Goal: Task Accomplishment & Management: Manage account settings

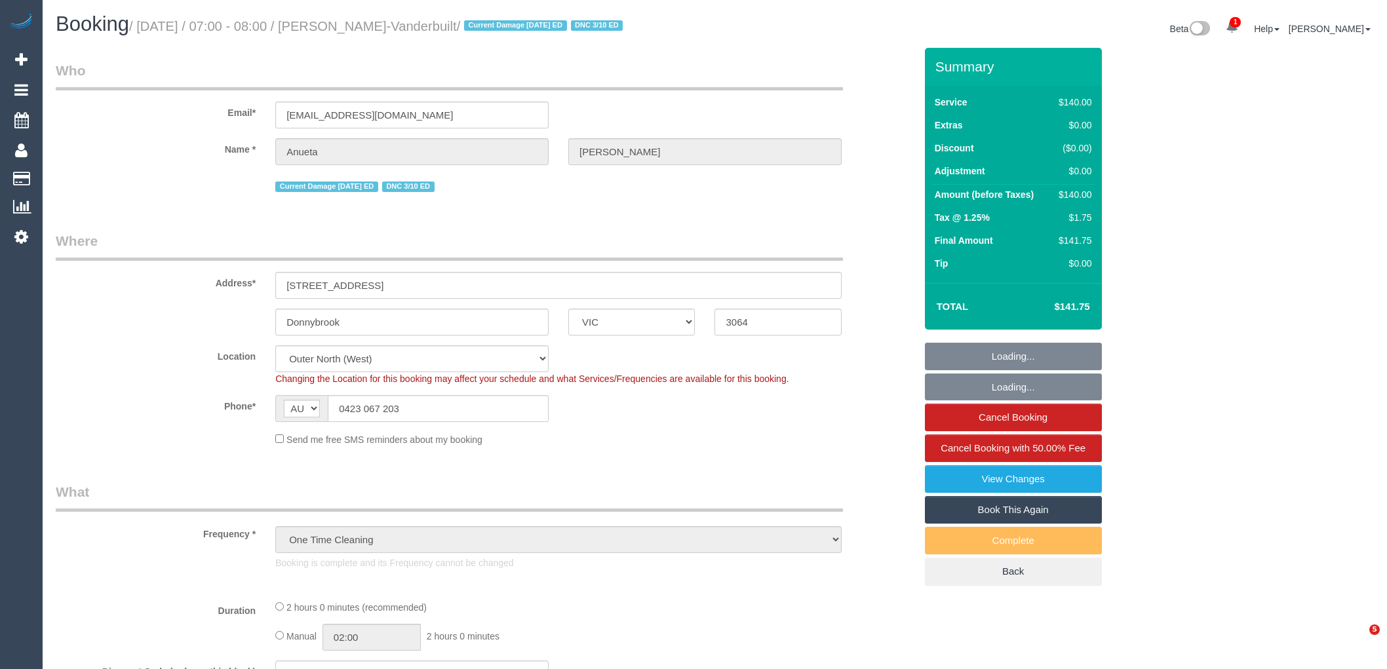
select select "VIC"
select select "object:728"
select select "number:27"
select select "number:15"
select select "number:18"
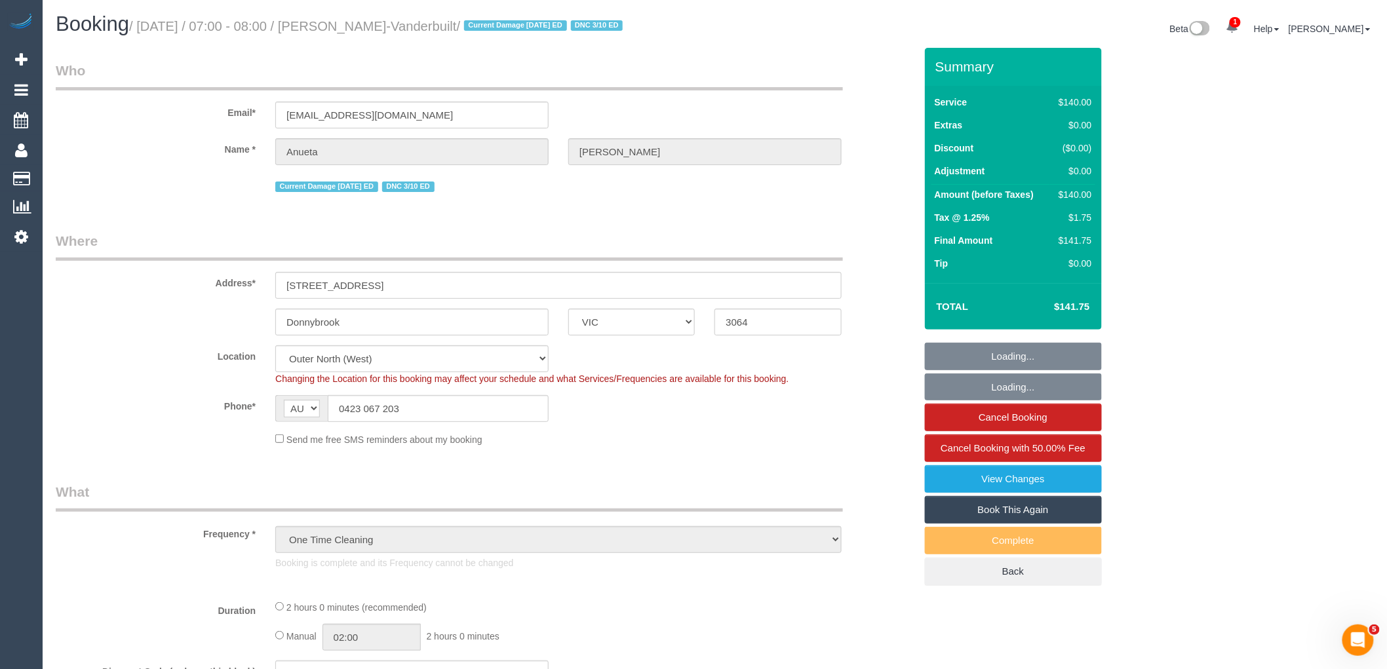
select select "number:24"
select select "number:34"
select select "number:12"
select select "string:stripe-pm_1S9cON2GScqysDRV7tX5BhOe"
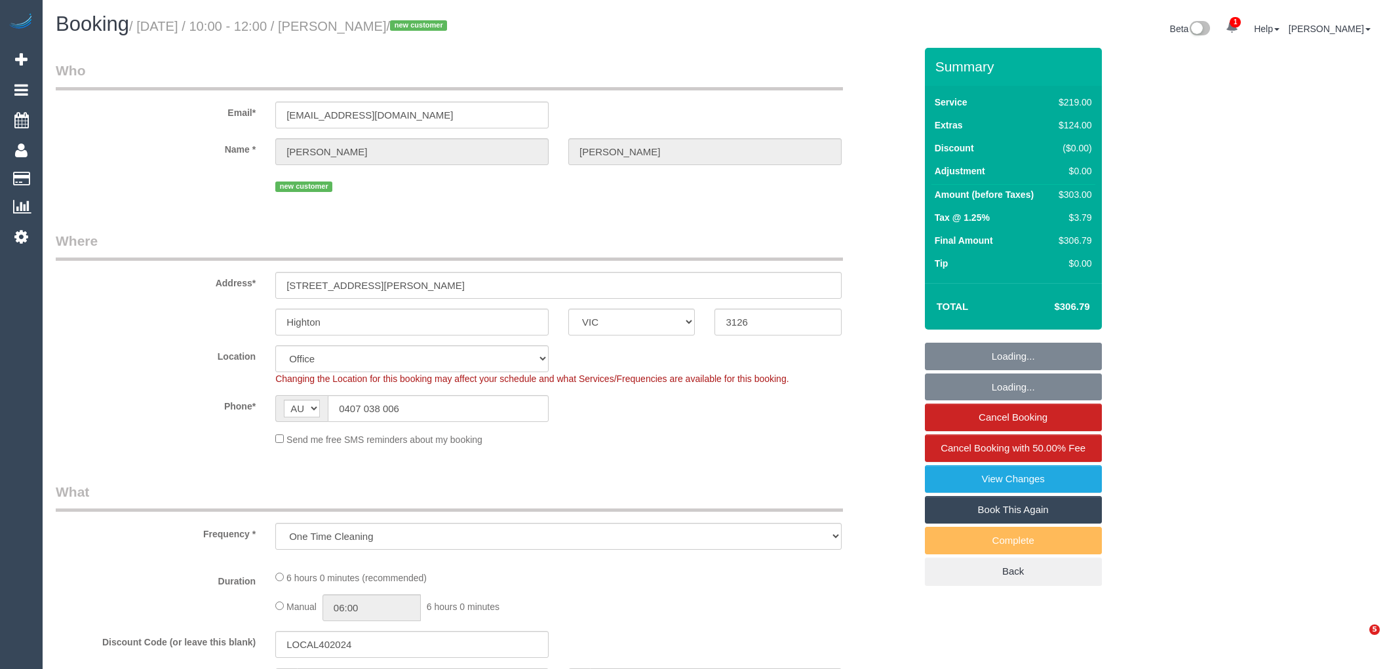
select select "VIC"
select select "object:766"
select select "string:stripe-pm_1SCTMu2GScqysDRVHU1O1c2z"
select select "number:28"
select select "number:14"
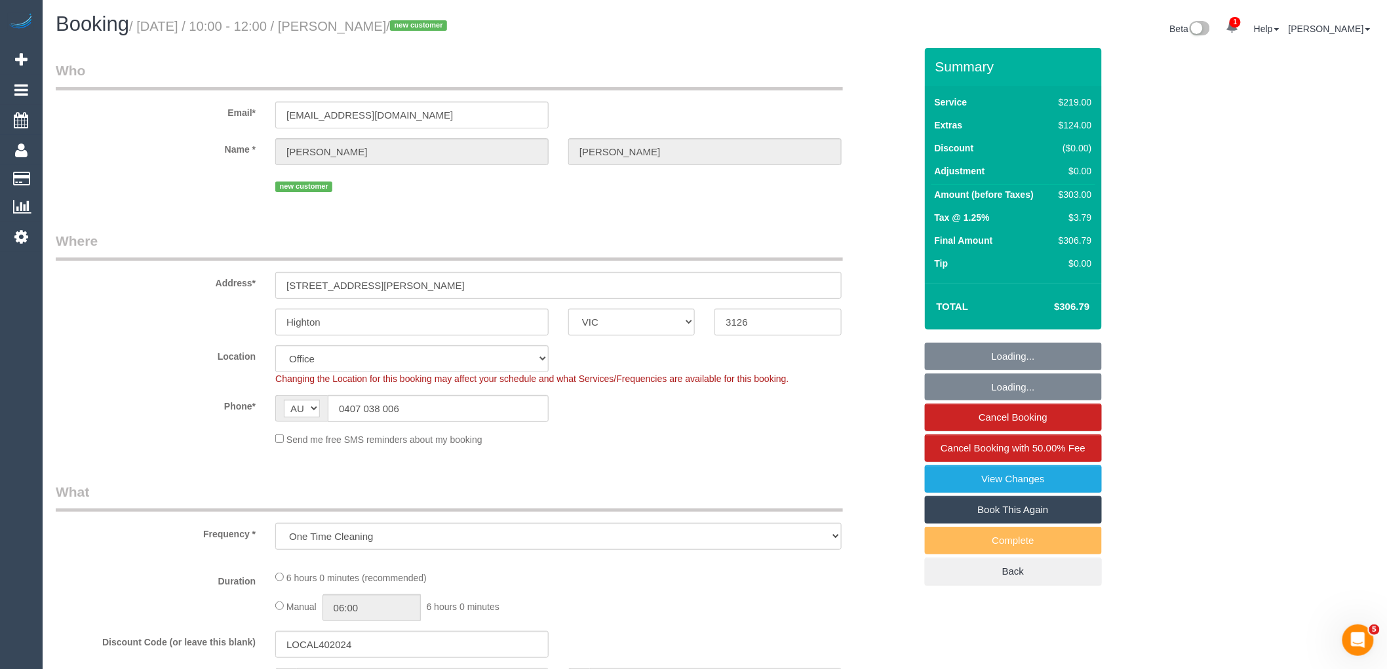
select select "number:19"
select select "number:24"
select select "number:35"
select select "number:26"
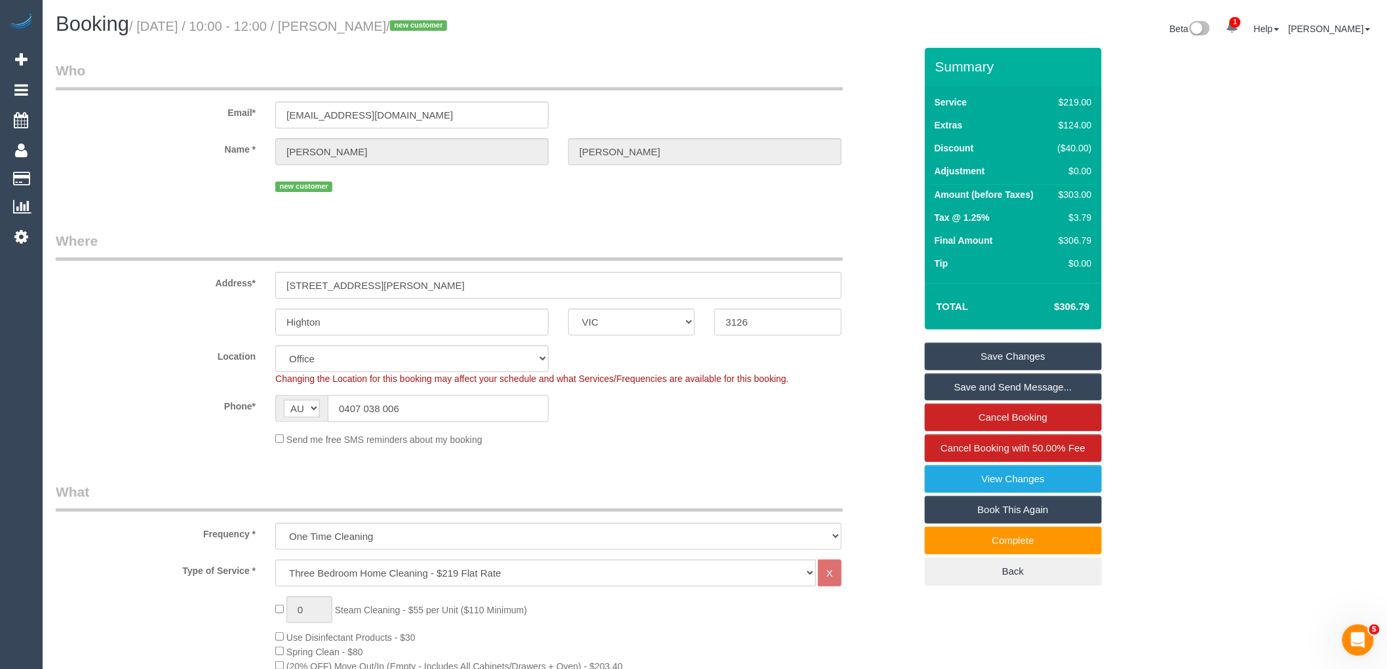
drag, startPoint x: 441, startPoint y: 404, endPoint x: 250, endPoint y: 411, distance: 191.6
click at [252, 411] on div "Phone* AF AL DZ AD AO AI AQ AG AR AM AW AU AT AZ BS BH BD BB BY BE BZ BJ BM BT …" at bounding box center [485, 408] width 879 height 27
click at [430, 410] on input "0407 038 006" at bounding box center [438, 408] width 221 height 27
drag, startPoint x: 460, startPoint y: 408, endPoint x: 151, endPoint y: 410, distance: 309.4
click at [152, 410] on div "Phone* AF AL DZ AD AO AI AQ AG AR AM AW AU AT AZ BS BH BD BB BY BE BZ BJ BM BT …" at bounding box center [485, 408] width 879 height 27
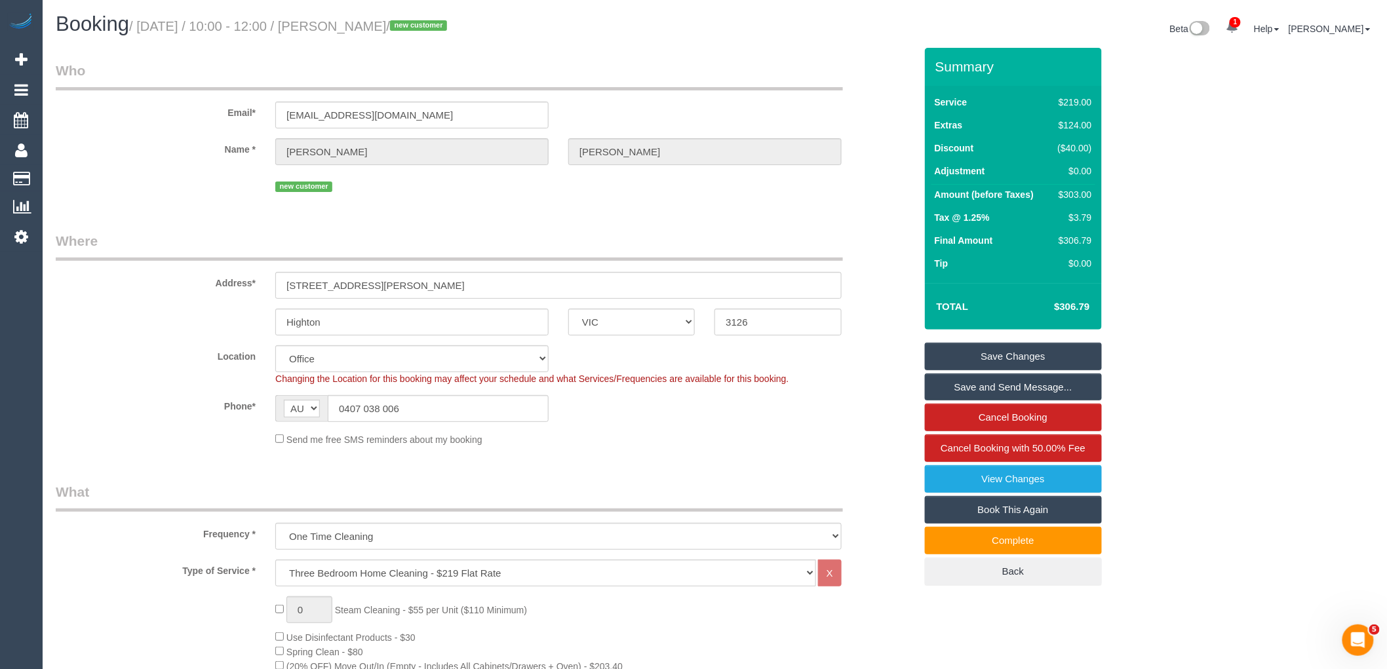
click at [497, 454] on fieldset "Where Address* 1d Lansbury Crescent Highton ACT NSW NT QLD SA TAS VIC WA 3126 L…" at bounding box center [485, 343] width 859 height 225
drag, startPoint x: 344, startPoint y: 420, endPoint x: 296, endPoint y: 450, distance: 56.6
click at [309, 425] on sui-booking-location "Location Office City East (North) East (South) Inner East Inner North (East) In…" at bounding box center [485, 395] width 859 height 101
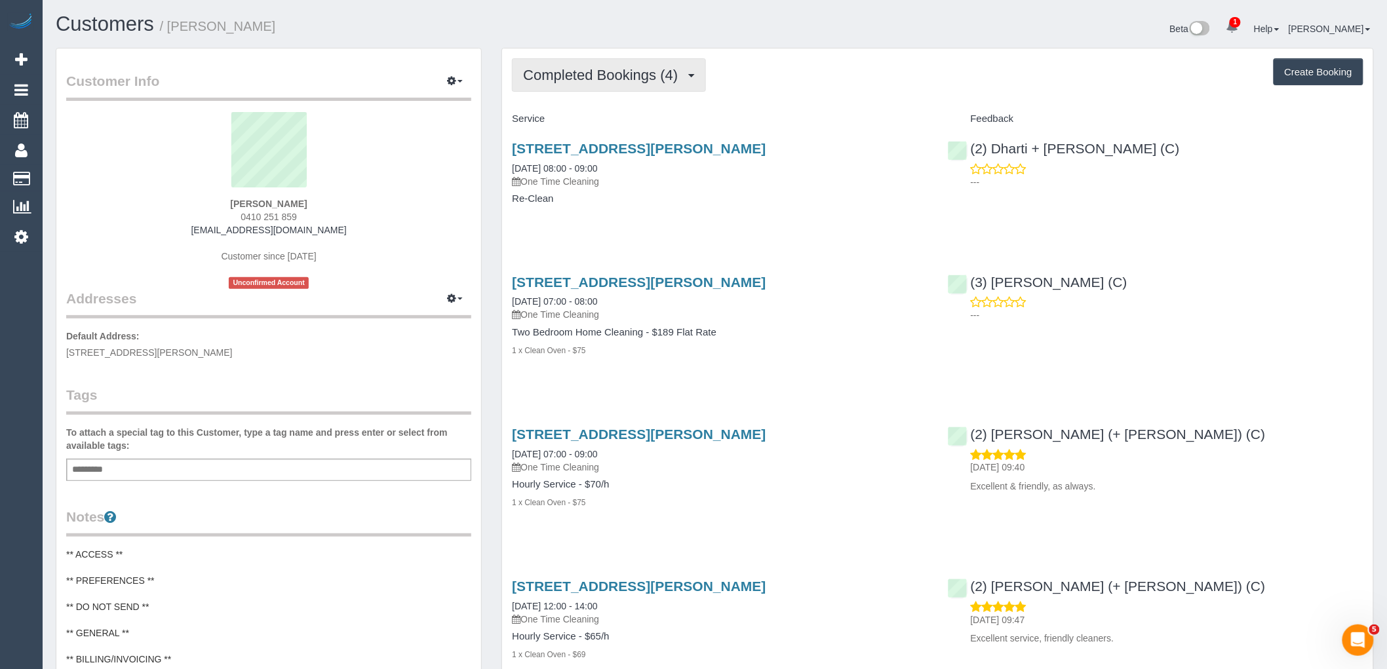
click at [631, 77] on span "Completed Bookings (4)" at bounding box center [603, 75] width 161 height 16
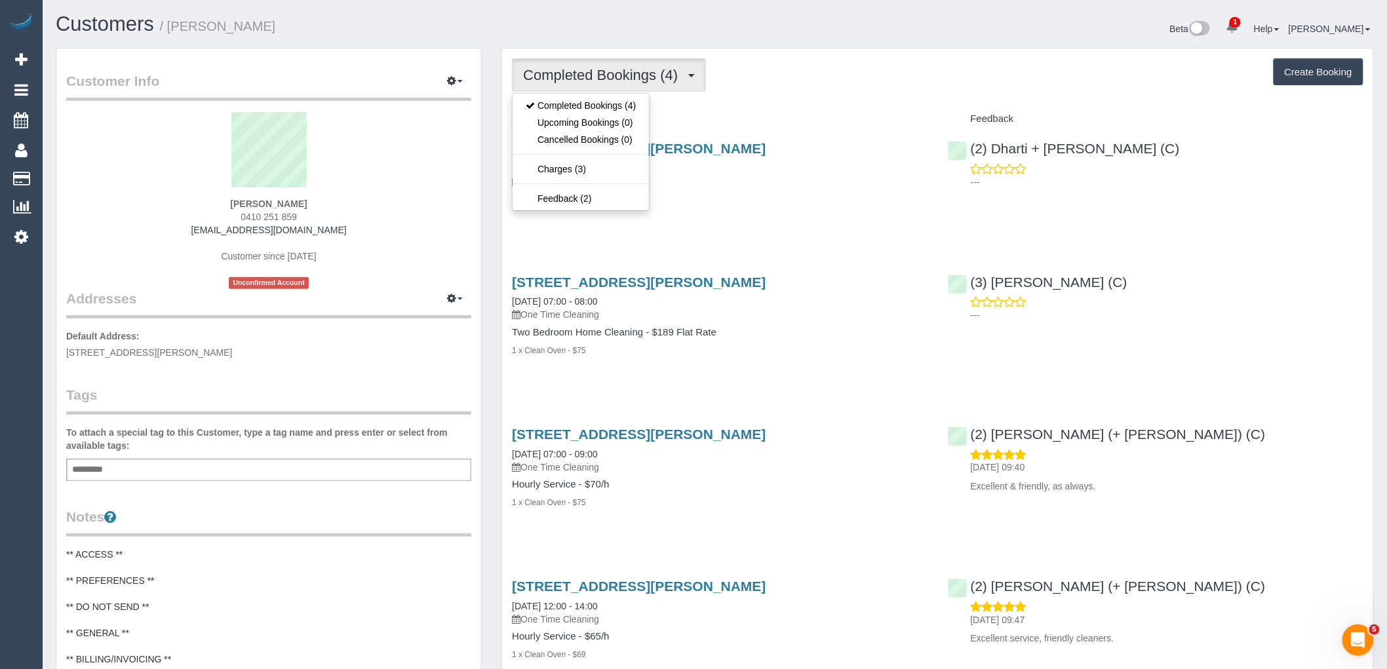
click at [797, 104] on div "Completed Bookings (4) Completed Bookings (4) Upcoming Bookings (0) Cancelled B…" at bounding box center [937, 390] width 871 height 682
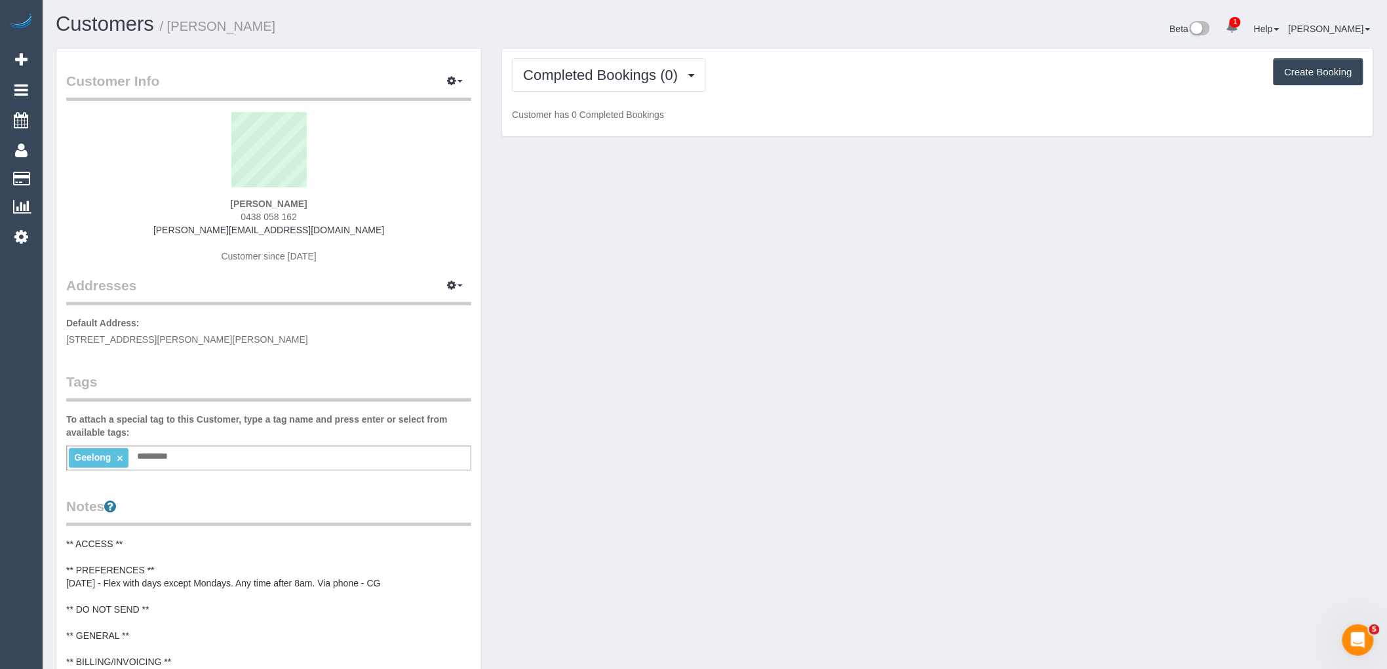
click at [619, 58] on div "Completed Bookings (0) Completed Bookings (0) Upcoming Bookings (11) Cancelled …" at bounding box center [937, 93] width 871 height 89
click at [621, 75] on span "Completed Bookings (0)" at bounding box center [603, 75] width 161 height 16
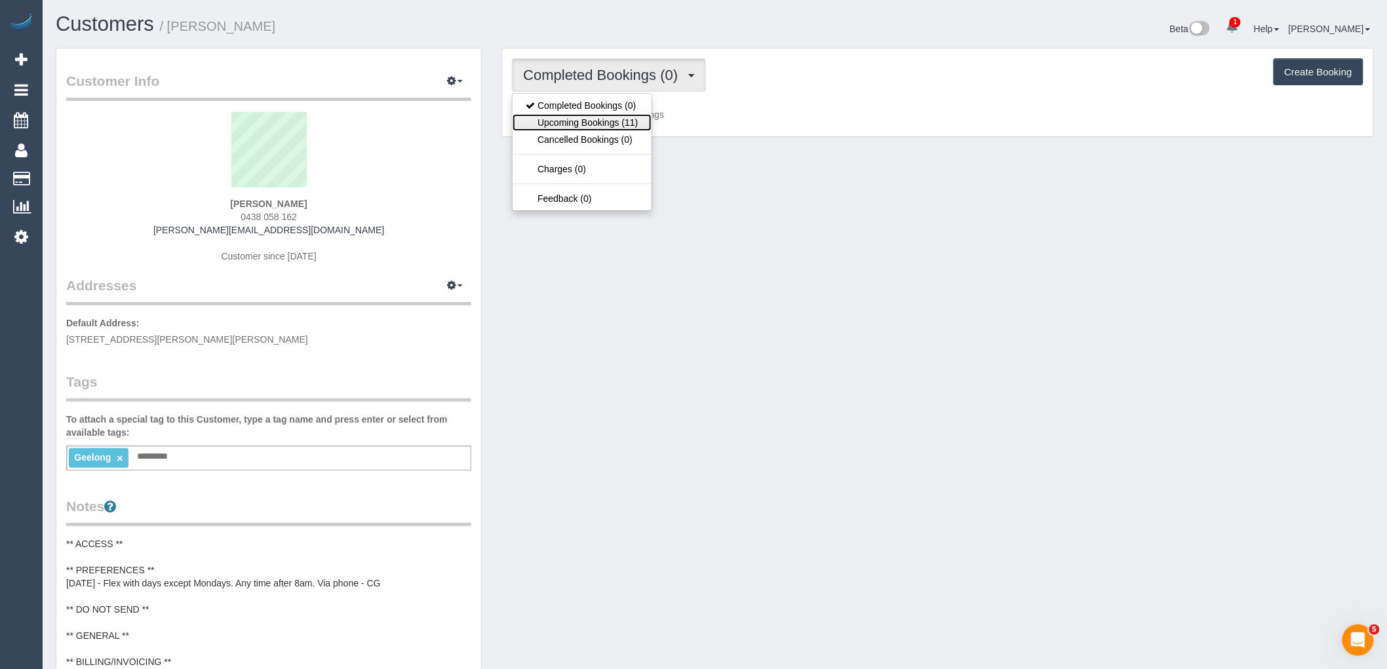
click at [612, 117] on link "Upcoming Bookings (11)" at bounding box center [582, 122] width 138 height 17
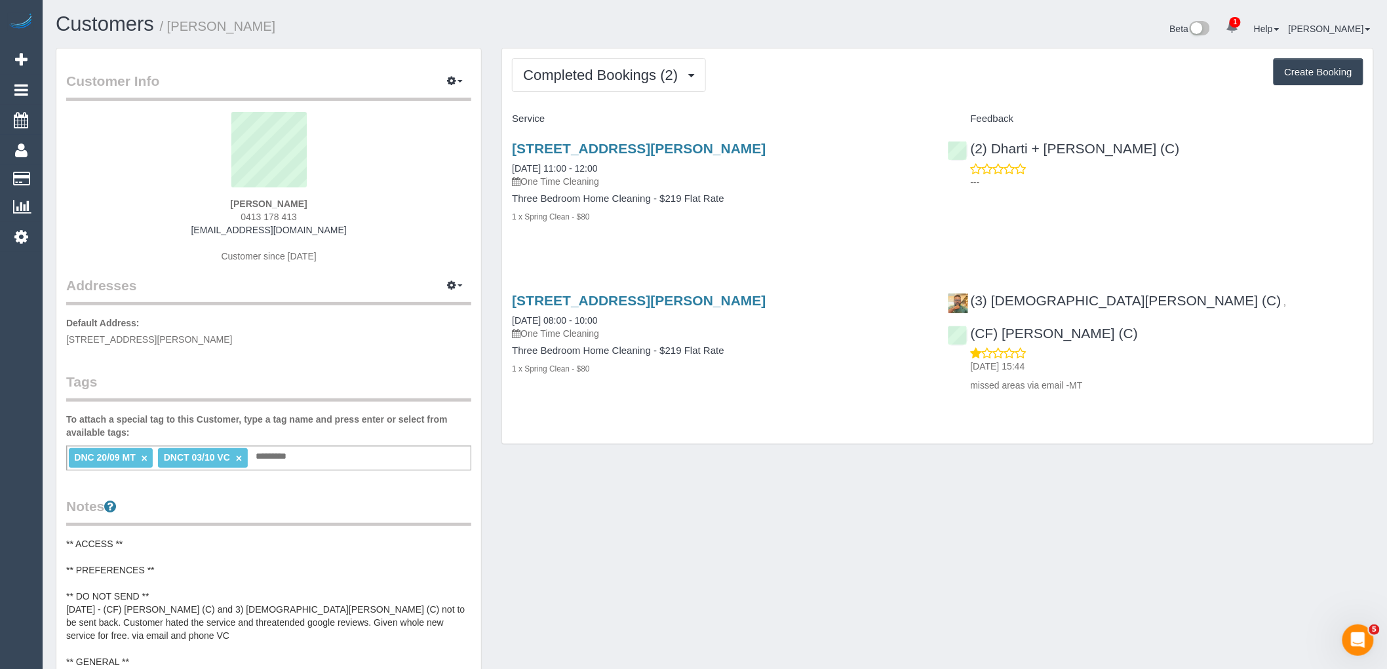
drag, startPoint x: 317, startPoint y: 212, endPoint x: 210, endPoint y: 211, distance: 106.2
click at [216, 207] on div "Navleen Kaur 0413 178 413 manesnavleen@gmail.com Customer since 2025" at bounding box center [268, 194] width 405 height 164
click at [387, 208] on div "Navleen Kaur 0413 178 413 manesnavleen@gmail.com Customer since 2025" at bounding box center [268, 194] width 405 height 164
drag, startPoint x: 313, startPoint y: 213, endPoint x: 167, endPoint y: 218, distance: 146.3
click at [186, 217] on div "Navleen Kaur 0413 178 413 manesnavleen@gmail.com Customer since 2025" at bounding box center [268, 194] width 405 height 164
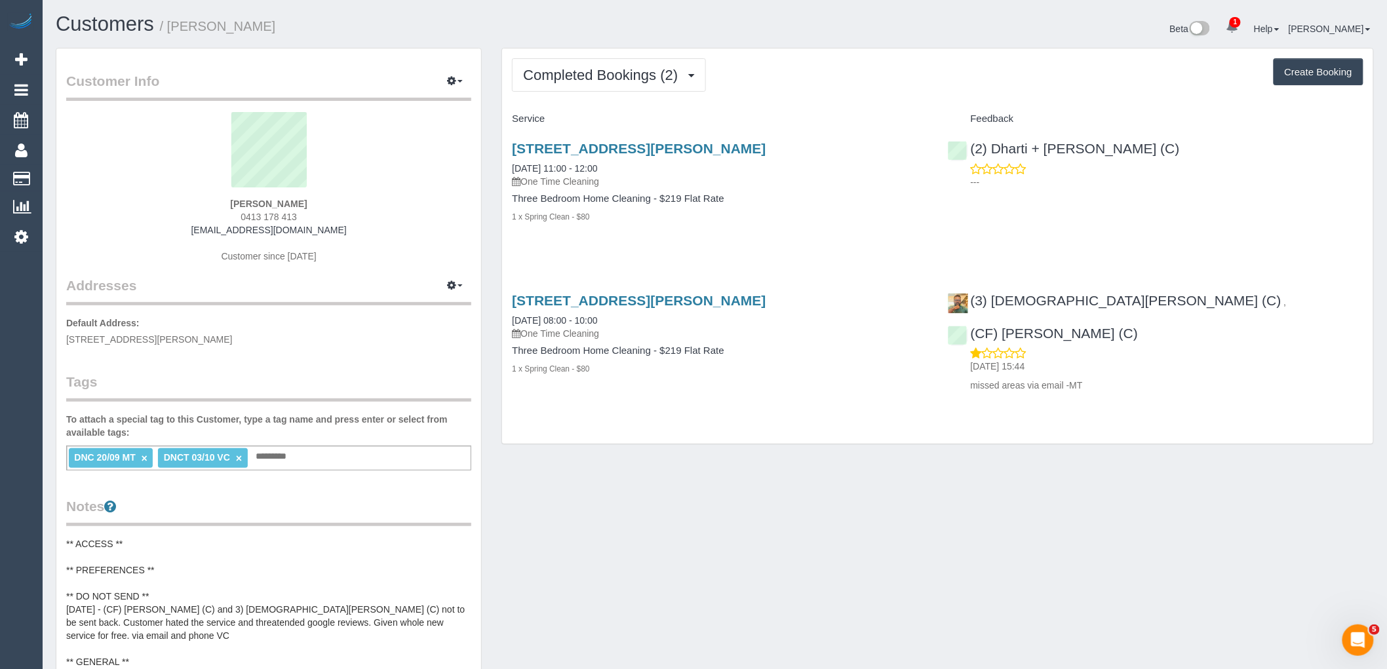
copy span "0413 178 413"
click at [239, 459] on link "×" at bounding box center [239, 458] width 6 height 11
click at [144, 458] on link "×" at bounding box center [145, 458] width 6 height 11
drag, startPoint x: 317, startPoint y: 200, endPoint x: 205, endPoint y: 199, distance: 112.1
click at [205, 199] on div "Navleen Kaur 0413 178 413 manesnavleen@gmail.com Customer since 2025" at bounding box center [268, 194] width 405 height 164
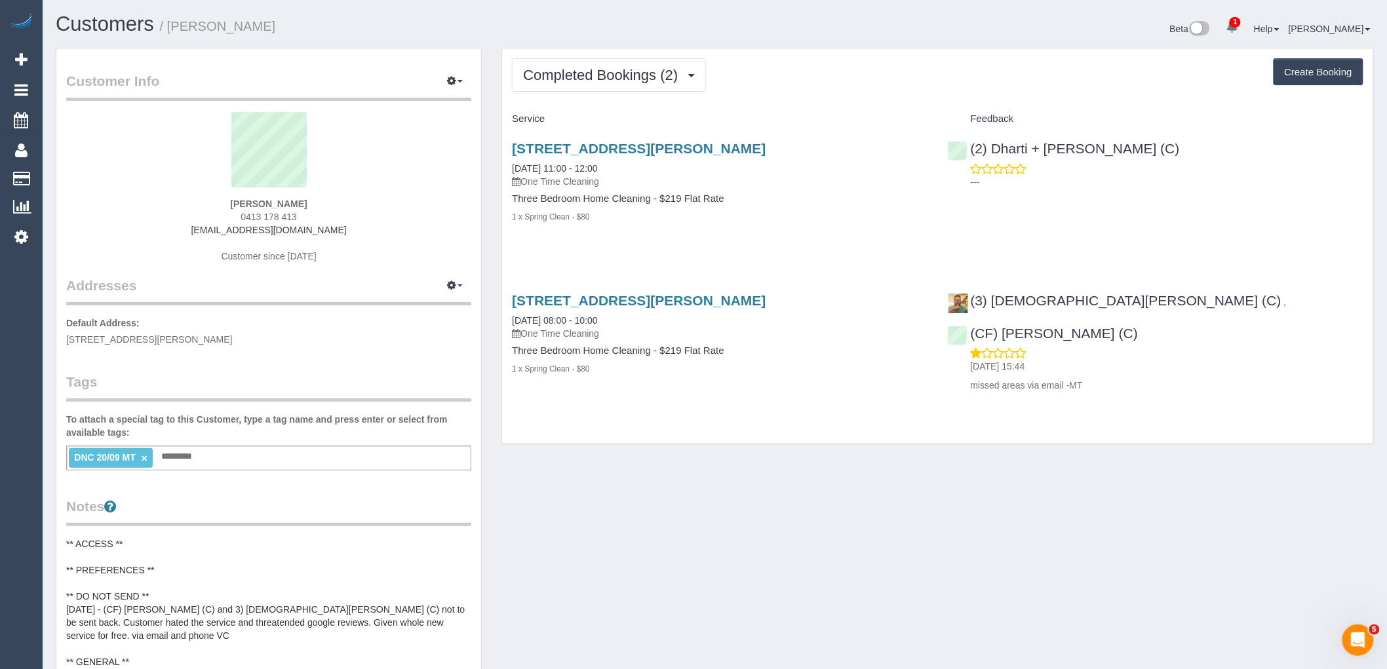
copy strong "Navleen Kaur"
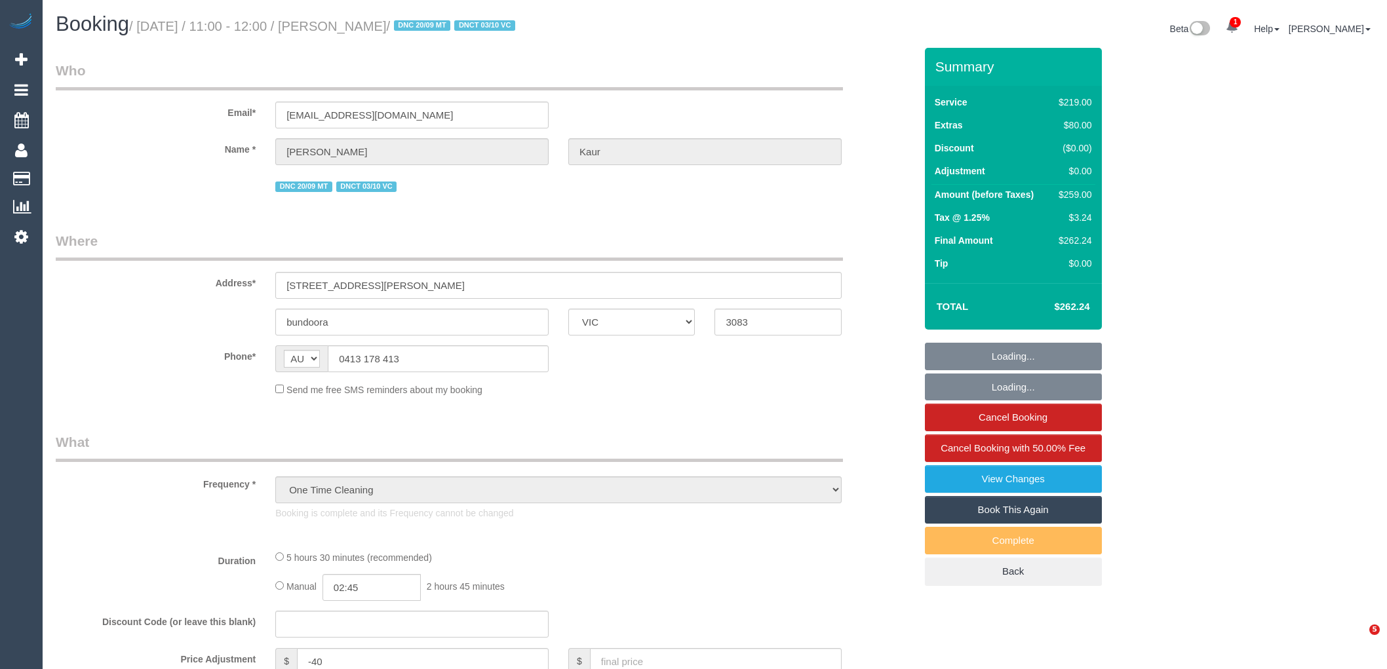
select select "VIC"
select select "string:stripe-pm_1S8BIV2GScqysDRVMLXrNj6A"
select select "number:27"
select select "number:14"
select select "number:19"
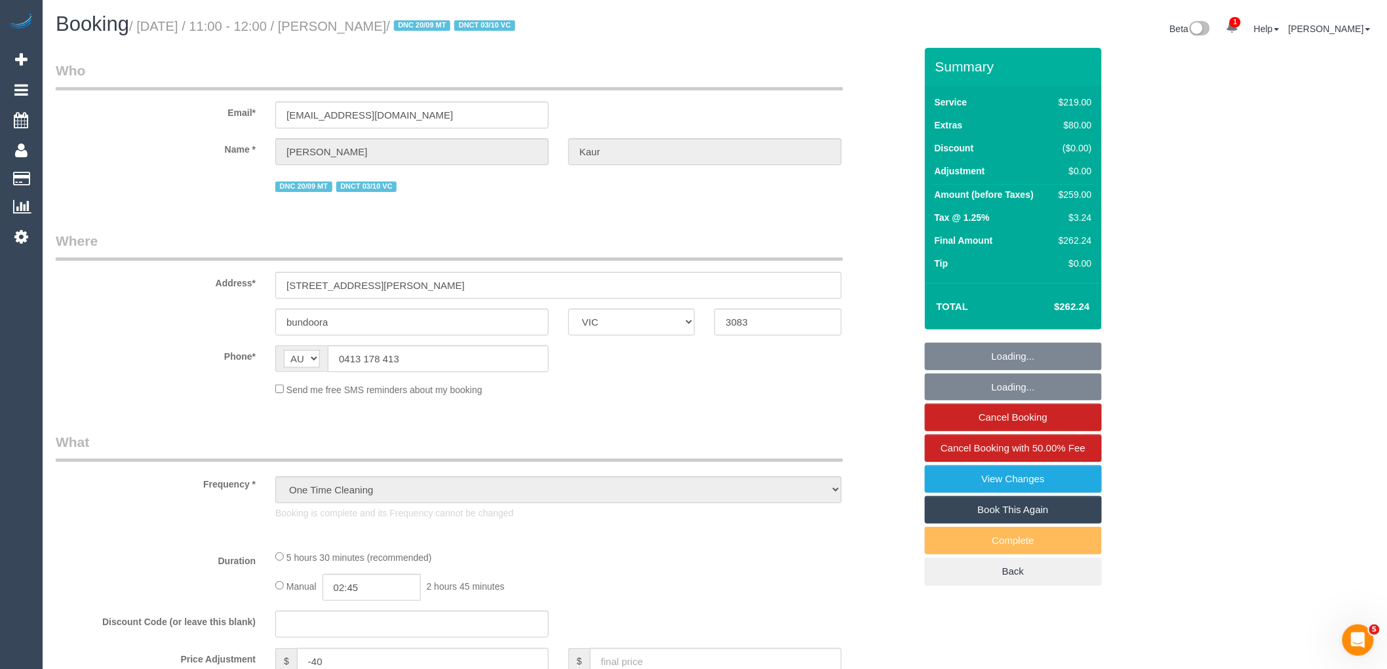
select select "number:23"
select select "number:35"
select select "number:13"
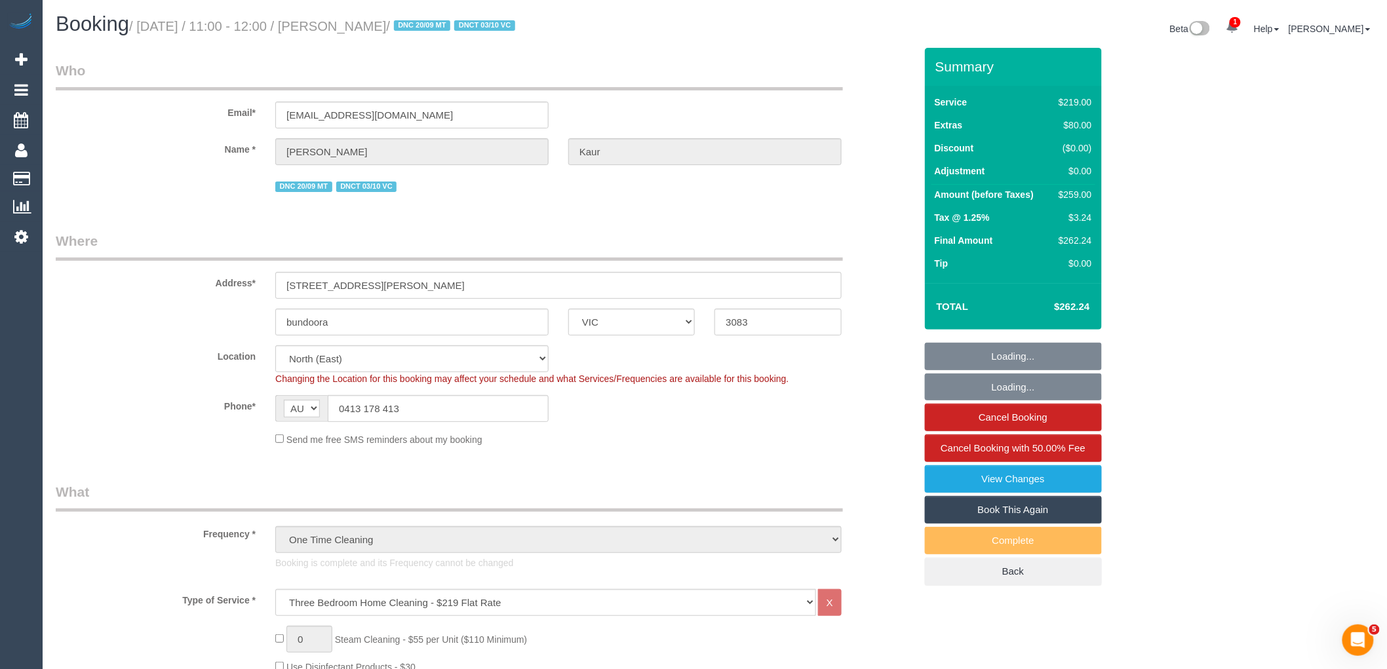
select select "object:889"
select select "VIC"
select select "spot1"
select select "number:27"
select select "number:14"
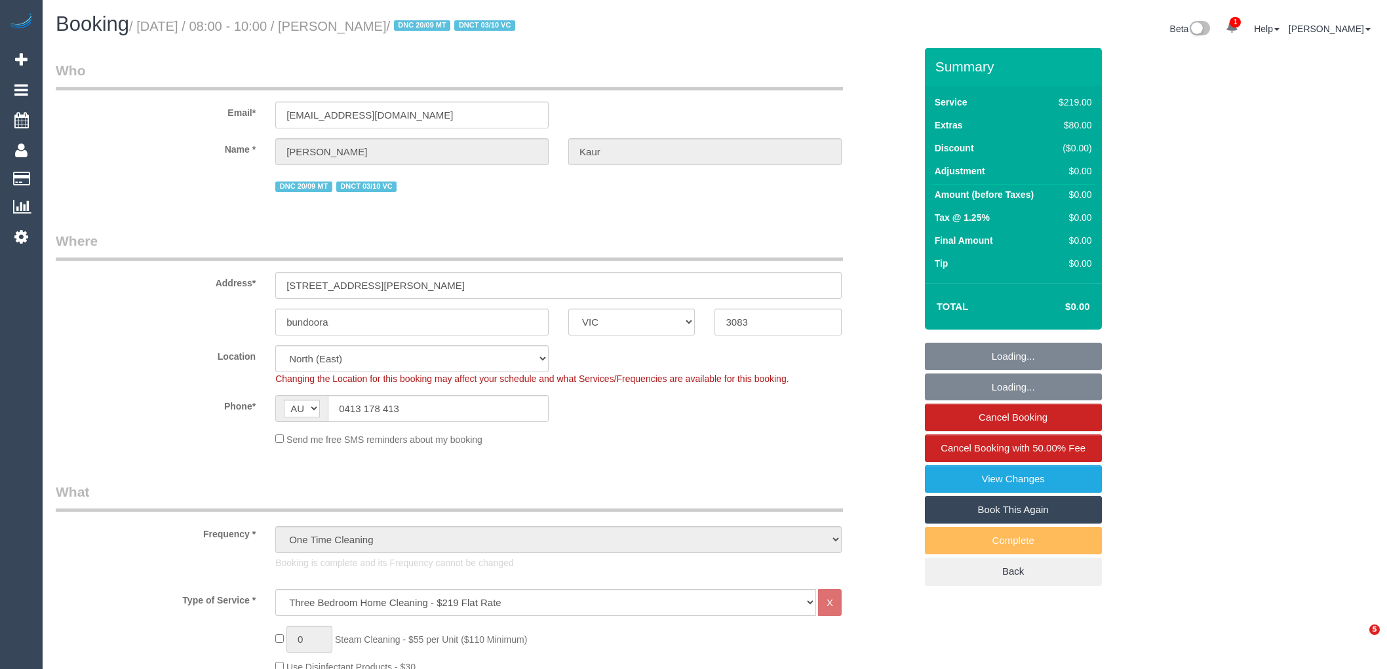
select select "number:19"
select select "number:23"
select select "number:35"
select select "number:13"
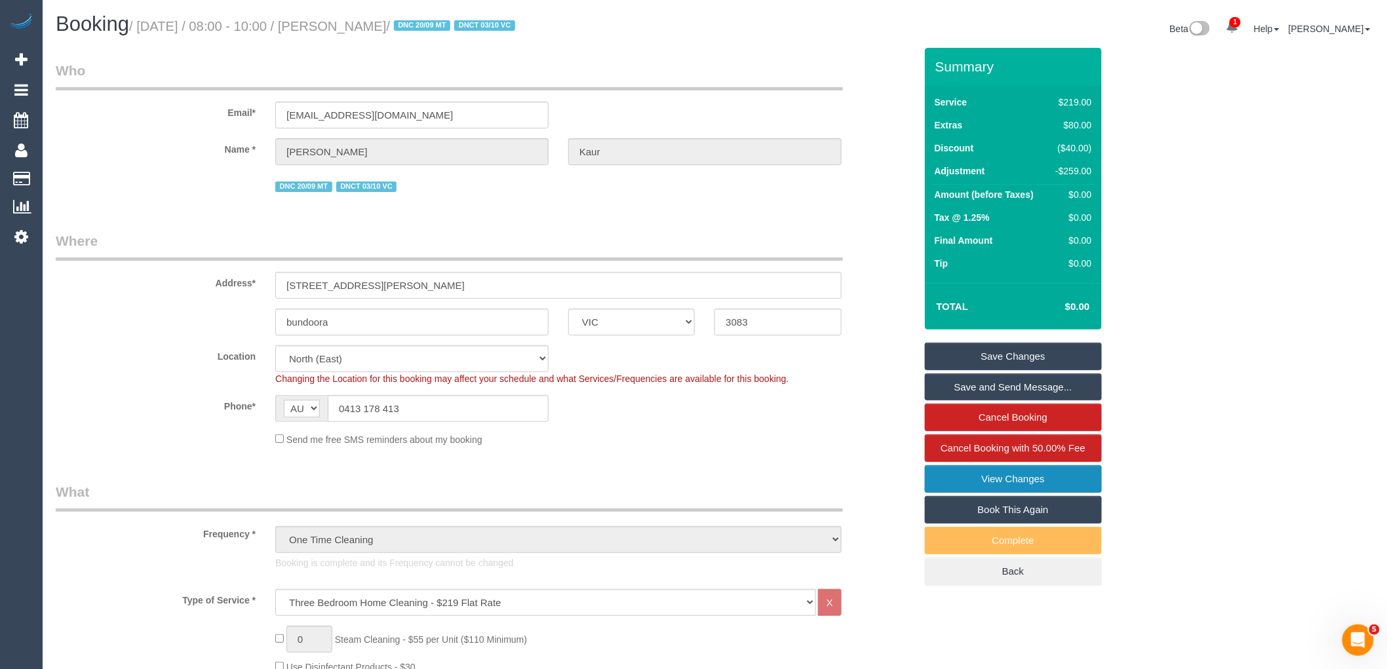
click at [985, 477] on link "View Changes" at bounding box center [1013, 479] width 177 height 28
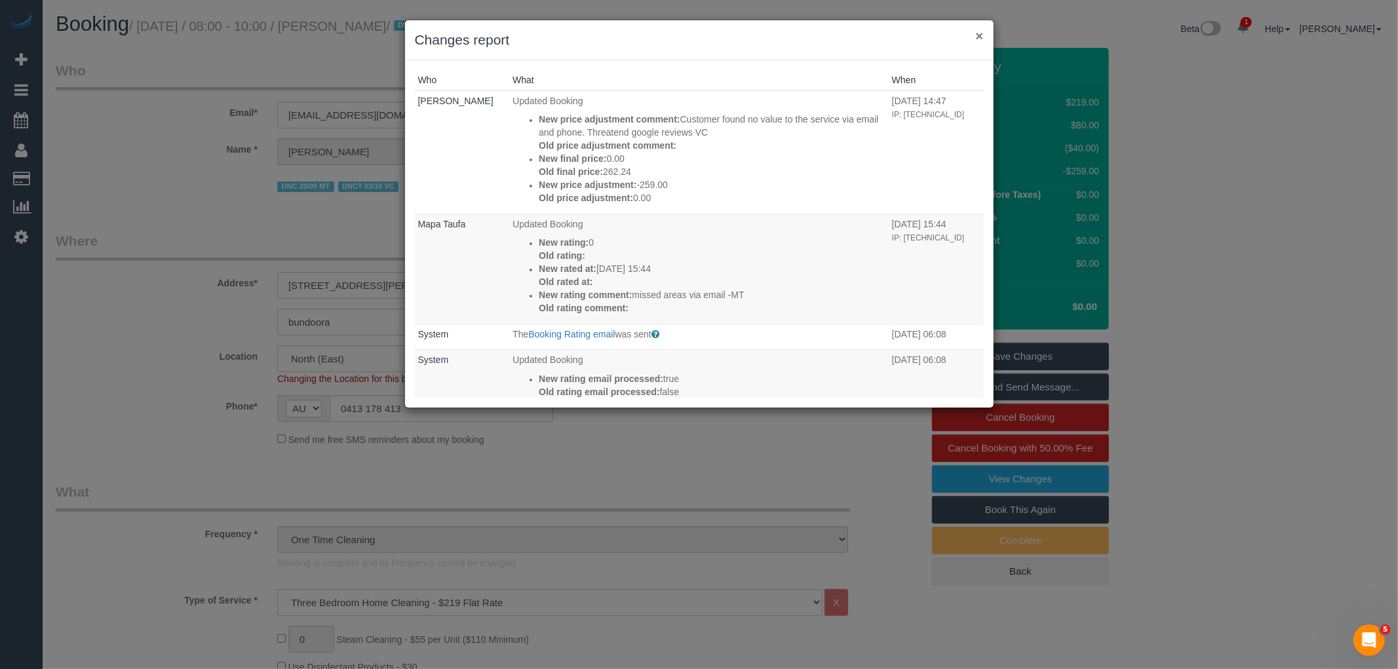
click at [978, 36] on button "×" at bounding box center [979, 36] width 8 height 14
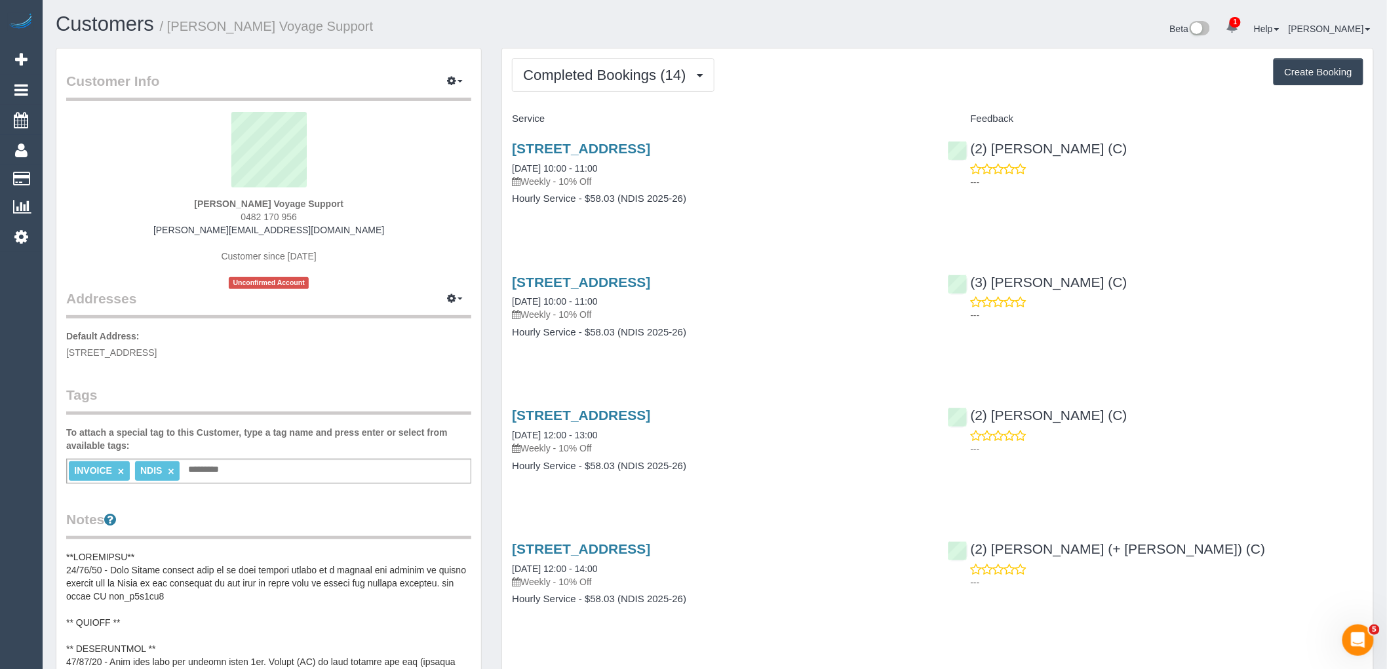
drag, startPoint x: 311, startPoint y: 215, endPoint x: 181, endPoint y: 215, distance: 129.8
click at [184, 215] on div "Craig Fenton Voyage Support 0482 170 956 craig.voyagesupport@fake.com Customer …" at bounding box center [268, 200] width 405 height 177
copy span "0482 170 956"
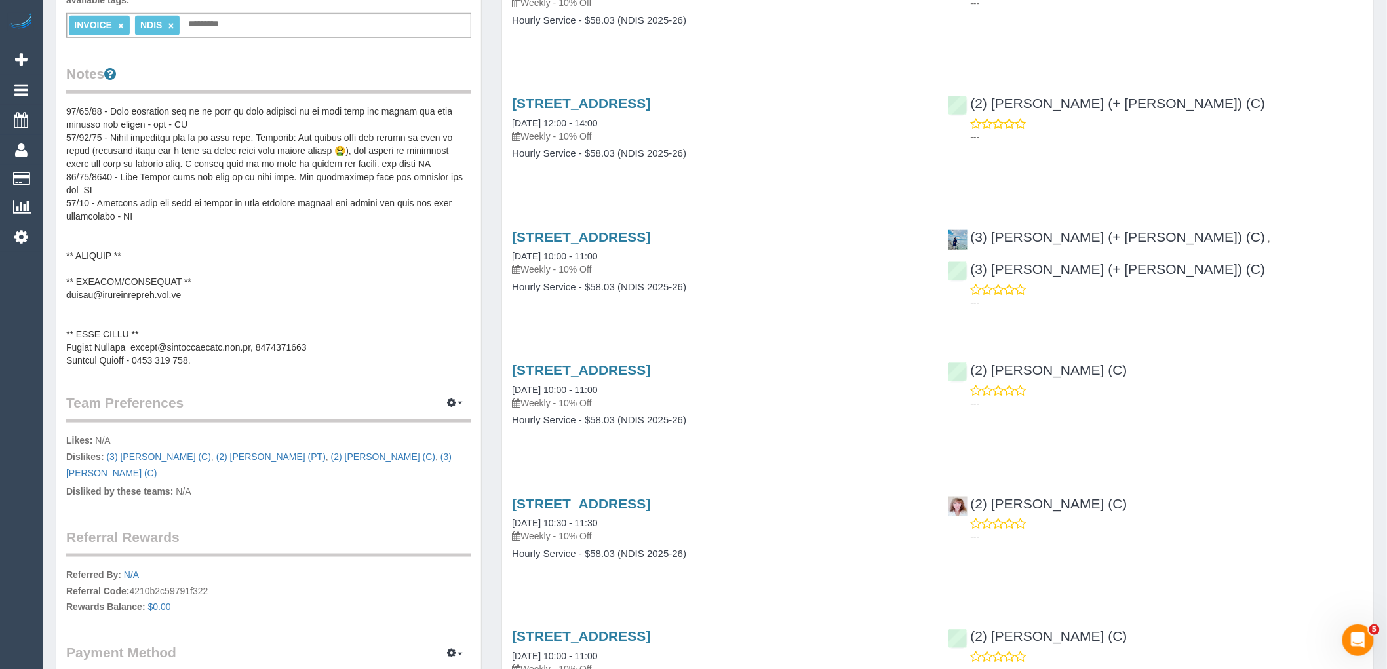
scroll to position [437, 0]
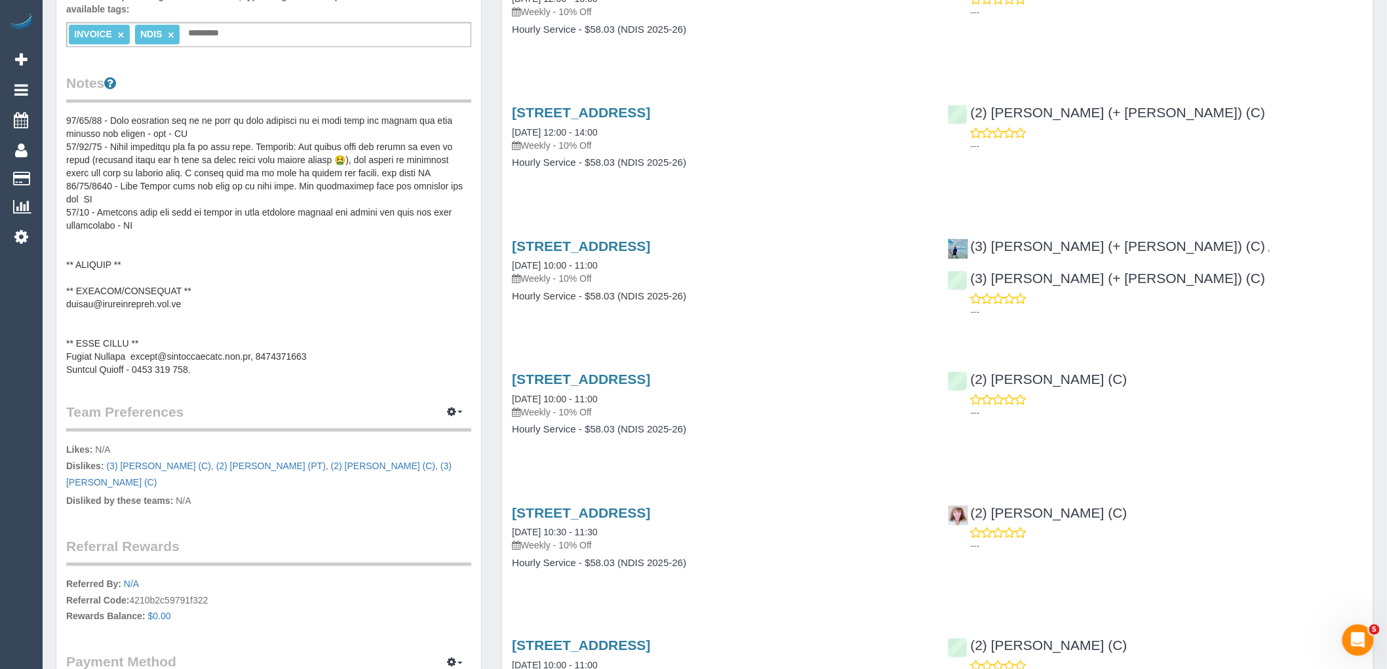
click at [191, 370] on pre at bounding box center [268, 245] width 405 height 262
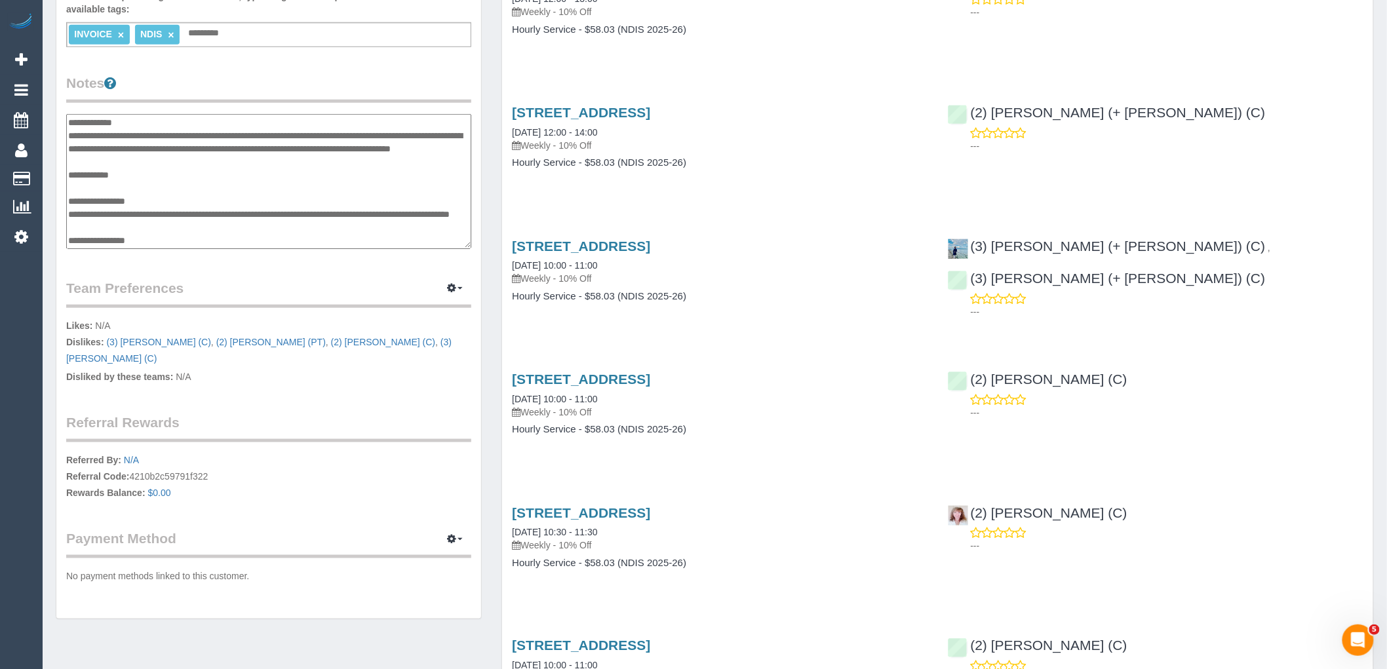
scroll to position [315, 0]
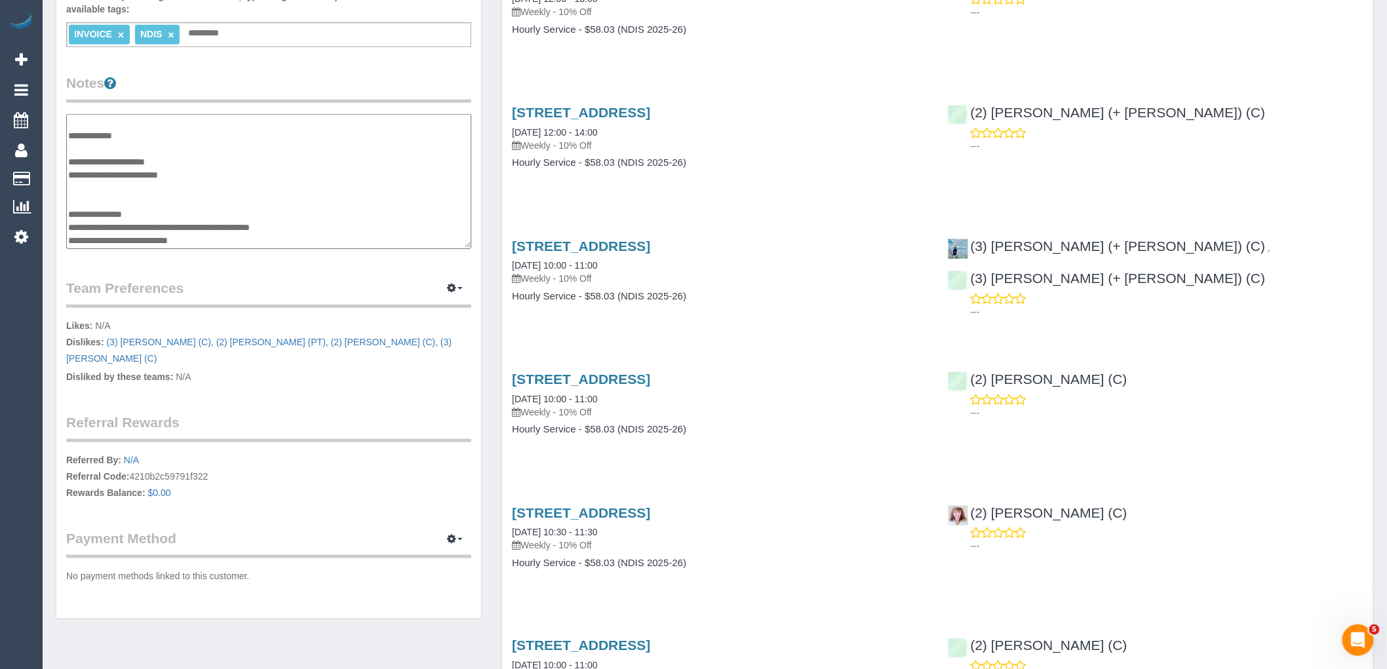
drag, startPoint x: 191, startPoint y: 236, endPoint x: 135, endPoint y: 234, distance: 56.4
click at [135, 234] on textarea at bounding box center [268, 181] width 405 height 135
type textarea "**********"
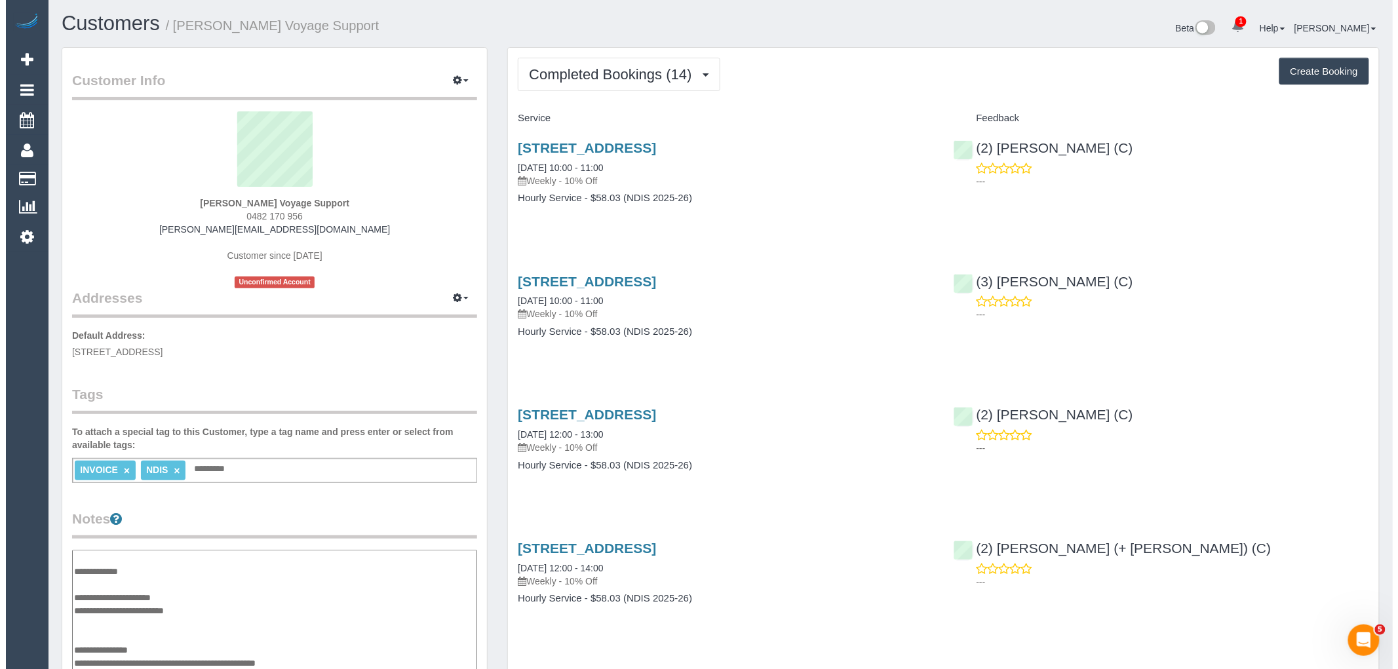
scroll to position [0, 0]
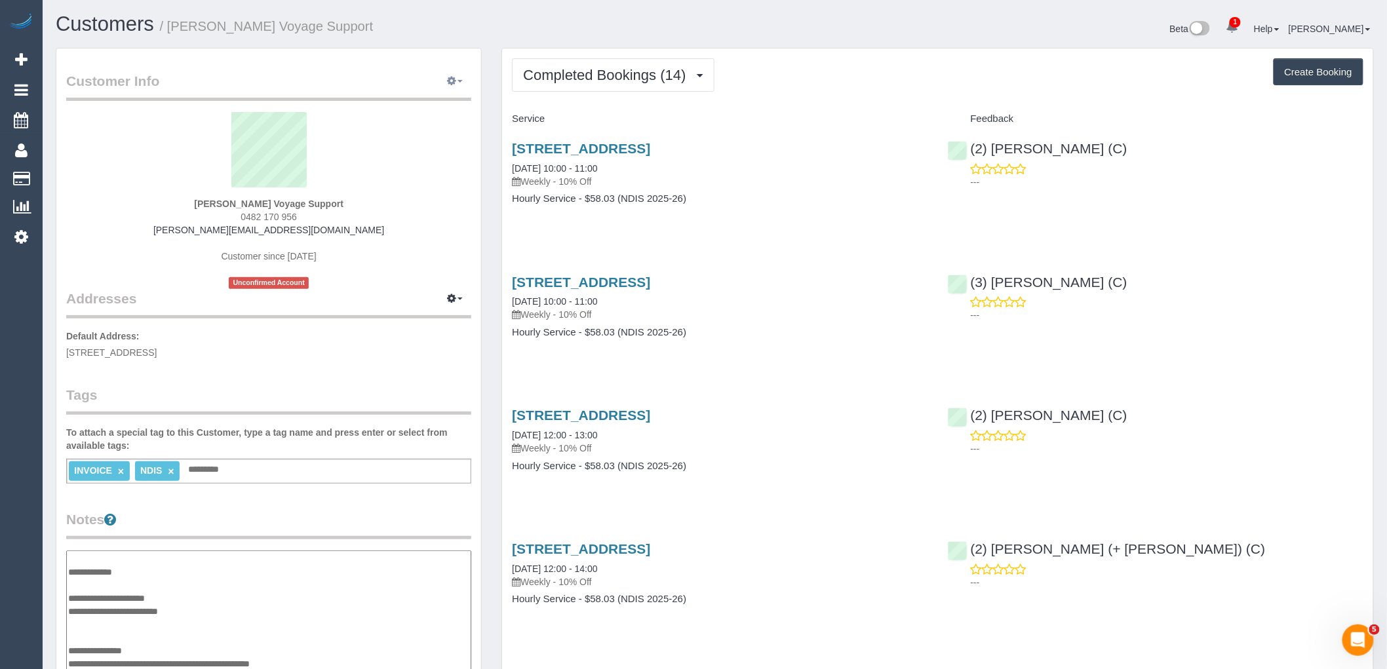
click at [453, 82] on icon "button" at bounding box center [451, 81] width 9 height 8
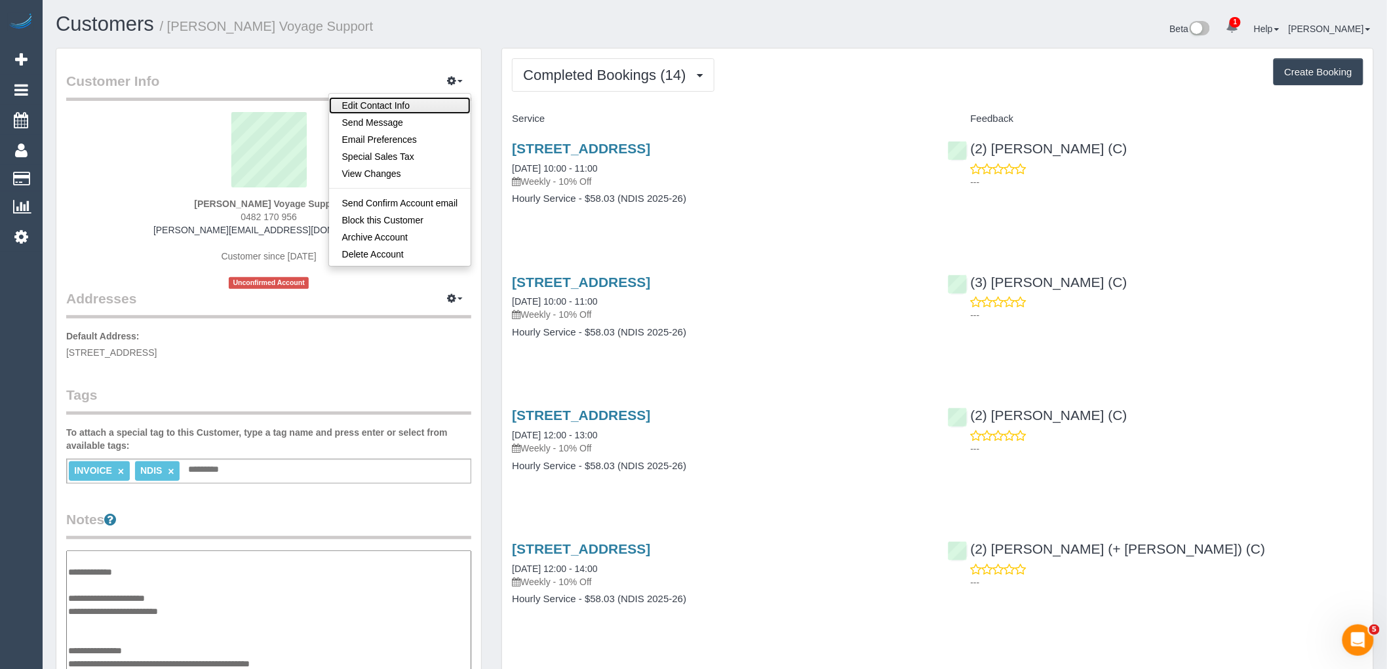
click at [378, 113] on link "Edit Contact Info" at bounding box center [400, 105] width 142 height 17
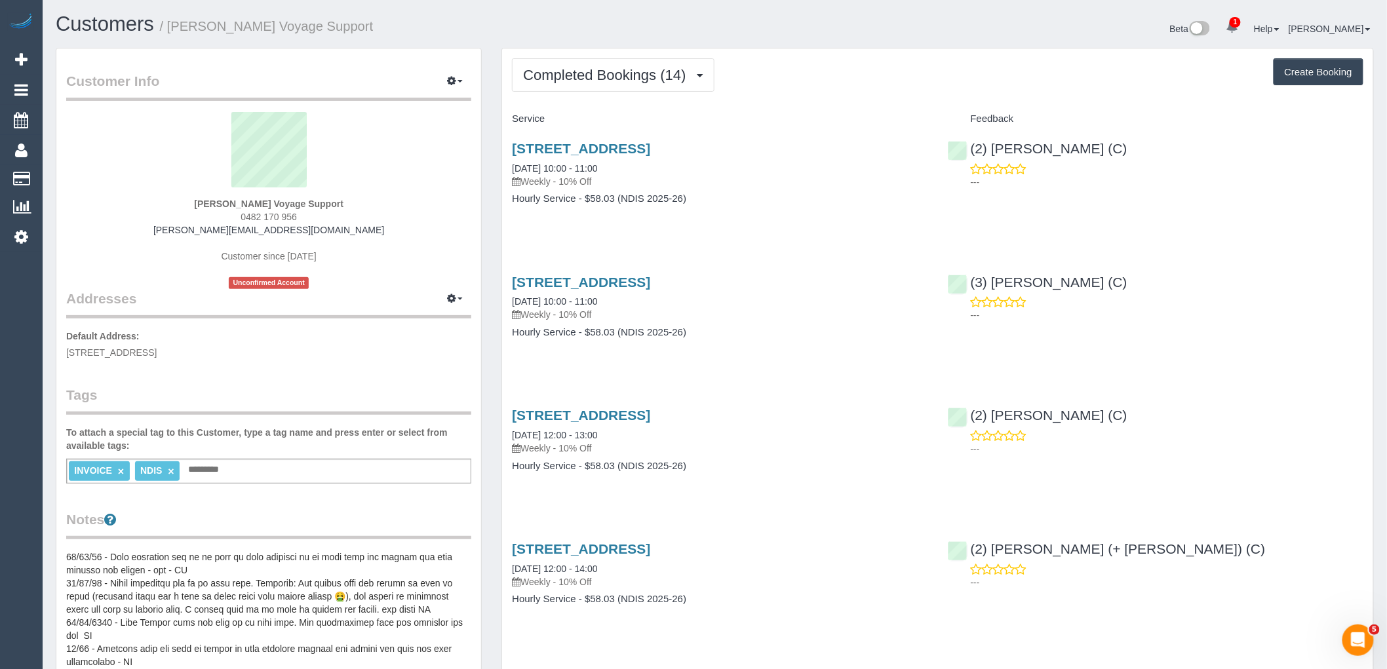
select select "VIC"
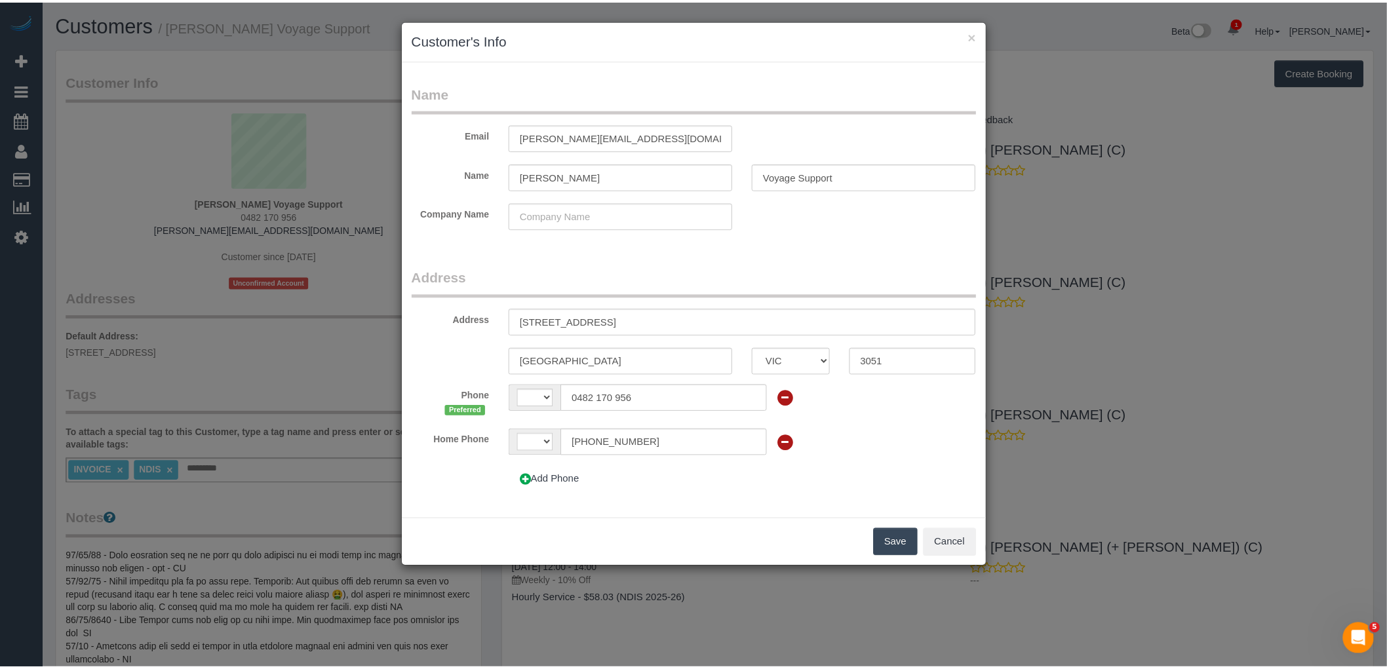
scroll to position [169, 0]
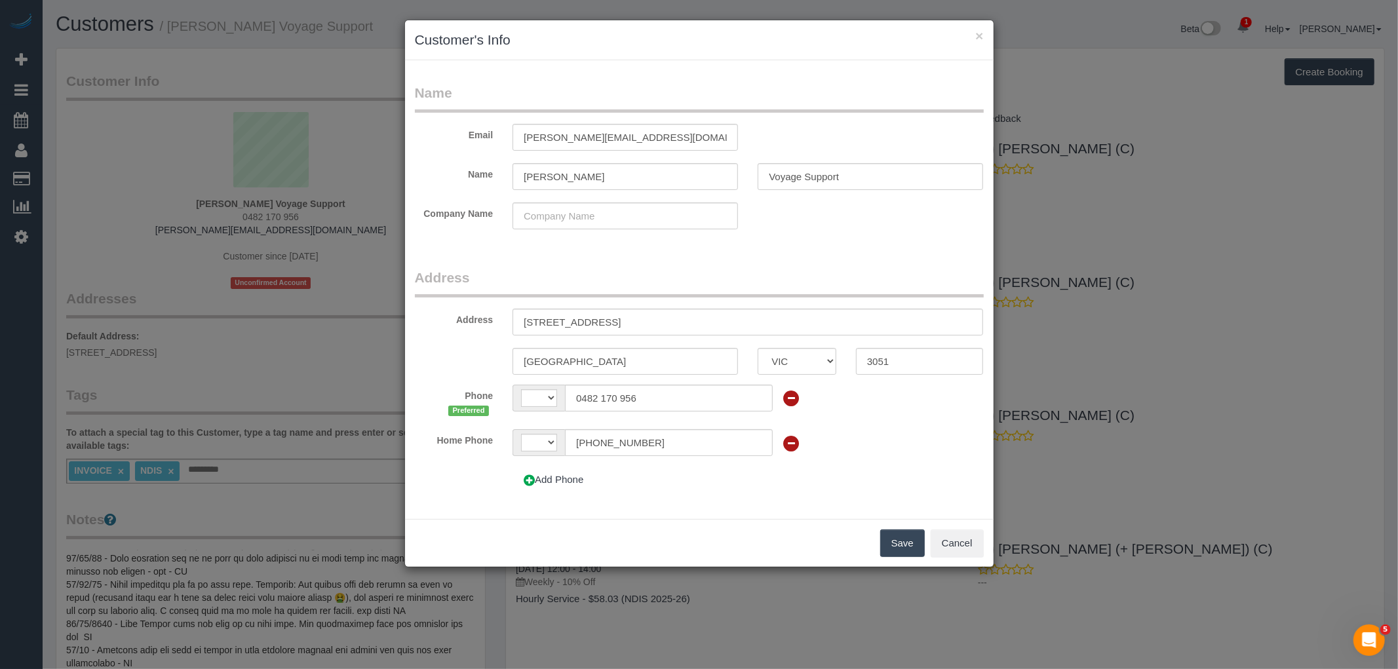
select select "string:AU"
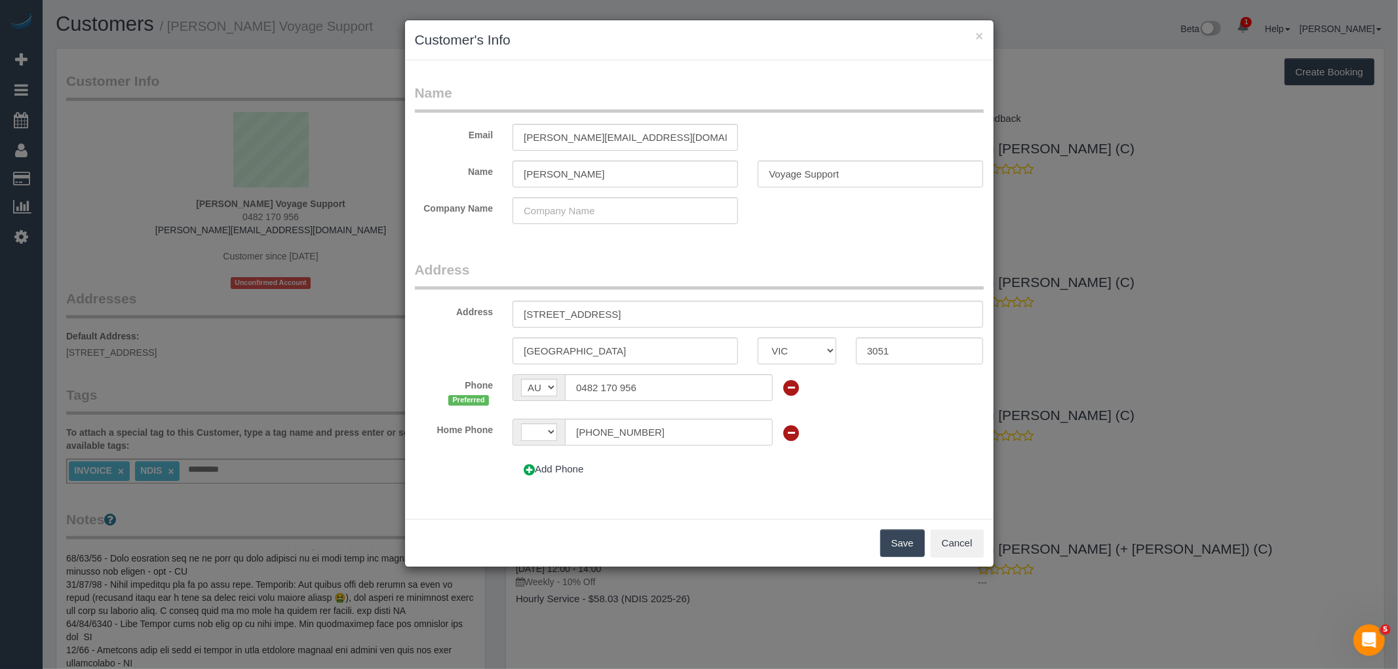
select select "string:AU"
click at [516, 313] on input "179-191 Flemington Road" at bounding box center [748, 314] width 471 height 27
click at [515, 311] on input "701 179-191 Flemington Road" at bounding box center [748, 314] width 471 height 27
click at [562, 310] on input "Unit 701 179-191 Flemington Road" at bounding box center [748, 314] width 471 height 27
type input "Unit 701 179-191 Flemington Road"
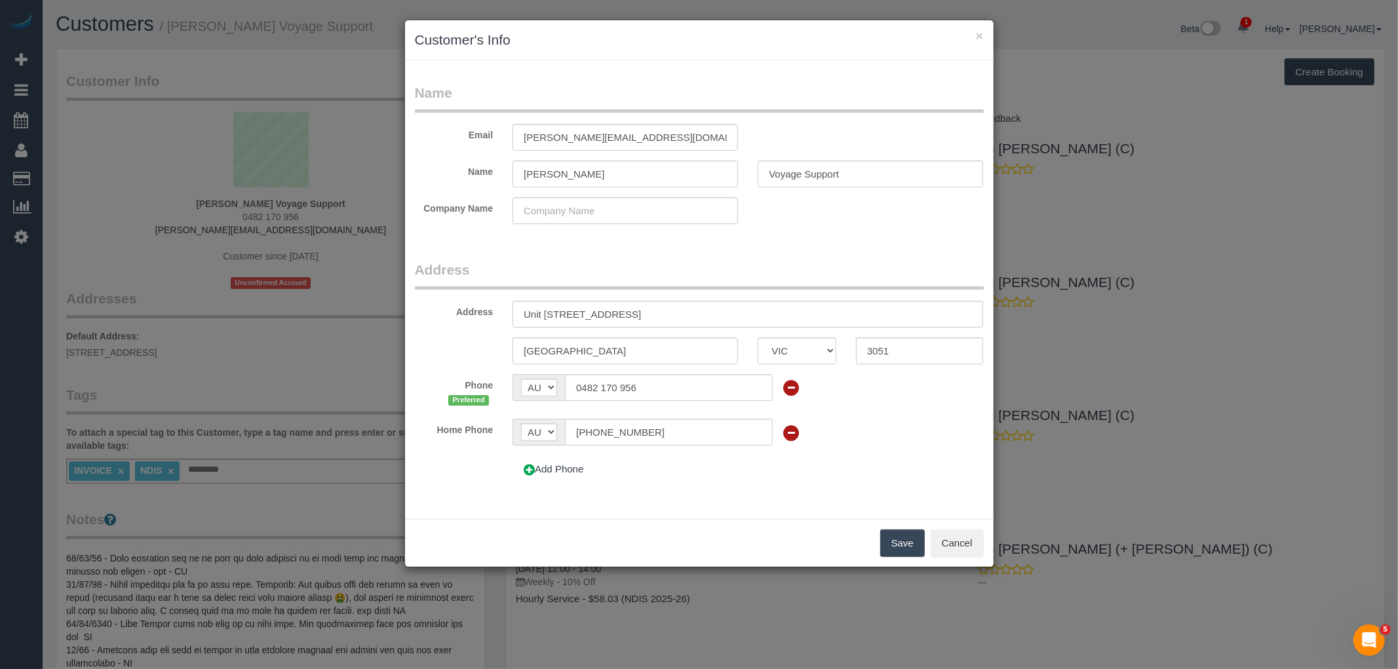
click at [915, 541] on button "Save" at bounding box center [902, 544] width 45 height 28
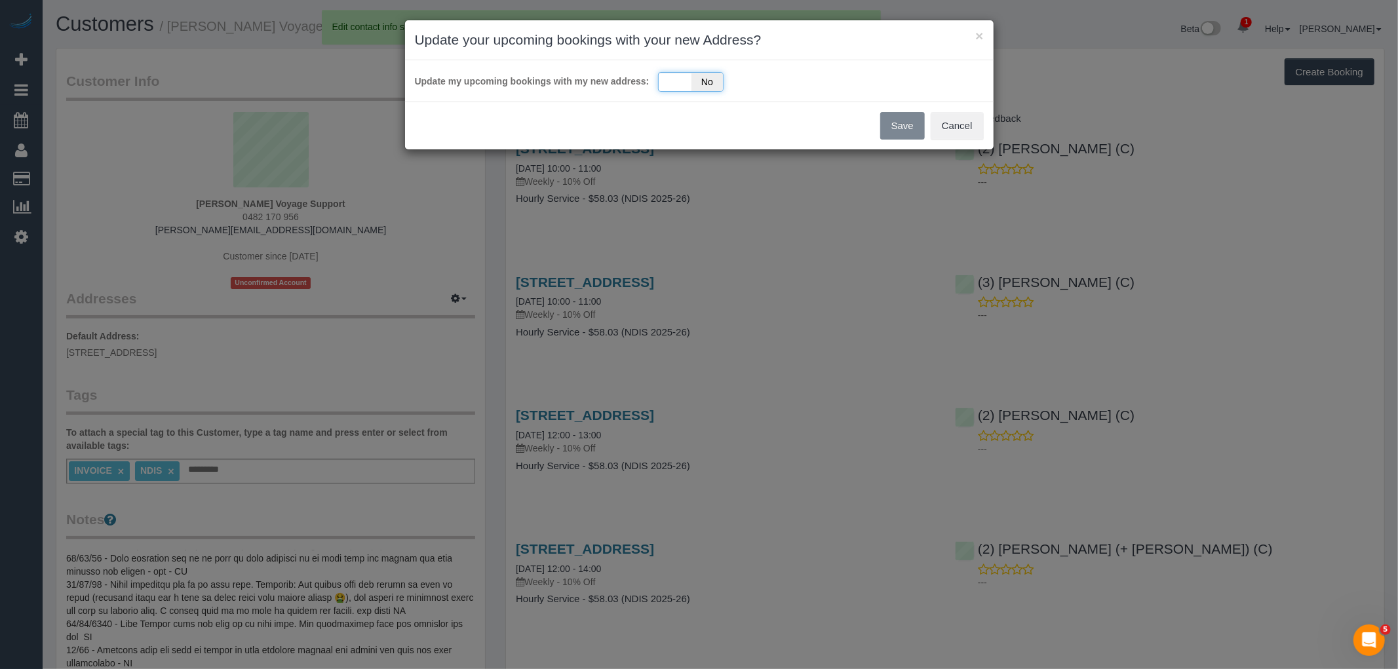
click at [687, 86] on div "Yes No" at bounding box center [691, 82] width 66 height 20
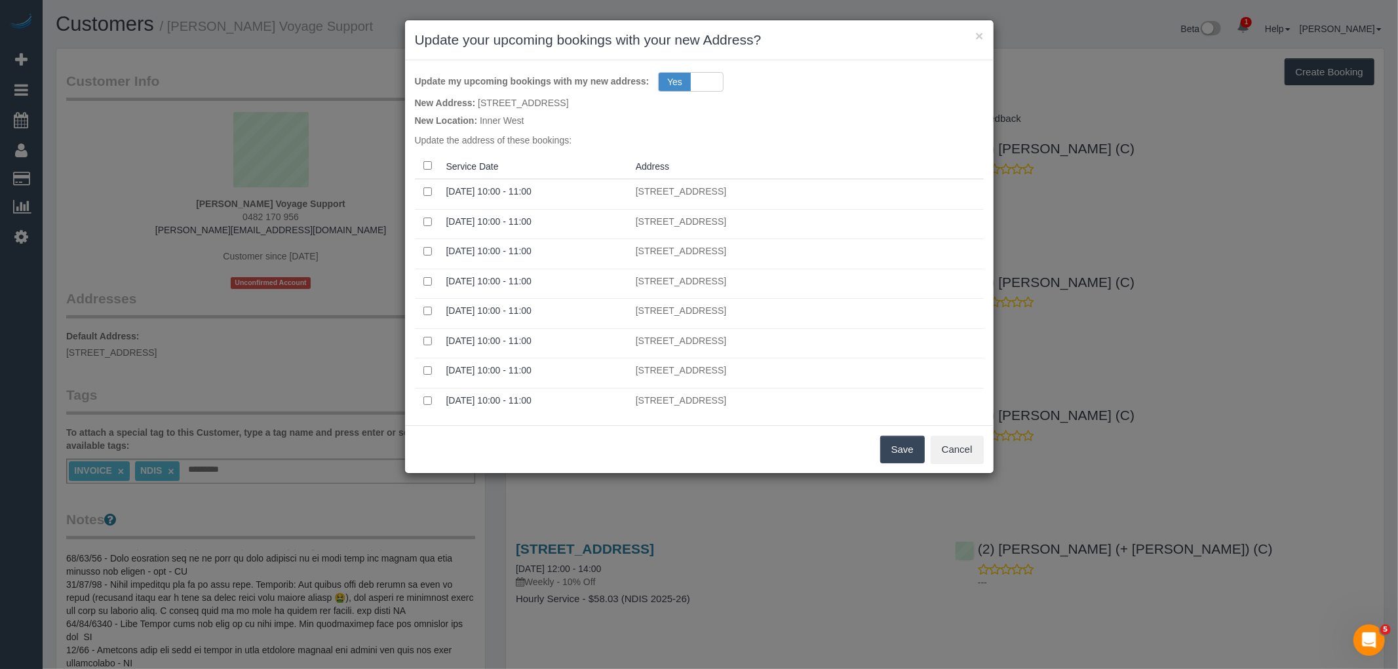
click at [913, 455] on button "Save" at bounding box center [902, 450] width 45 height 28
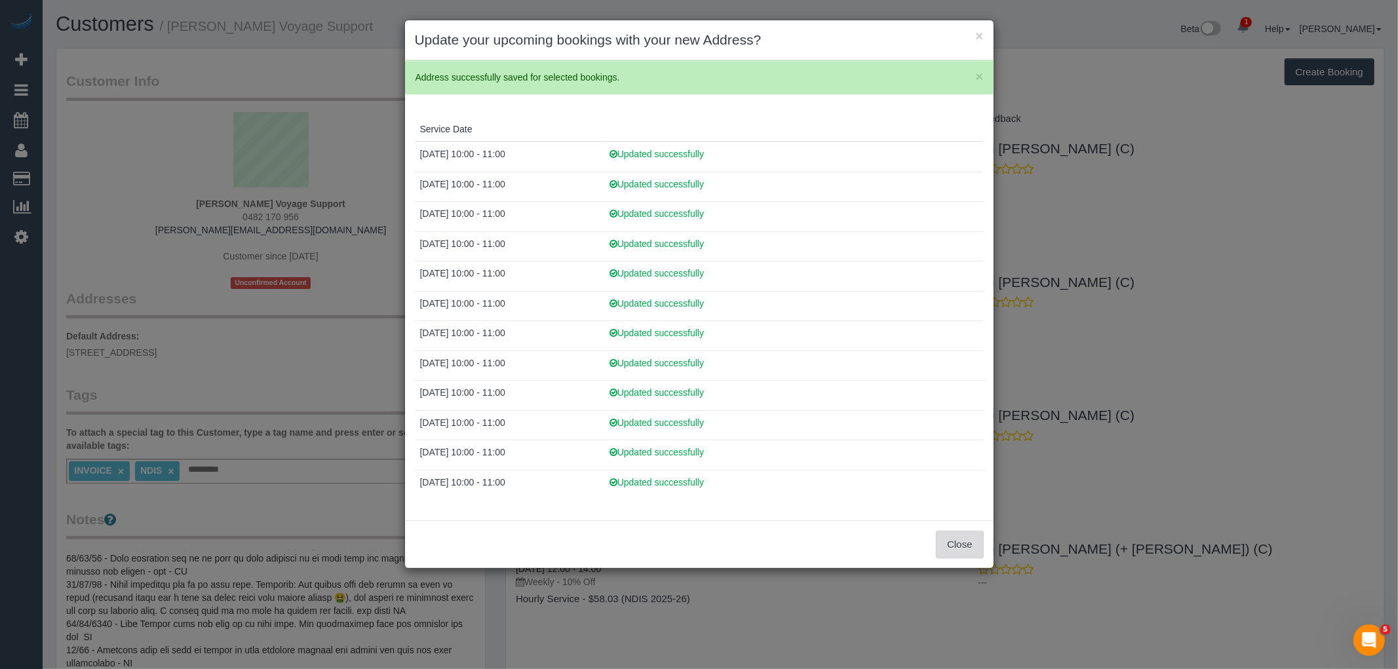
click at [956, 547] on button "Close" at bounding box center [959, 545] width 47 height 28
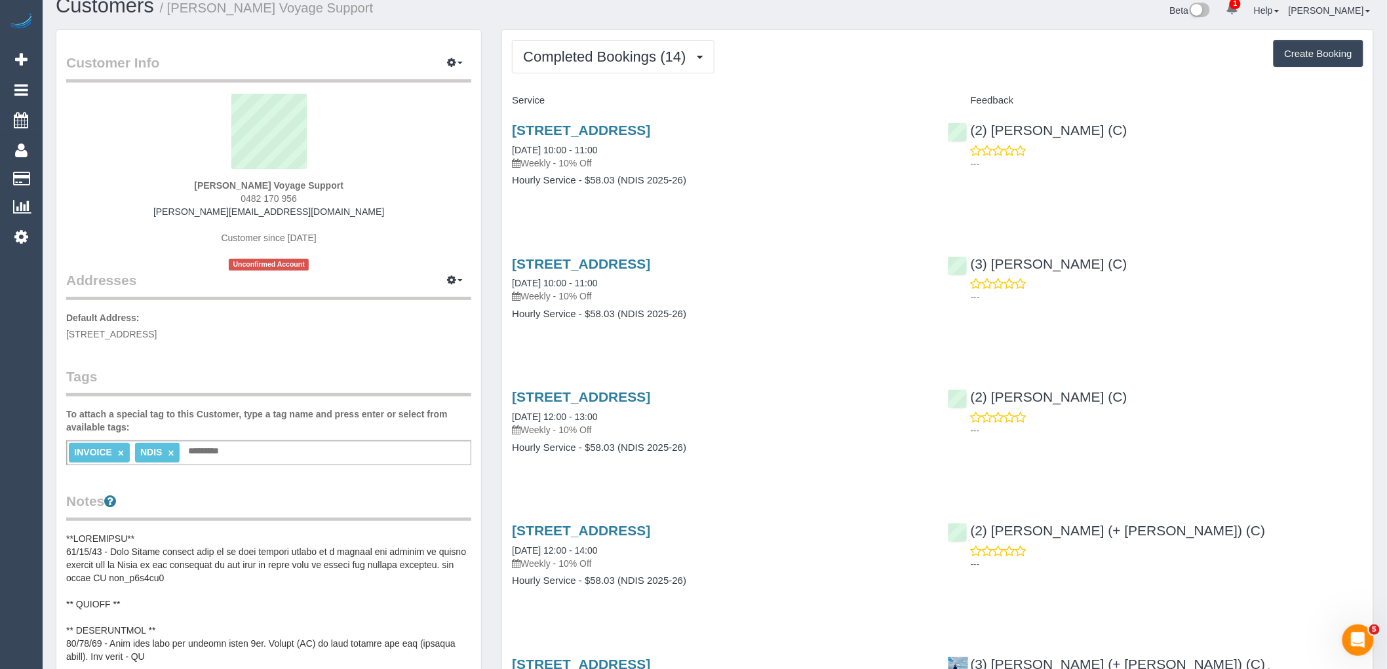
scroll to position [0, 0]
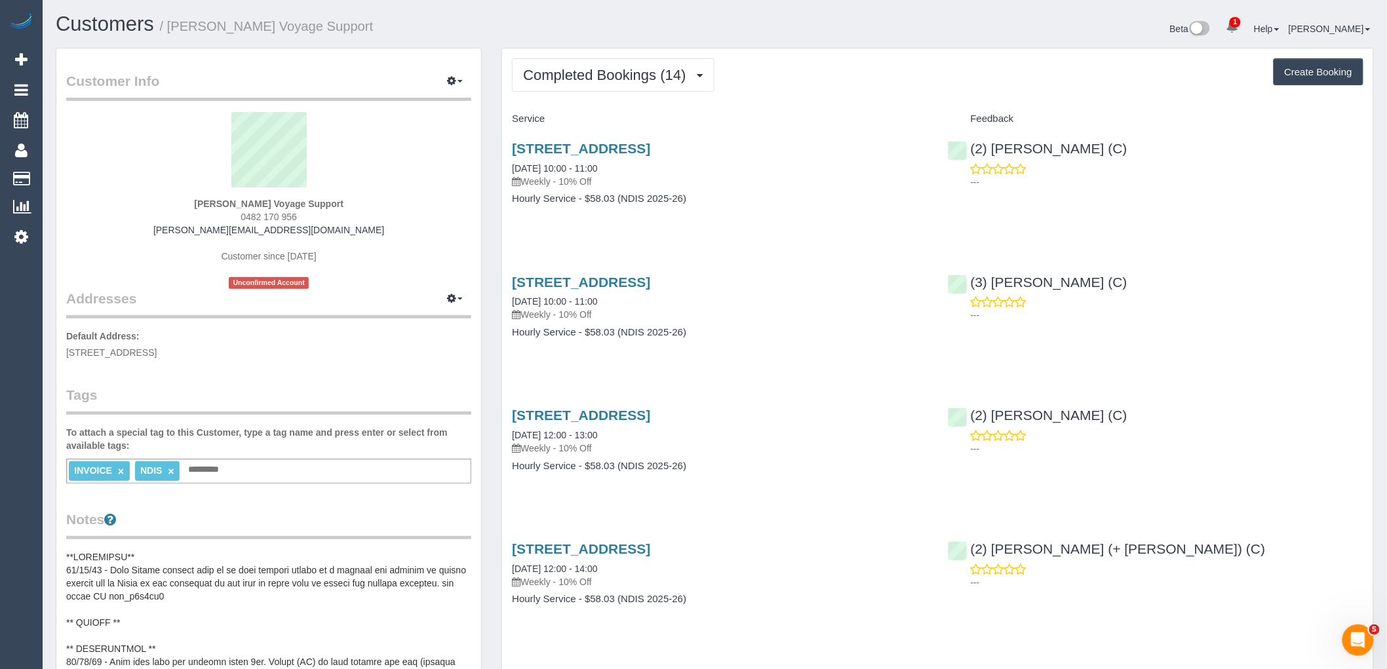
drag, startPoint x: 218, startPoint y: 205, endPoint x: 157, endPoint y: 205, distance: 60.3
click at [161, 205] on div "Craig Fenton Voyage Support 0482 170 956 craig.voyagesupport@fake.com Customer …" at bounding box center [268, 200] width 405 height 177
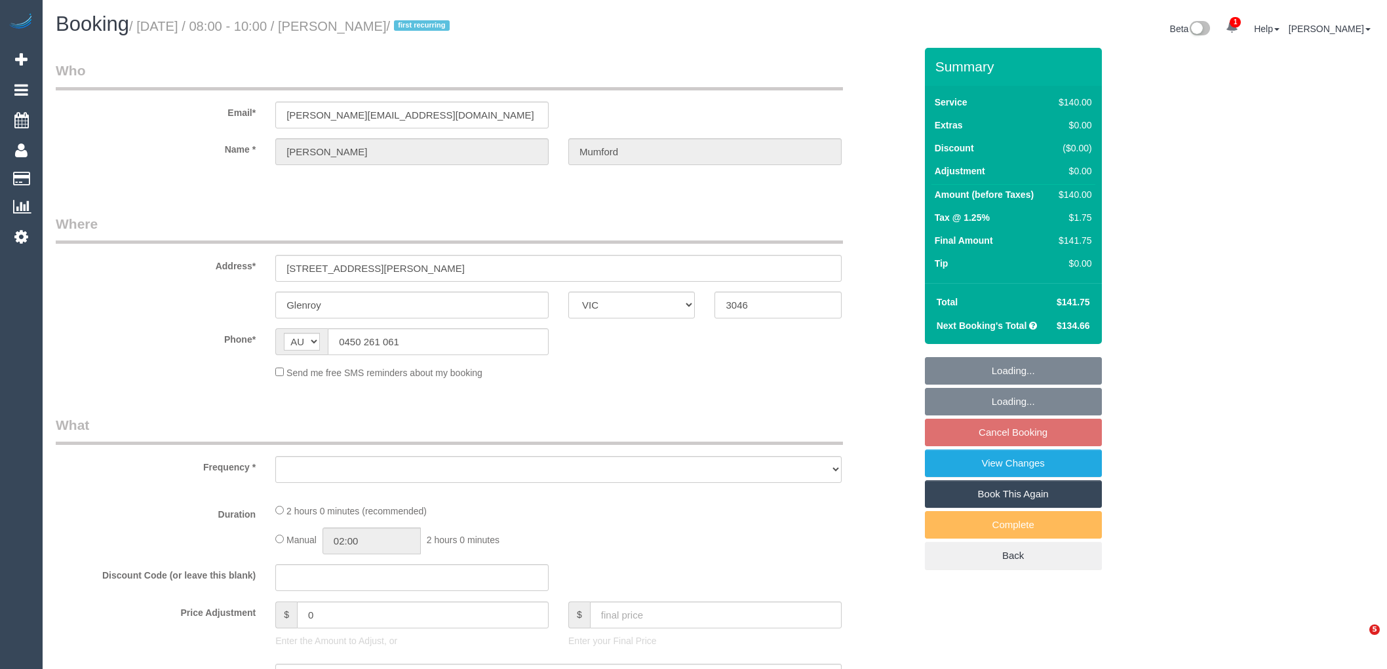
select select "VIC"
select select "object:538"
select select "string:stripe-pm_1SDb5i2GScqysDRV5zt3K2rc"
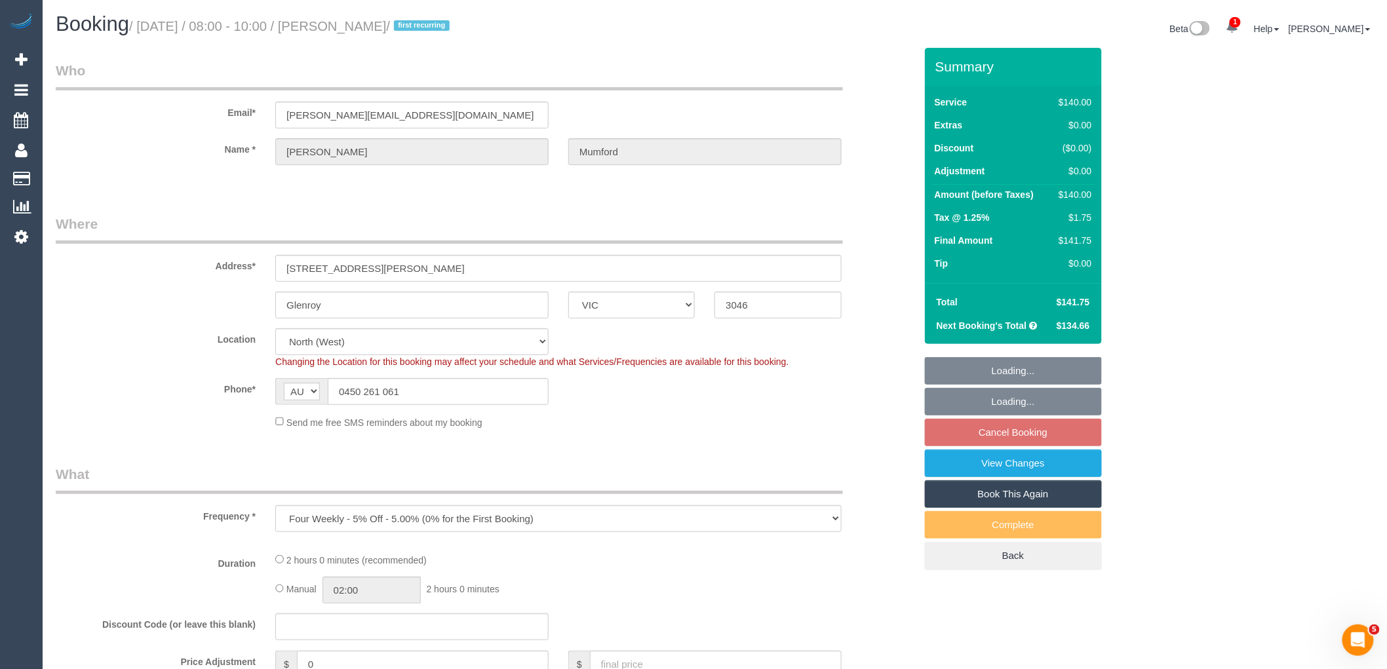
select select "object:691"
select select "number:27"
select select "number:14"
select select "number:19"
select select "number:24"
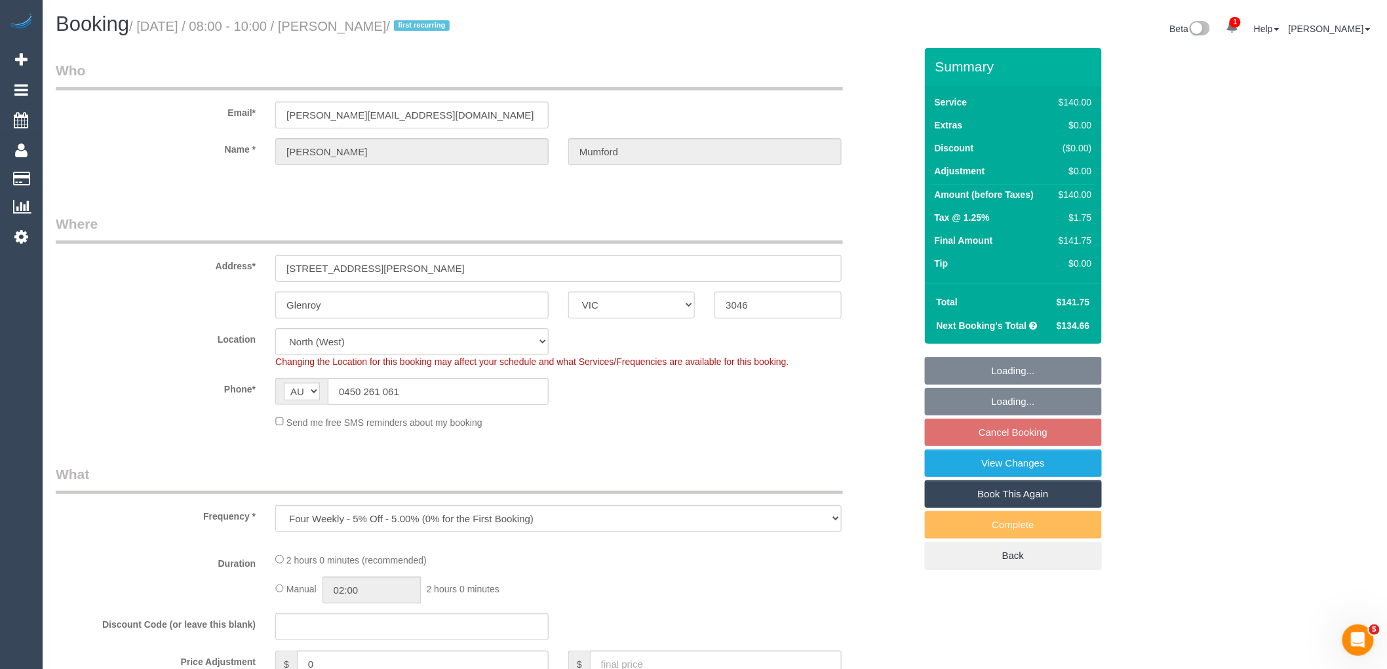
select select "number:35"
select select "number:13"
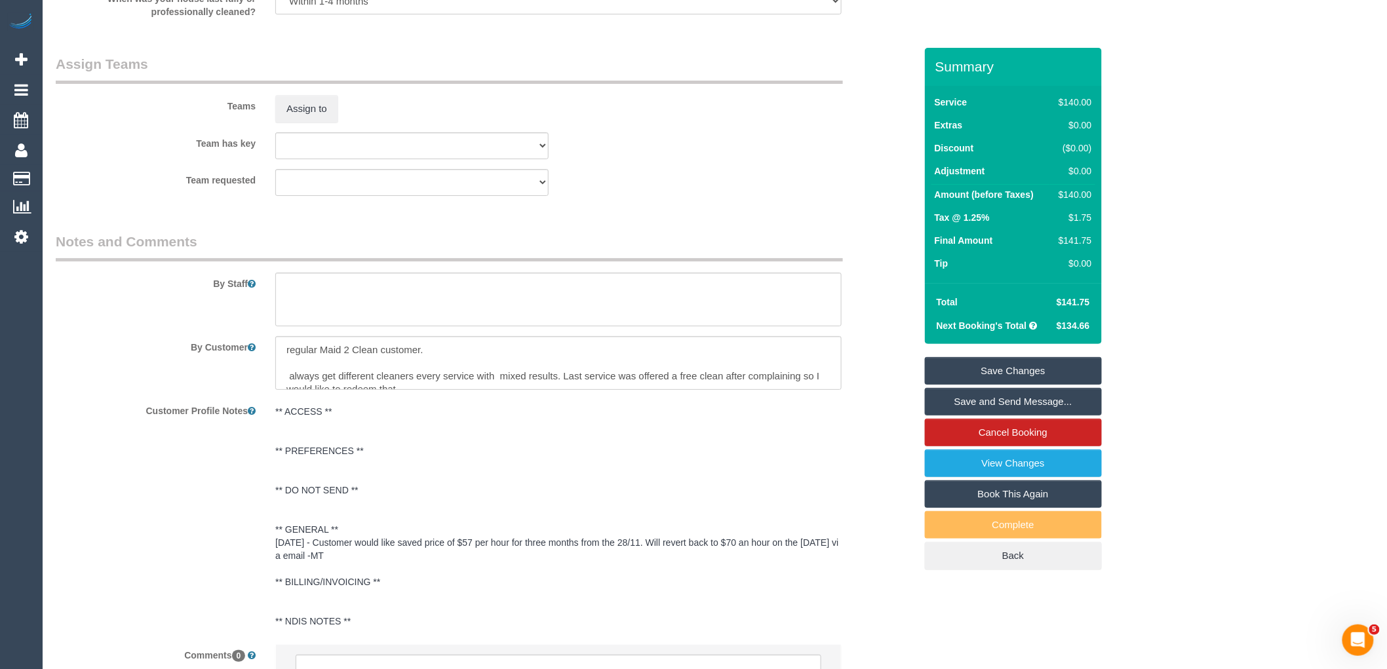
scroll to position [26, 0]
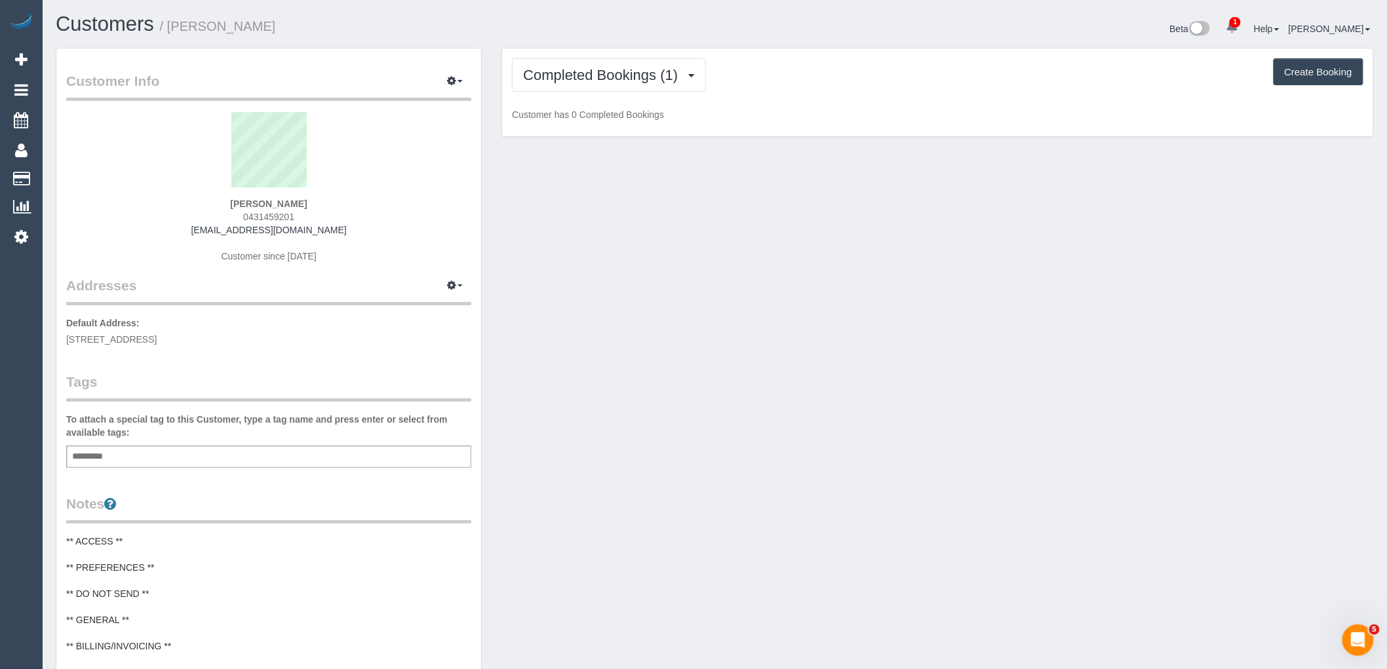
scroll to position [1050, 1387]
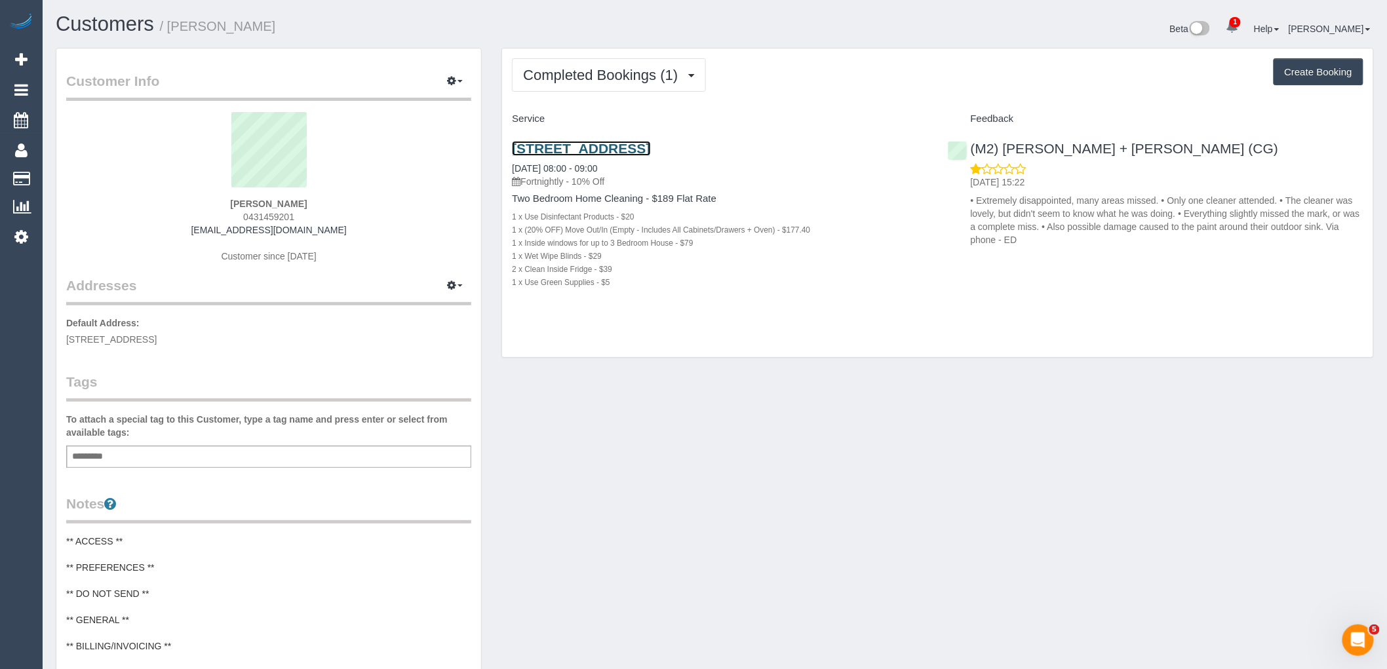
click at [650, 151] on link "[STREET_ADDRESS]" at bounding box center [581, 148] width 138 height 15
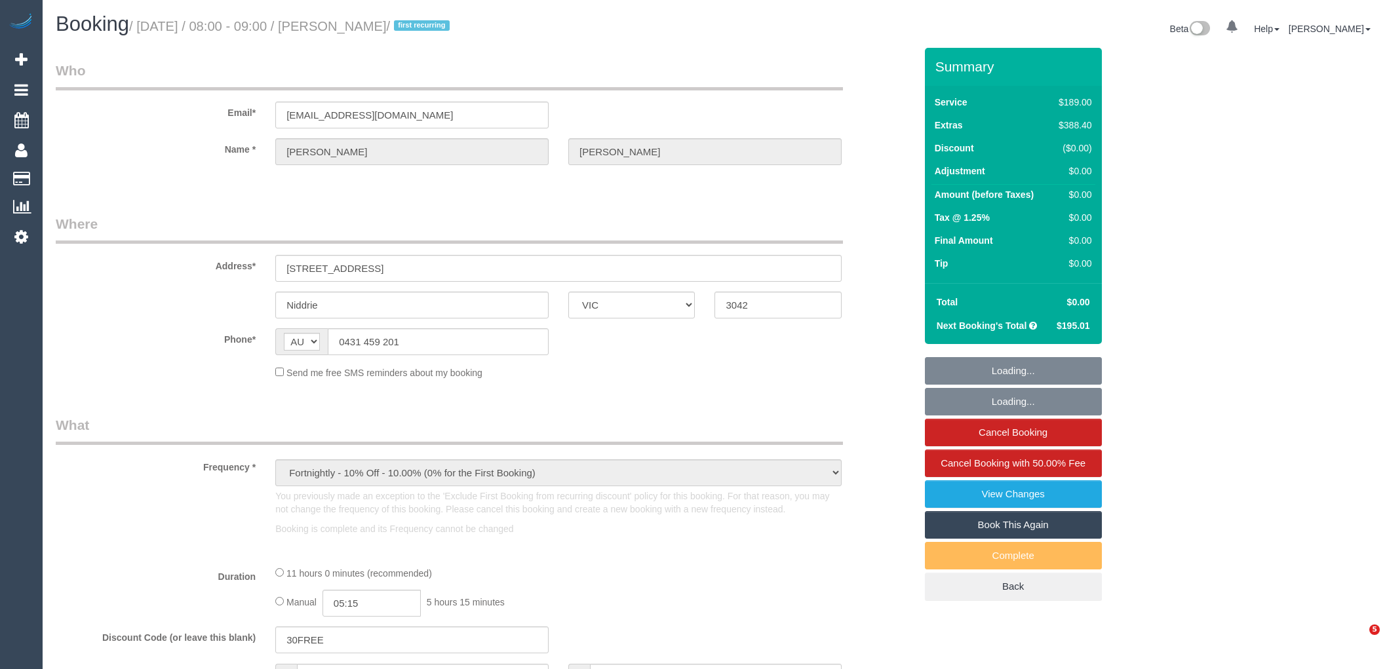
select select "VIC"
select select "string:stripe-pm_1S5cGK2GScqysDRVjajDdkqe"
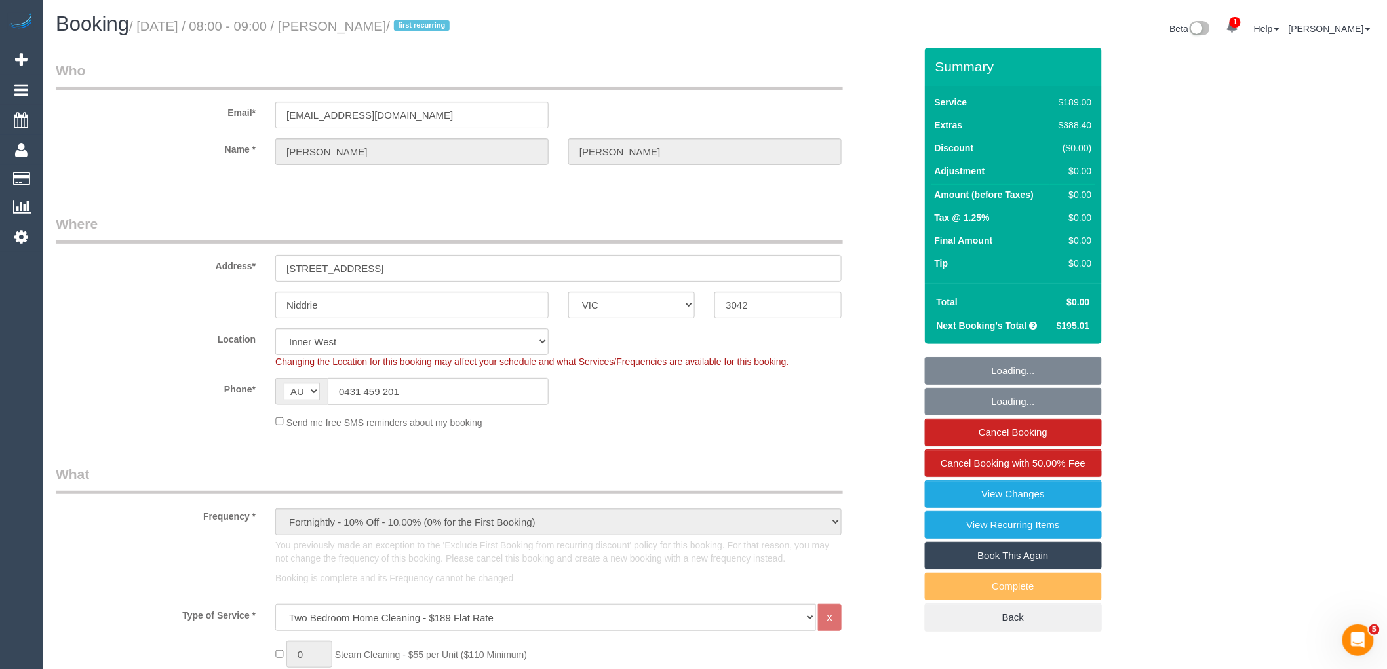
select select "object:724"
select select "number:29"
select select "number:14"
select select "number:18"
select select "number:24"
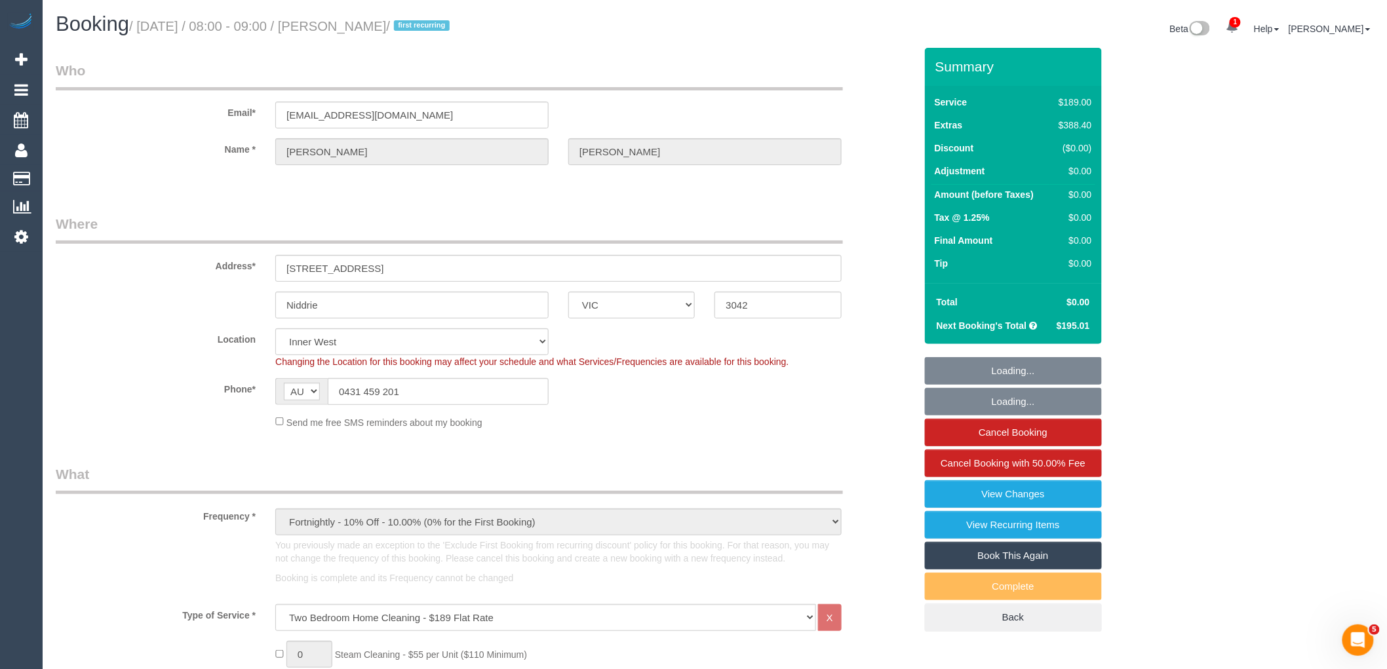
select select "number:35"
select select "number:11"
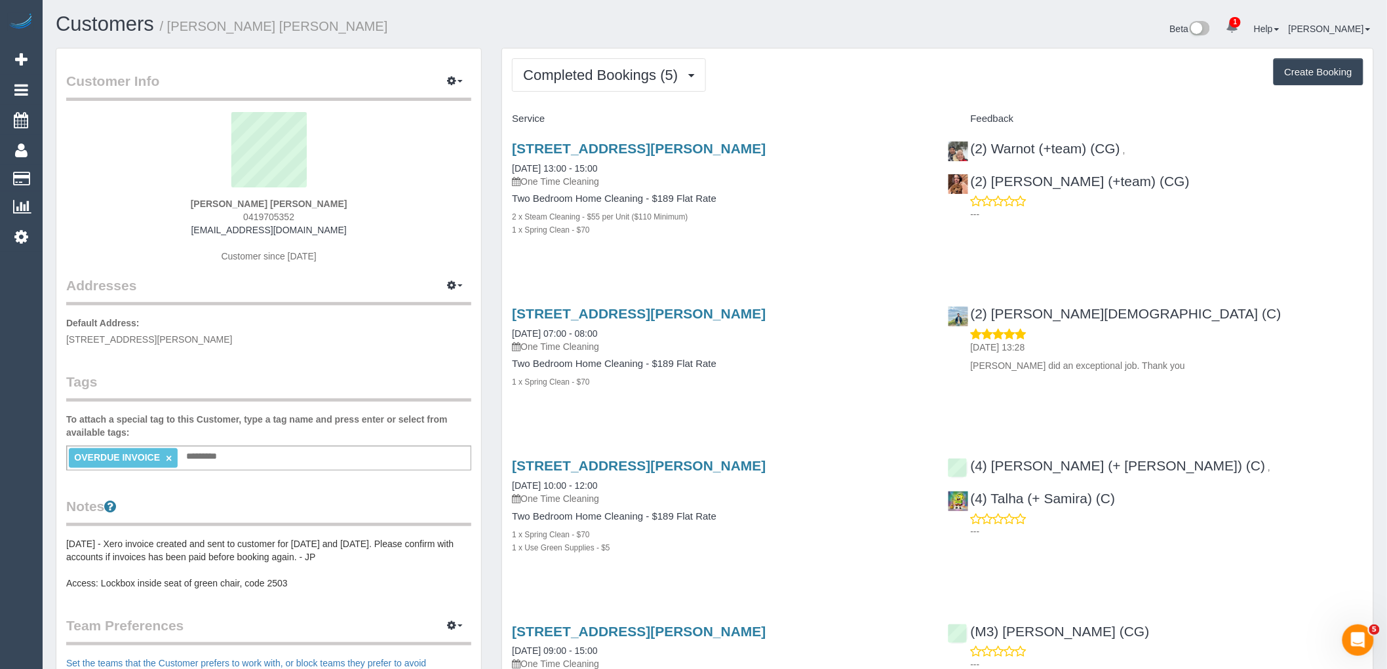
drag, startPoint x: 308, startPoint y: 216, endPoint x: 199, endPoint y: 218, distance: 108.8
click at [199, 218] on div "Natalie Garcia de Heer 0419705352 nataliegdh@gmail.com Customer since 2024" at bounding box center [268, 194] width 405 height 164
copy span "0419705352"
click at [637, 66] on button "Completed Bookings (5)" at bounding box center [609, 74] width 194 height 33
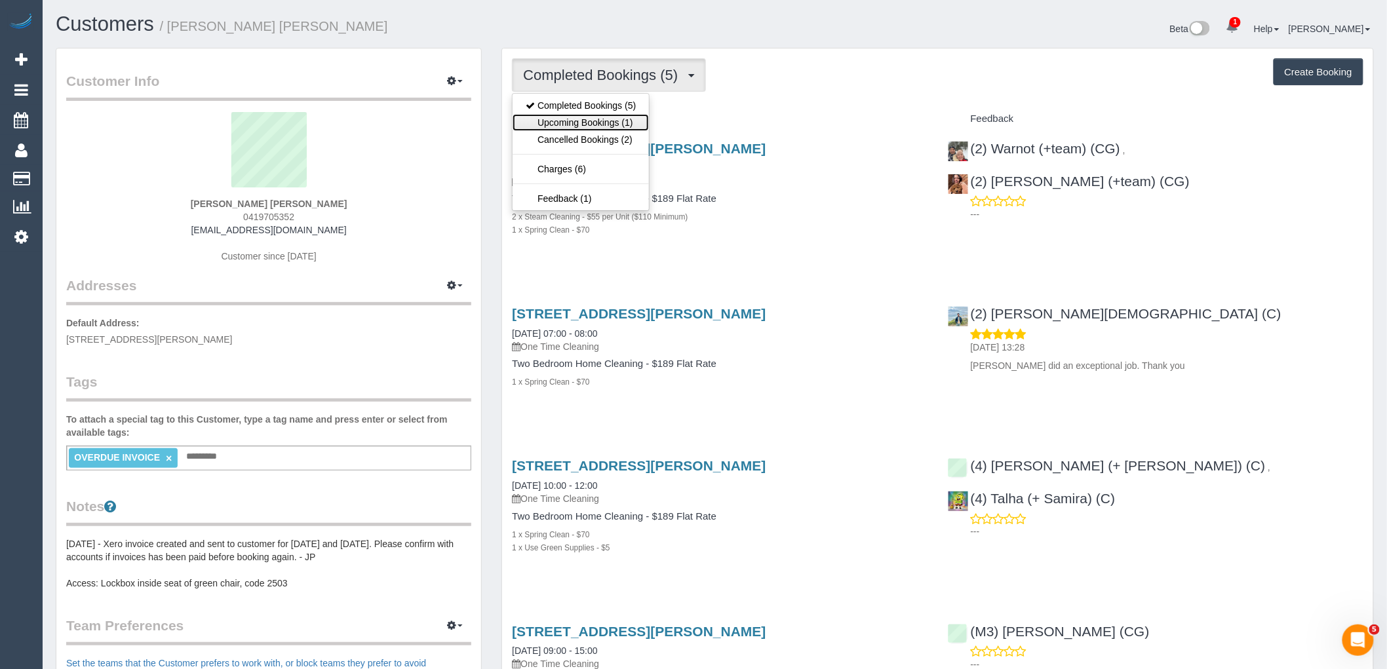
click at [632, 121] on link "Upcoming Bookings (1)" at bounding box center [581, 122] width 136 height 17
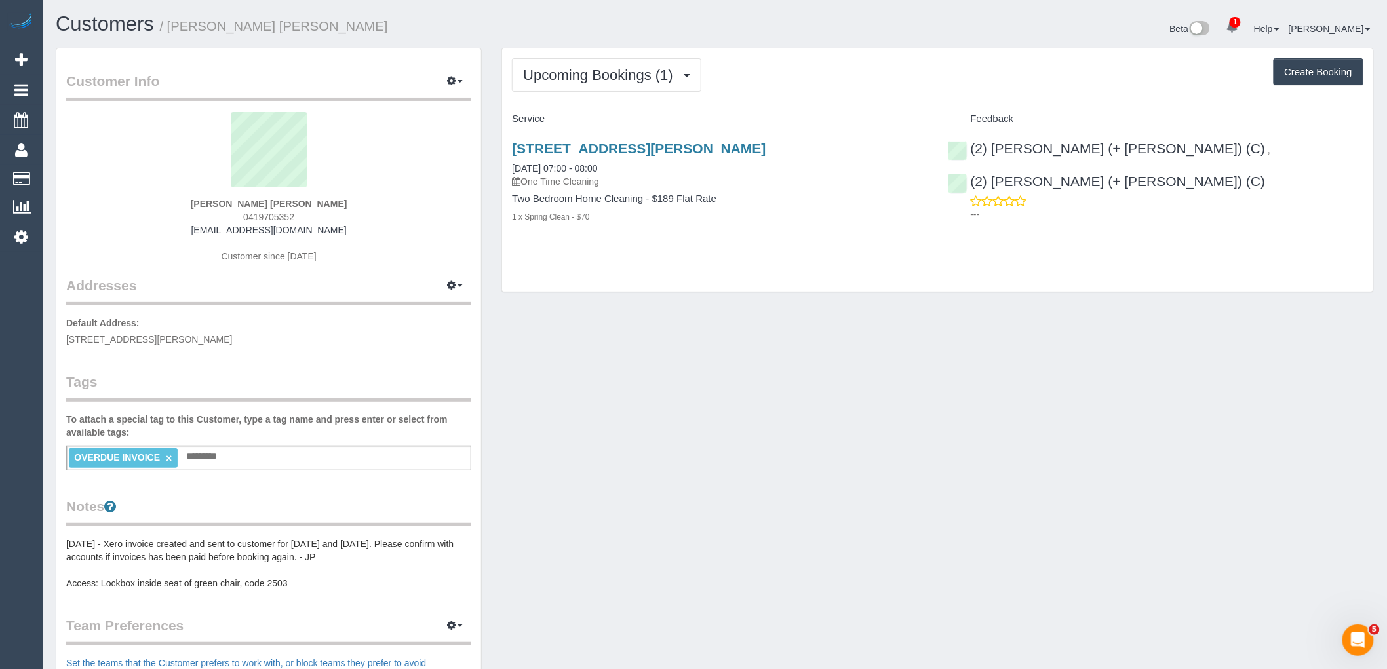
click at [351, 218] on div "Natalie Garcia de Heer 0419705352 nataliegdh@gmail.com Customer since 2024" at bounding box center [268, 194] width 405 height 164
drag, startPoint x: 319, startPoint y: 216, endPoint x: 147, endPoint y: 243, distance: 174.4
click at [190, 218] on div "Natalie Garcia de Heer 0419705352 nataliegdh@gmail.com Customer since 2024" at bounding box center [268, 194] width 405 height 164
copy span "0419705352"
click at [385, 205] on div "Natalie Garcia de Heer 0419705352 nataliegdh@gmail.com Customer since 2024" at bounding box center [268, 194] width 405 height 164
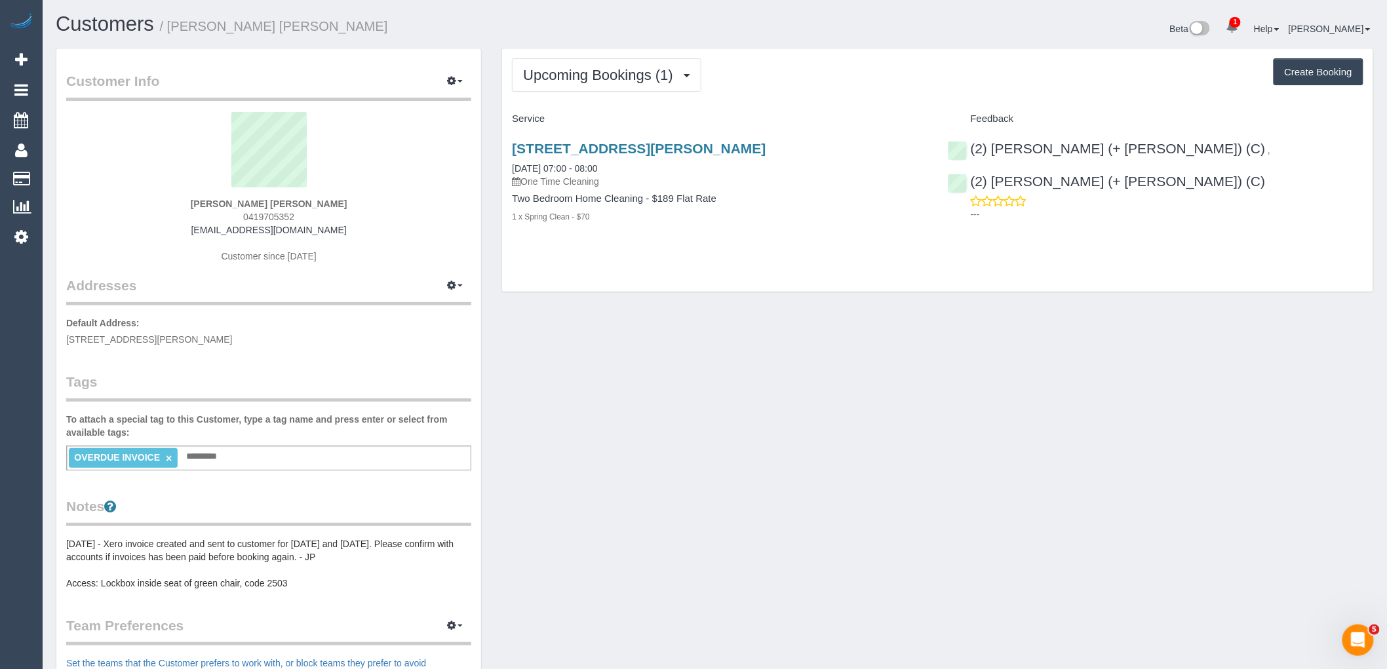
drag, startPoint x: 241, startPoint y: 203, endPoint x: 155, endPoint y: 203, distance: 85.2
click at [156, 203] on div "Natalie Garcia de Heer 0419705352 nataliegdh@gmail.com Customer since 2024" at bounding box center [268, 194] width 405 height 164
copy strong "Natalie Garcia de Heer"
click at [654, 84] on button "Upcoming Bookings (1)" at bounding box center [606, 74] width 189 height 33
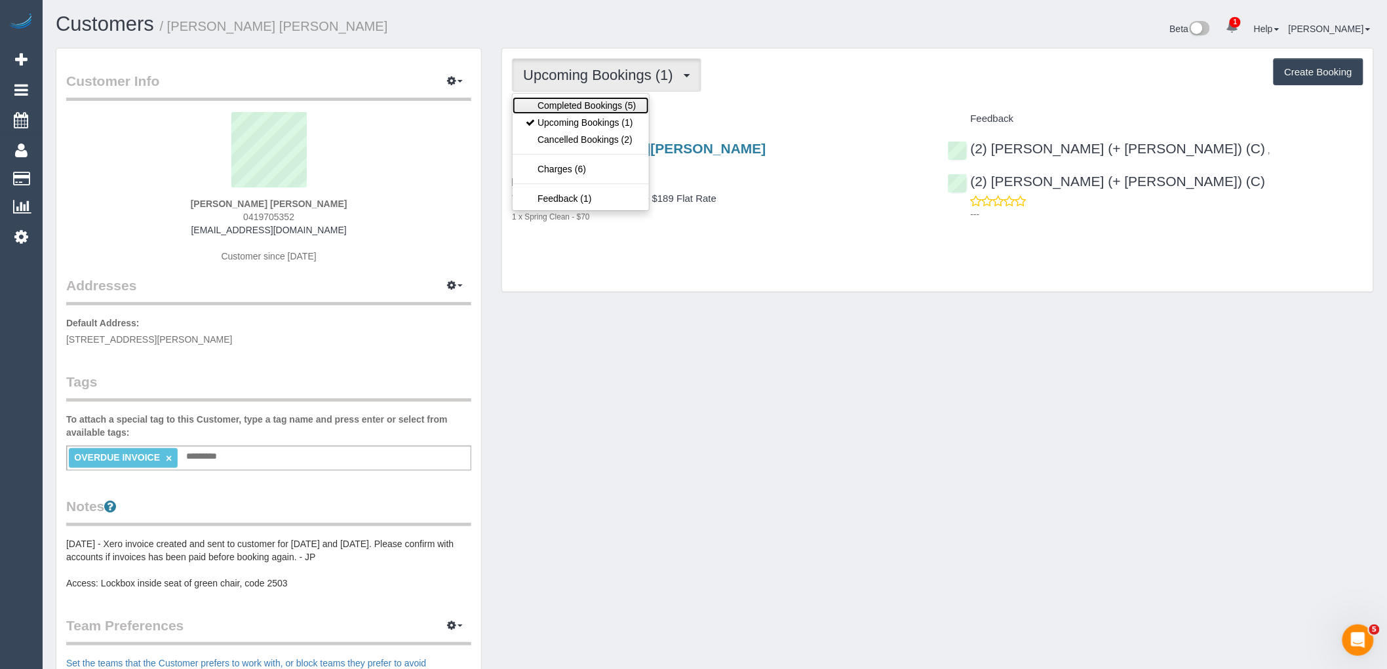
click at [614, 108] on link "Completed Bookings (5)" at bounding box center [581, 105] width 136 height 17
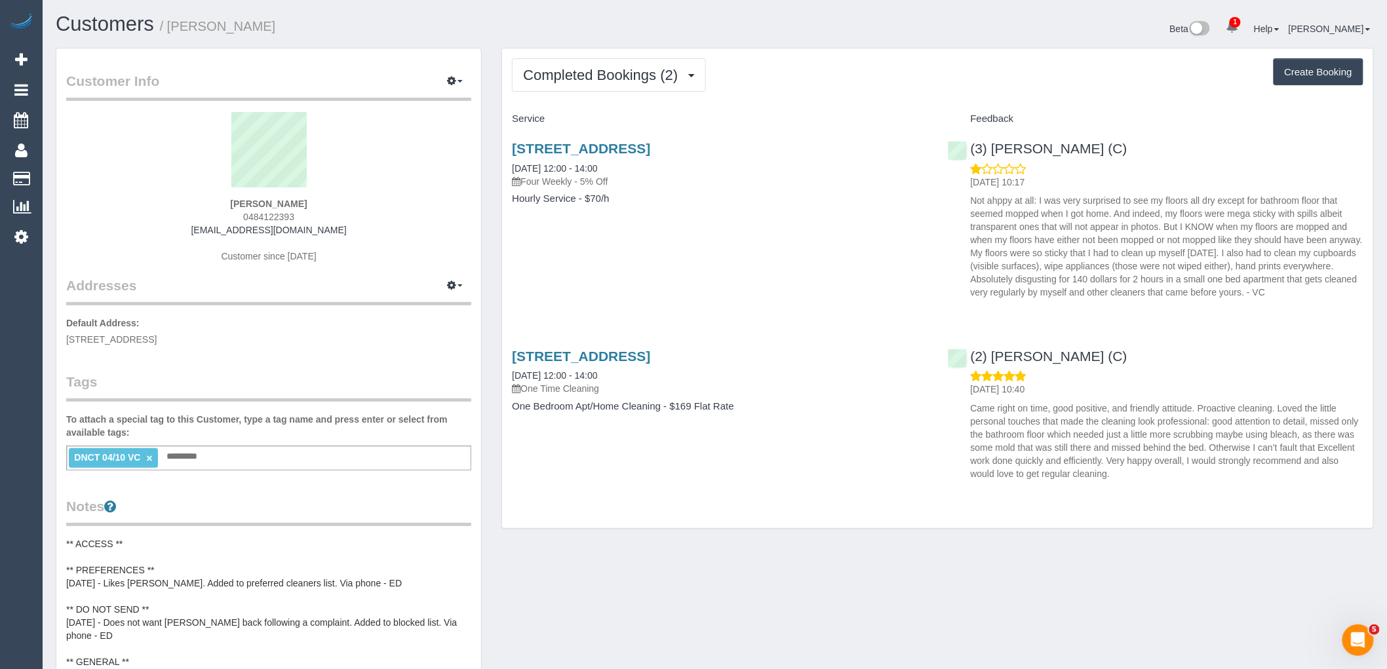
drag, startPoint x: 315, startPoint y: 214, endPoint x: 202, endPoint y: 214, distance: 113.4
click at [202, 214] on div "[PERSON_NAME] 0484122393 [EMAIL_ADDRESS][DOMAIN_NAME] Customer since [DATE]" at bounding box center [268, 194] width 405 height 164
copy span "0484122393"
click at [334, 217] on div "[PERSON_NAME] 0484122393 [EMAIL_ADDRESS][DOMAIN_NAME] Customer since [DATE]" at bounding box center [268, 194] width 405 height 164
drag, startPoint x: 298, startPoint y: 214, endPoint x: 193, endPoint y: 207, distance: 105.1
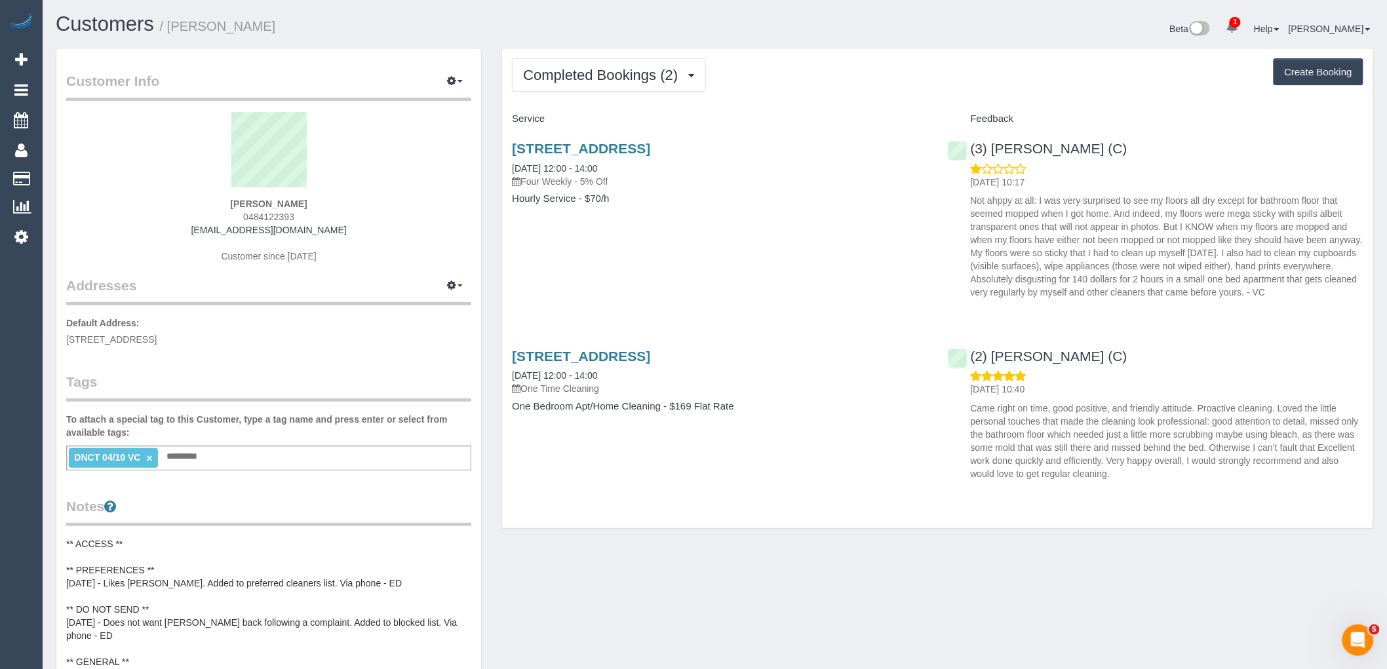
click at [193, 207] on div "[PERSON_NAME] 0484122393 [EMAIL_ADDRESS][DOMAIN_NAME] Customer since [DATE]" at bounding box center [268, 194] width 405 height 164
click at [298, 210] on div "Tushti Oconnell 0484122393 tushti8m@gmail.com Customer since 2025" at bounding box center [268, 194] width 405 height 164
drag, startPoint x: 285, startPoint y: 213, endPoint x: 218, endPoint y: 213, distance: 66.9
click at [218, 213] on div "Tushti Oconnell 0484122393 tushti8m@gmail.com Customer since 2025" at bounding box center [268, 194] width 405 height 164
copy span "0484122393"
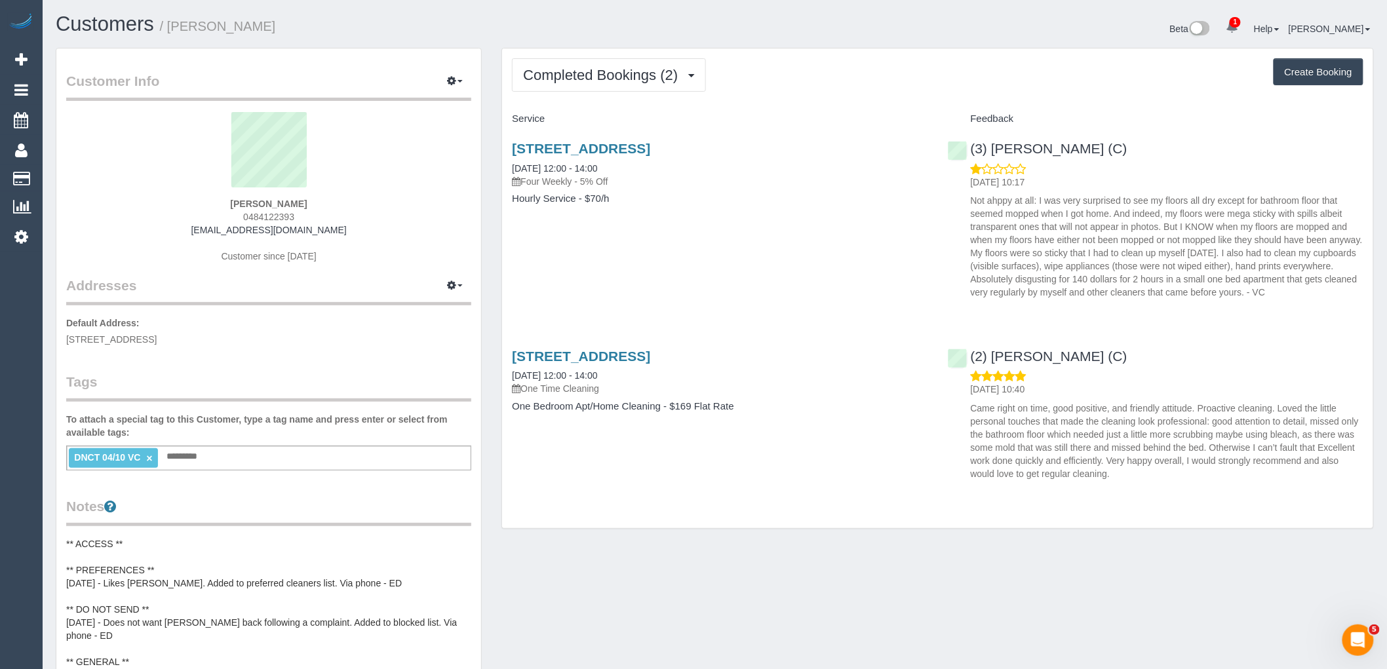
drag, startPoint x: 859, startPoint y: 352, endPoint x: 508, endPoint y: 357, distance: 350.8
click at [508, 357] on div "110/101 Bay Street, 110, Port Melbourne, VIC 3207 30/08/2025 12:00 - 14:00 One …" at bounding box center [719, 388] width 435 height 101
copy link "110/101 Bay Street, 110, Port Melbourne, VIC 3207"
click at [617, 70] on span "Completed Bookings (2)" at bounding box center [603, 75] width 161 height 16
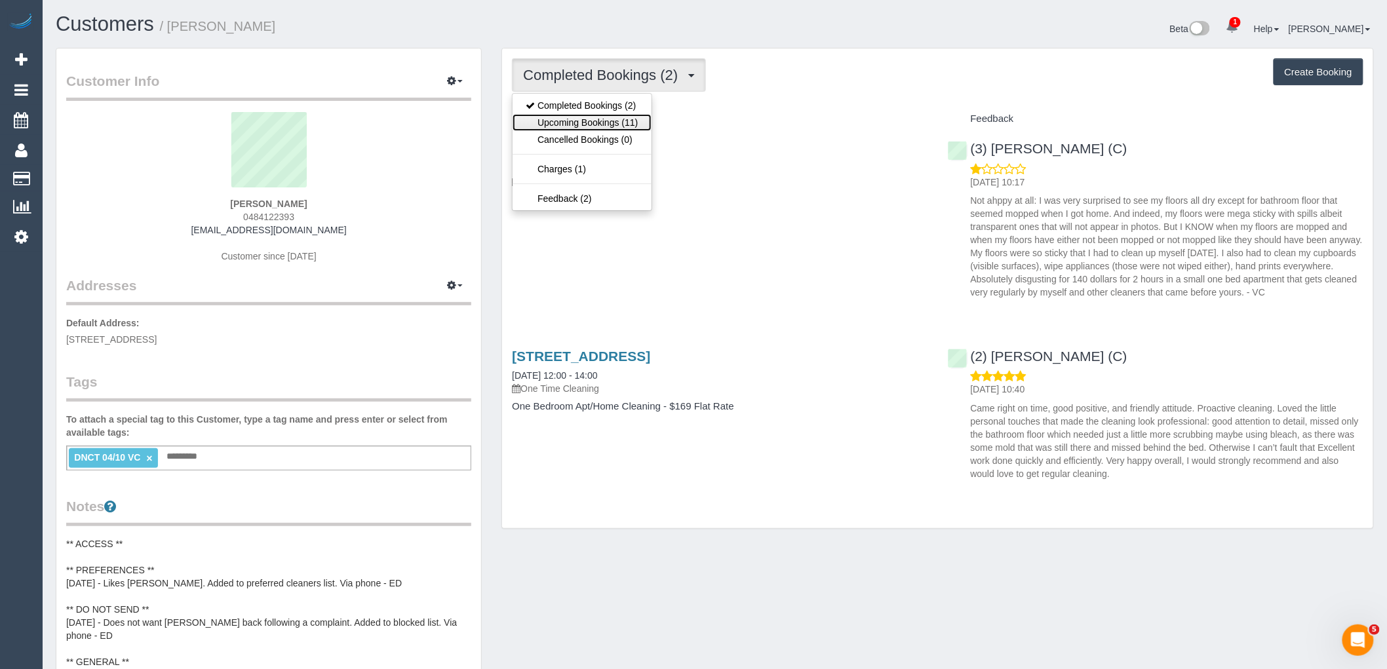
click at [611, 127] on link "Upcoming Bookings (11)" at bounding box center [582, 122] width 138 height 17
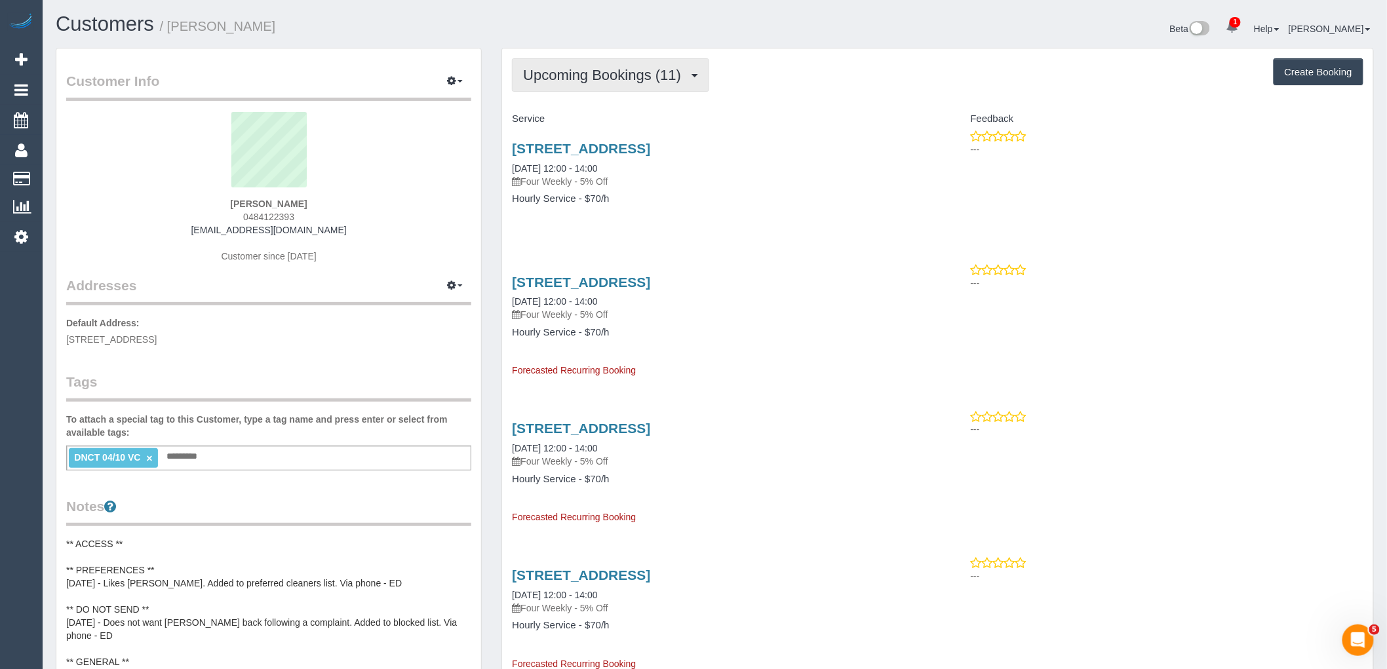
click at [625, 76] on span "Upcoming Bookings (11)" at bounding box center [605, 75] width 165 height 16
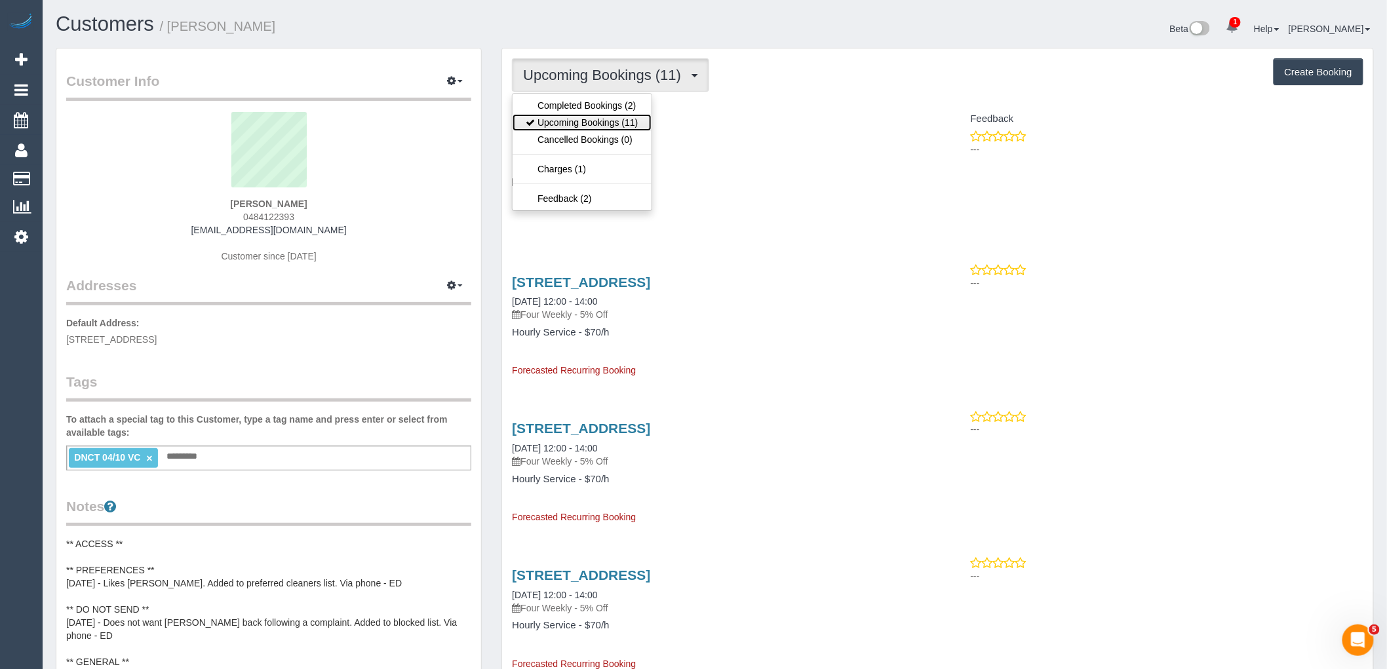
click at [626, 125] on link "Upcoming Bookings (11)" at bounding box center [582, 122] width 138 height 17
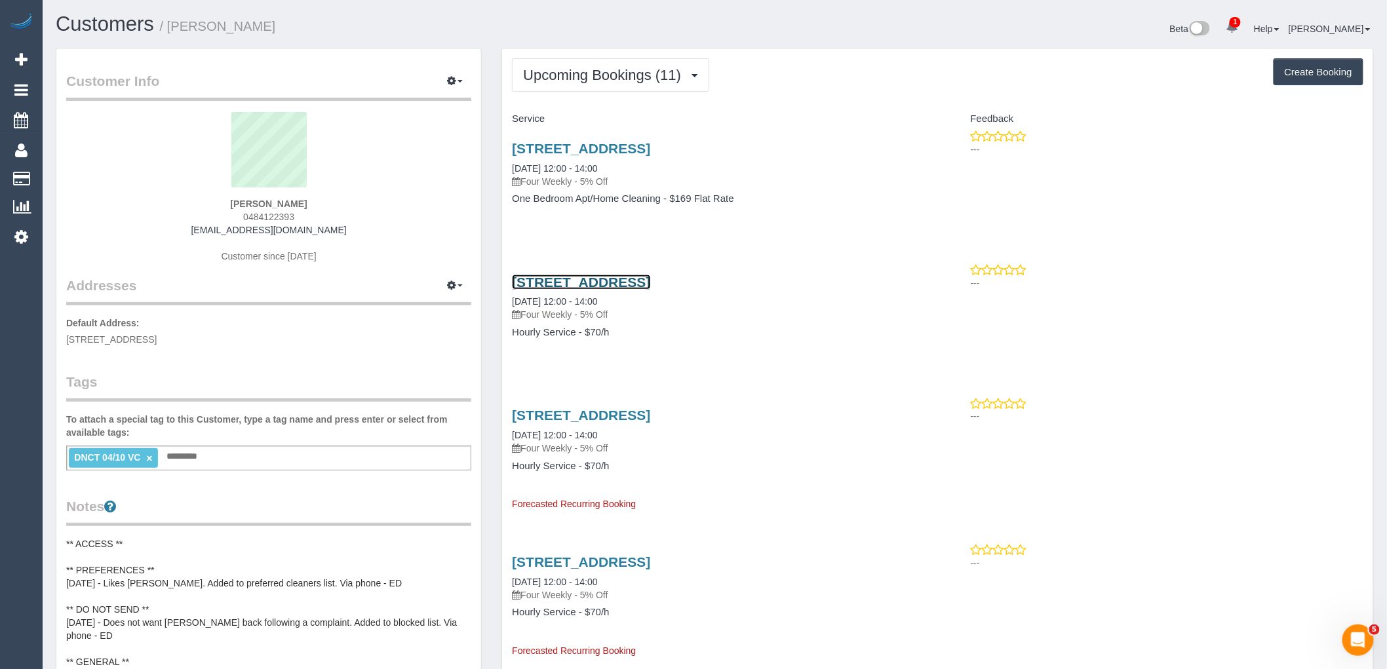
click at [640, 282] on link "110/101 Bay Street, 110, Port Melbourne, VIC 3207" at bounding box center [581, 282] width 138 height 15
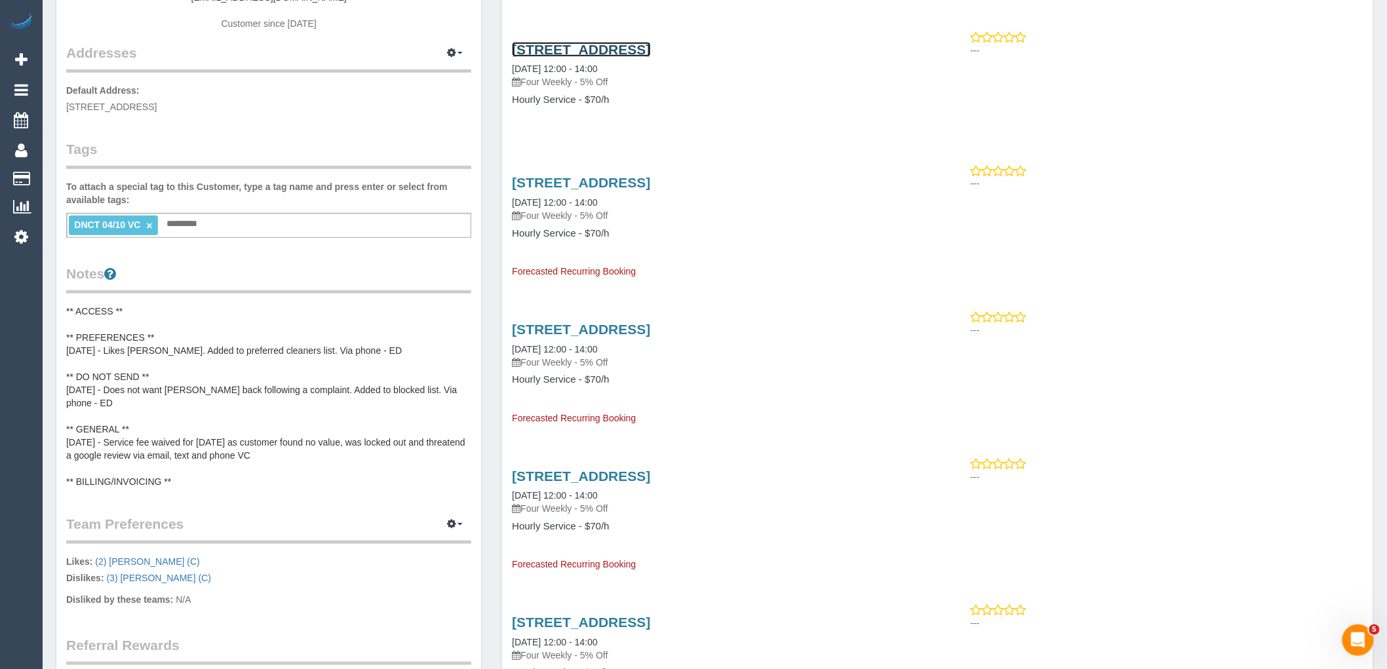
scroll to position [218, 0]
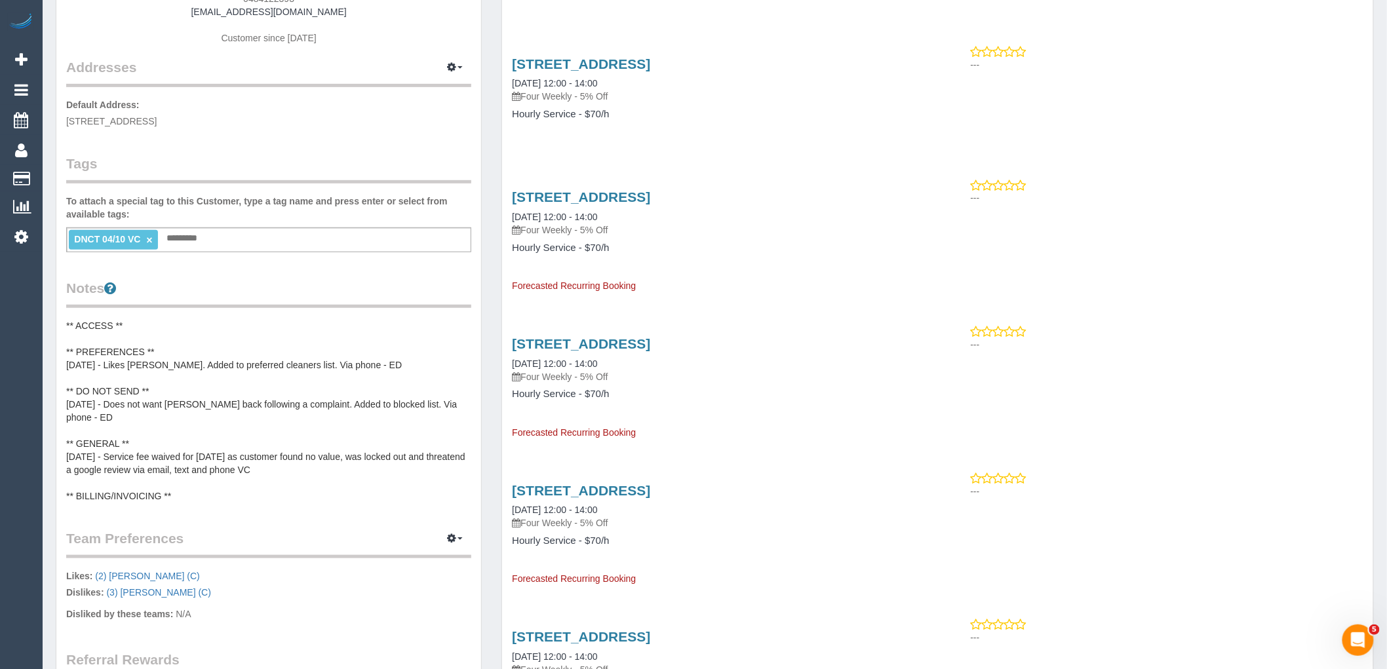
click at [170, 384] on pre "** ACCESS ** ** PREFERENCES ** [DATE] - Likes [PERSON_NAME]. Added to preferred…" at bounding box center [268, 411] width 405 height 184
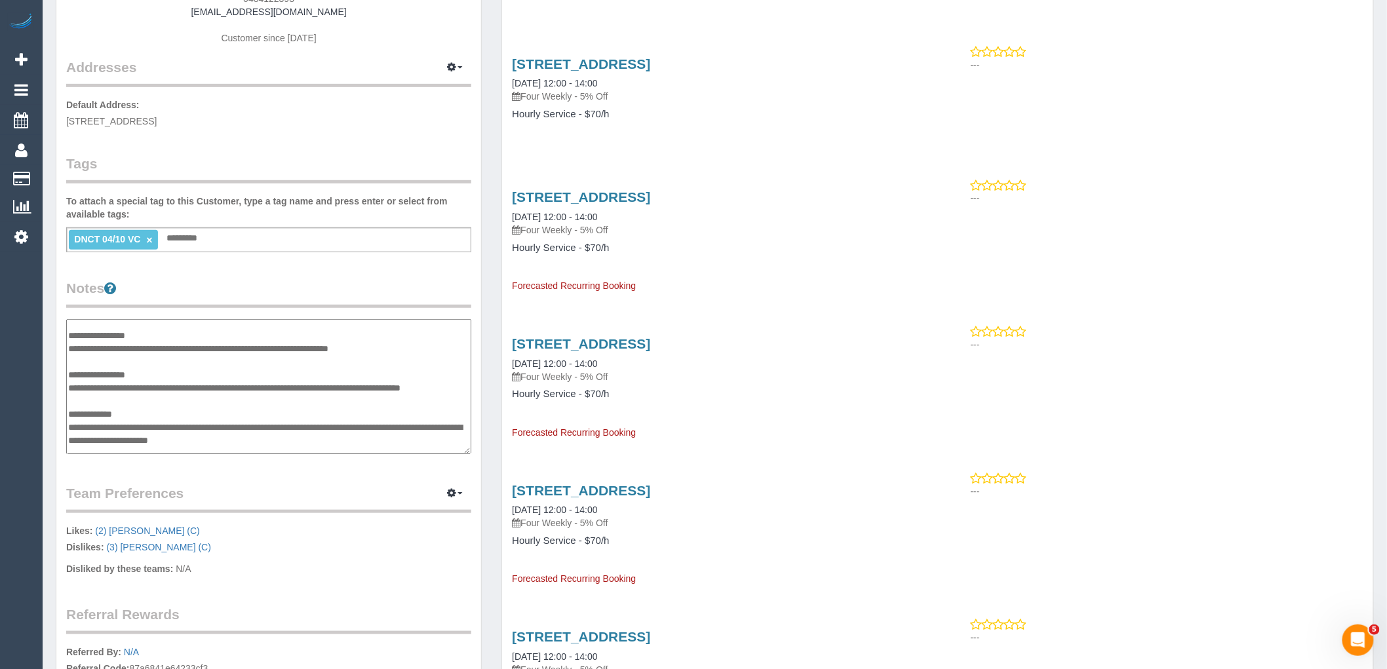
scroll to position [0, 0]
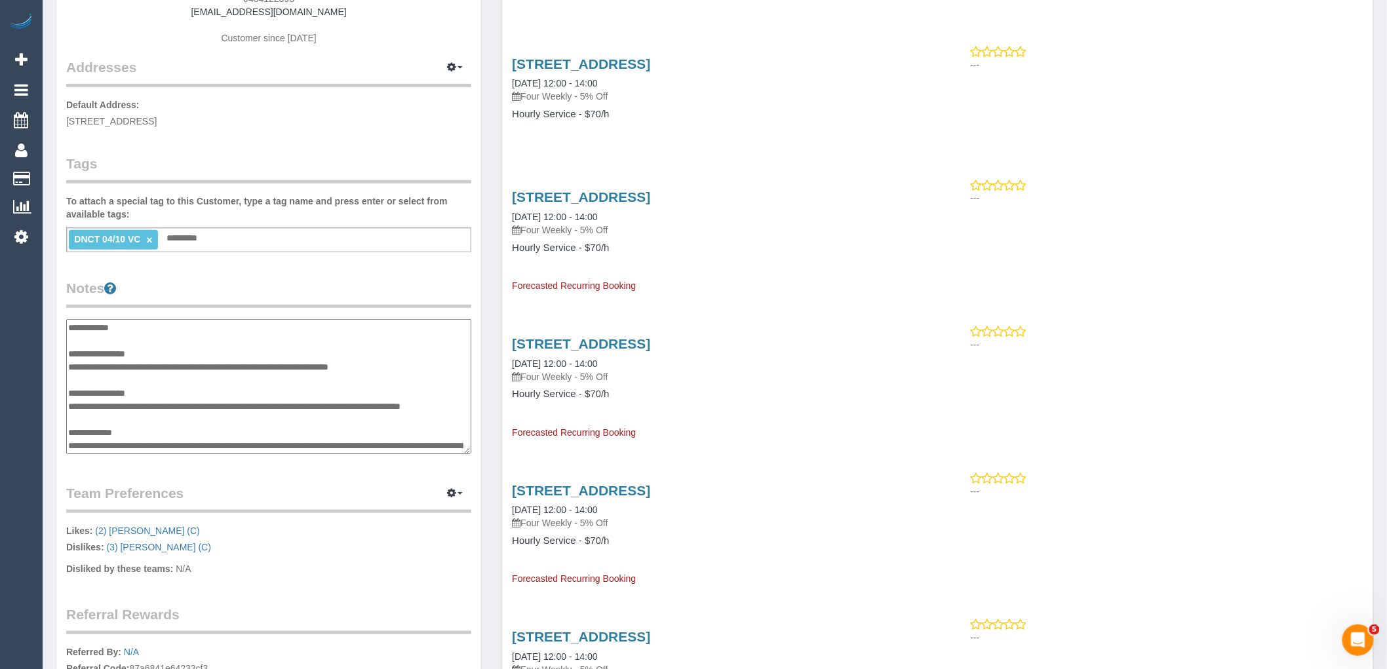
click at [203, 344] on textarea "**********" at bounding box center [268, 386] width 405 height 135
click at [184, 355] on textarea "**********" at bounding box center [268, 386] width 405 height 135
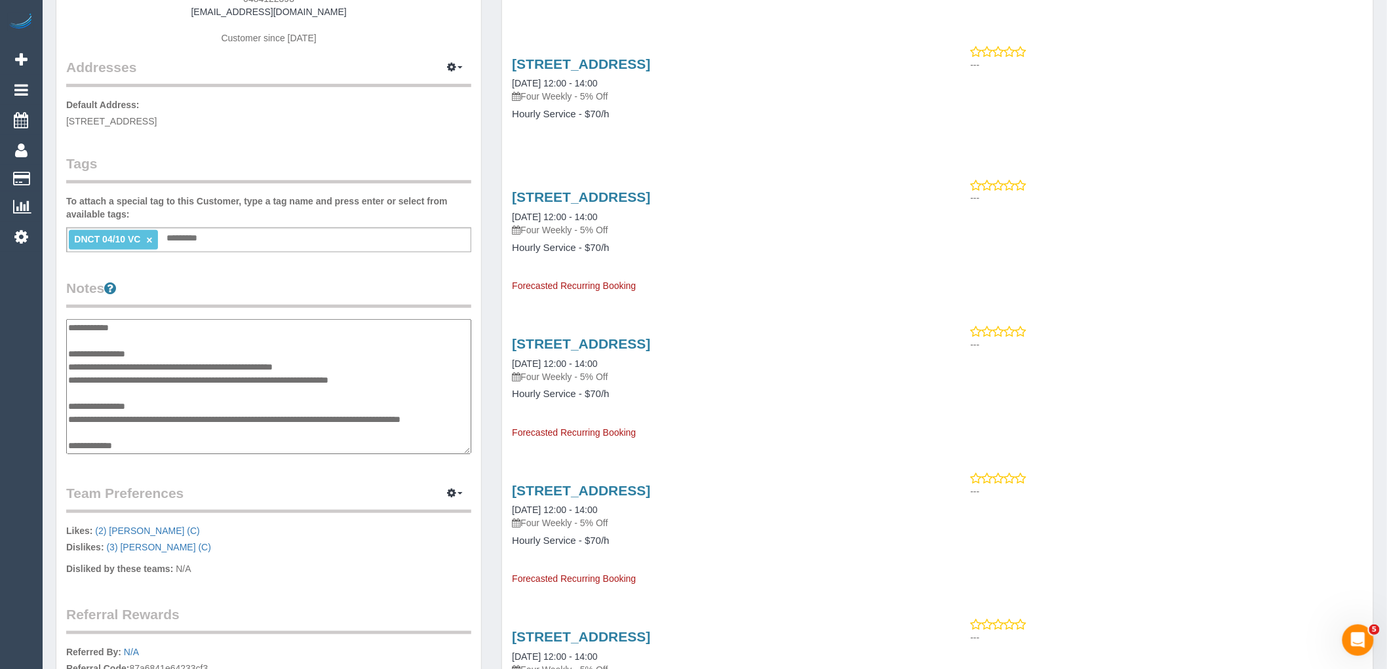
type textarea "**********"
click at [223, 290] on legend "Notes" at bounding box center [268, 294] width 405 height 30
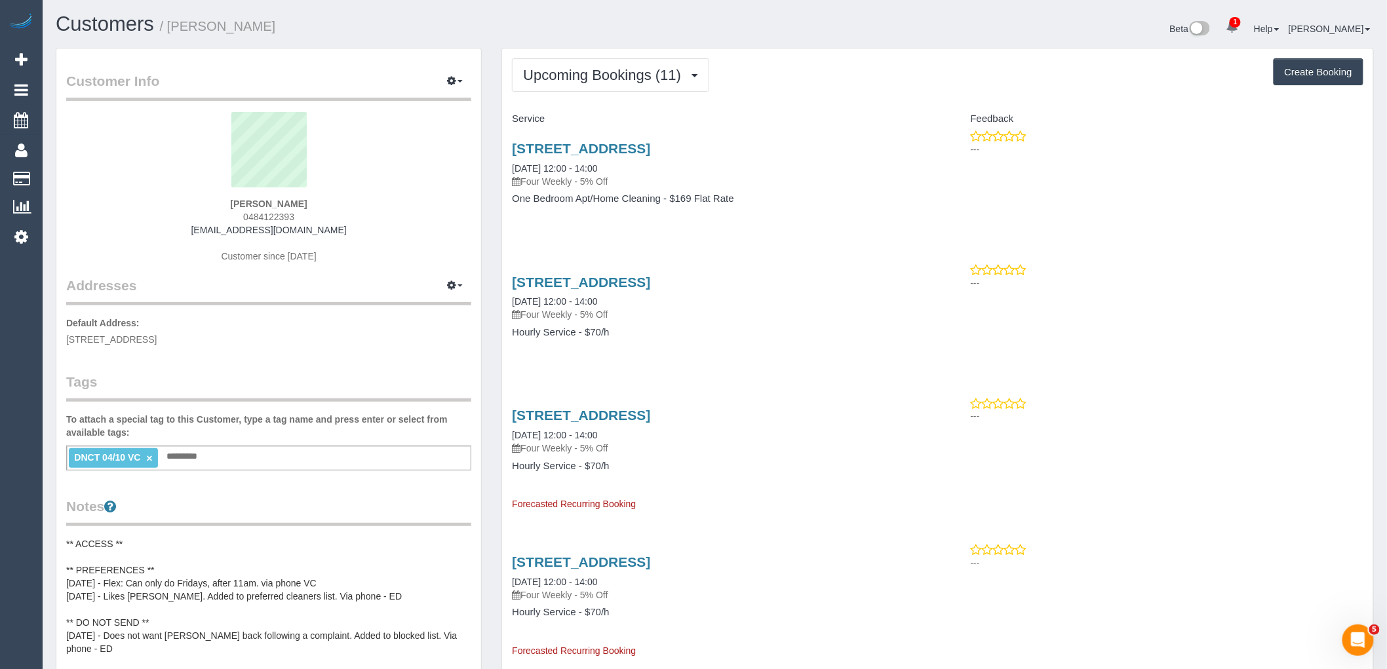
click at [283, 460] on div "DNCT 04/10 VC × Add a tag" at bounding box center [268, 458] width 405 height 25
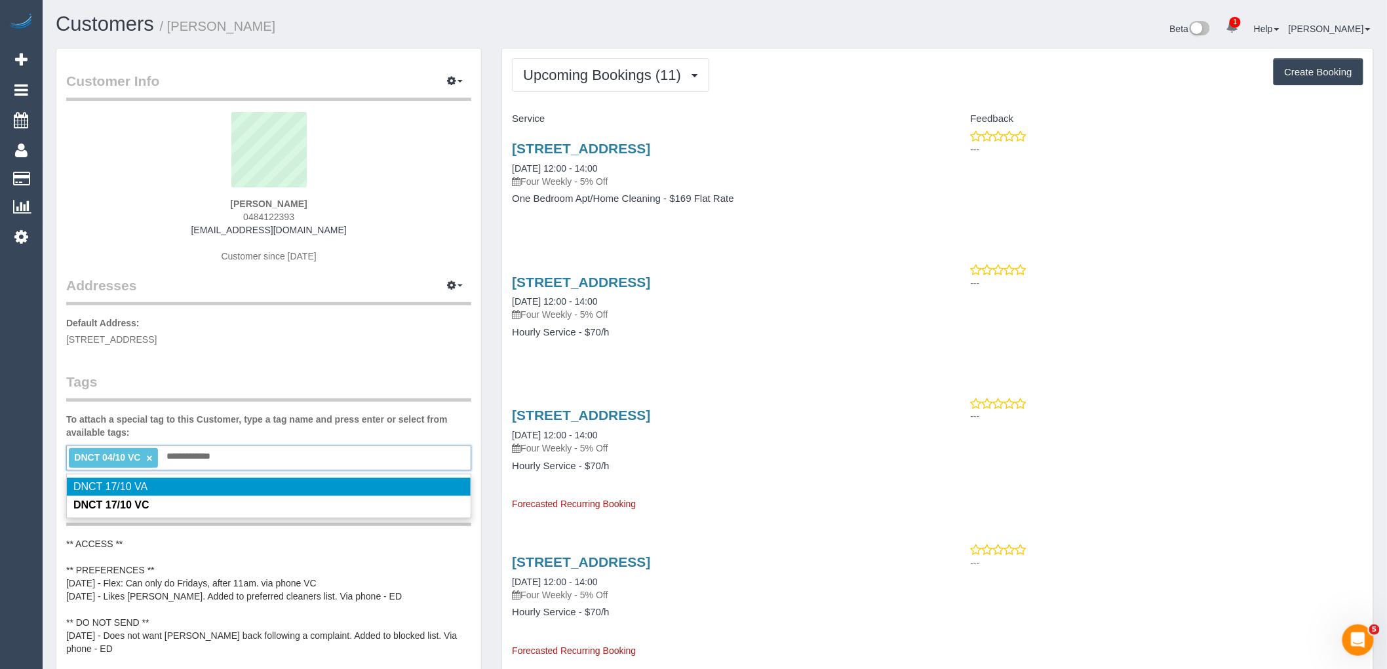
type input "**********"
click at [277, 269] on div "Tushti Oconnell 0484122393 tushti8m@gmail.com Customer since 2025" at bounding box center [268, 194] width 405 height 164
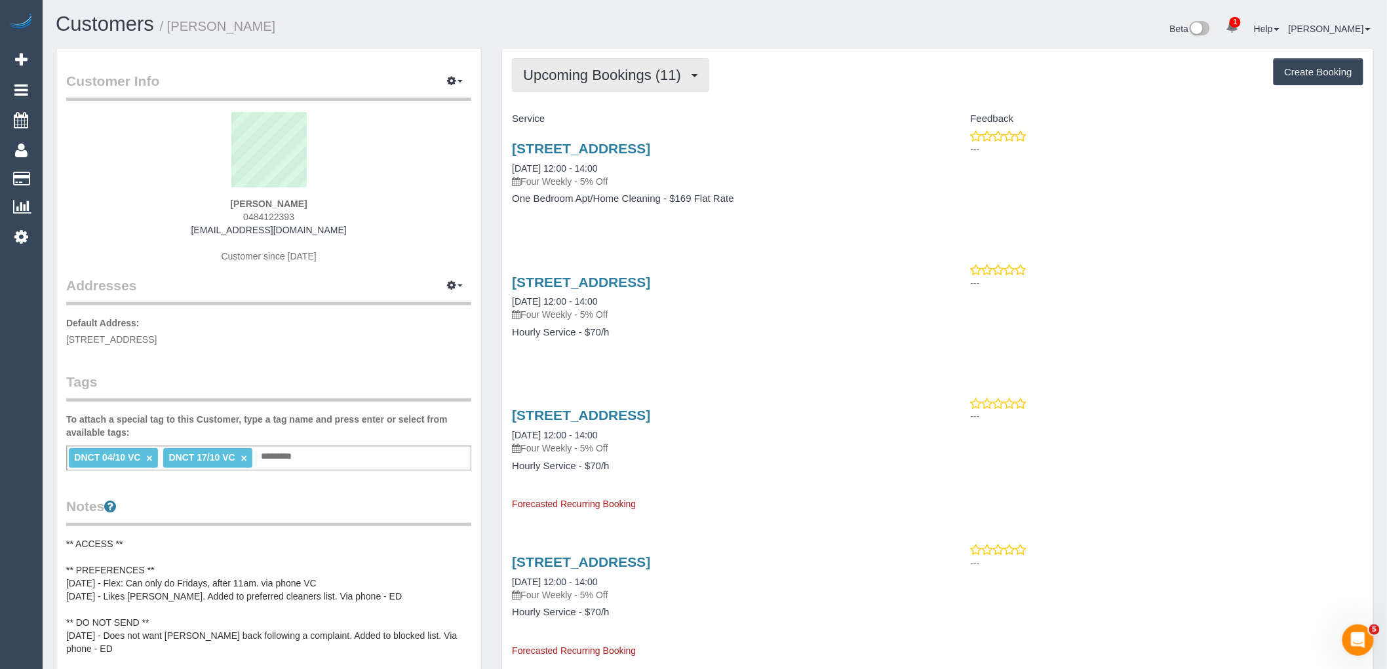
click at [628, 79] on span "Upcoming Bookings (11)" at bounding box center [605, 75] width 165 height 16
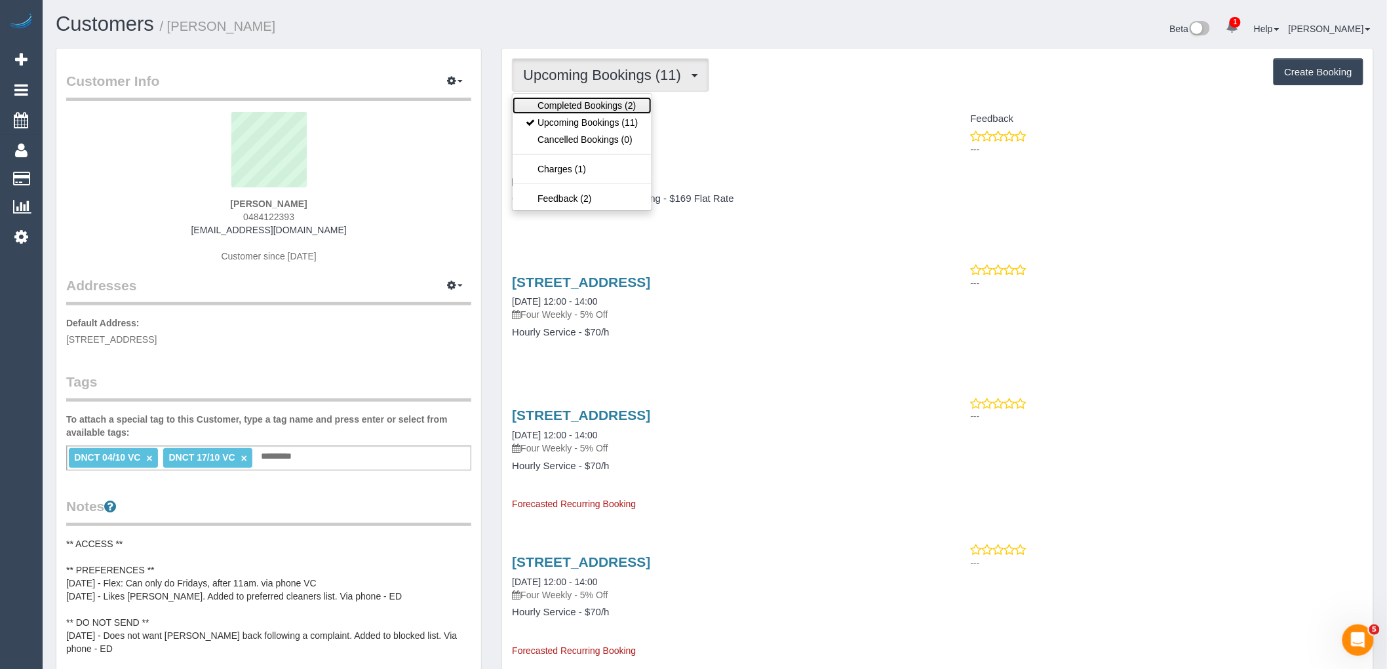
click at [627, 108] on link "Completed Bookings (2)" at bounding box center [582, 105] width 138 height 17
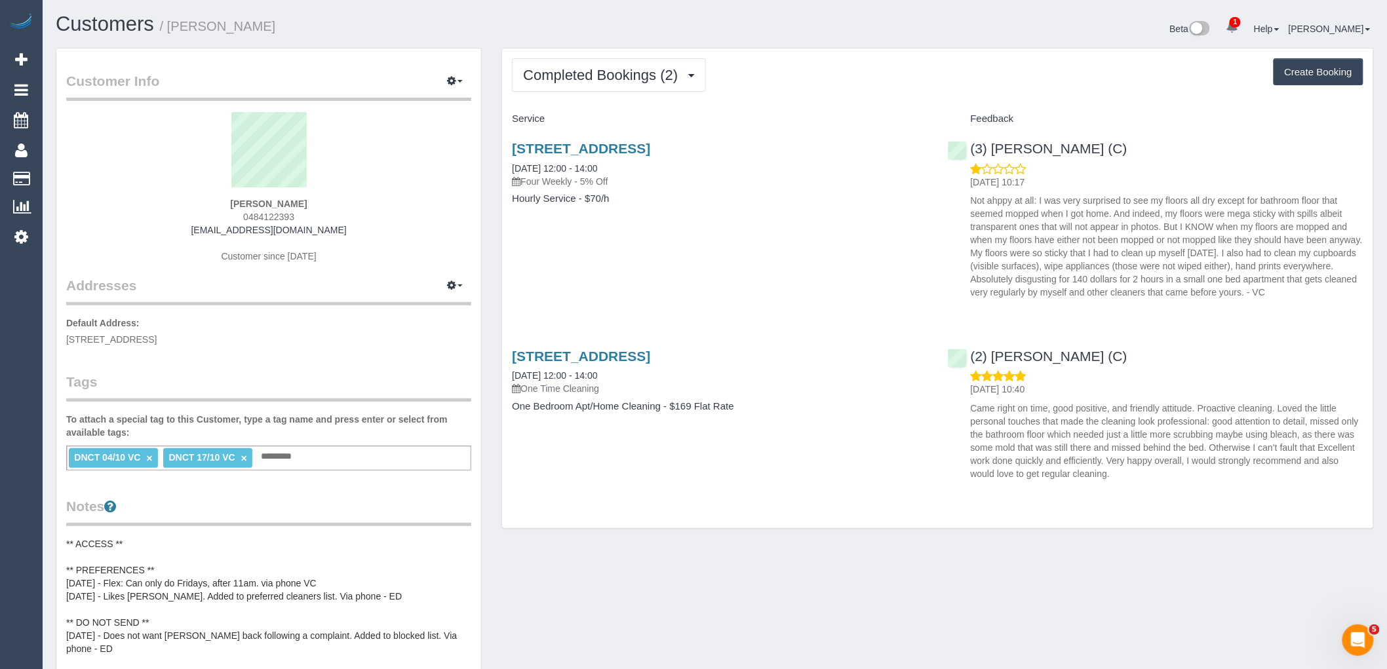
click at [148, 460] on link "×" at bounding box center [149, 458] width 6 height 11
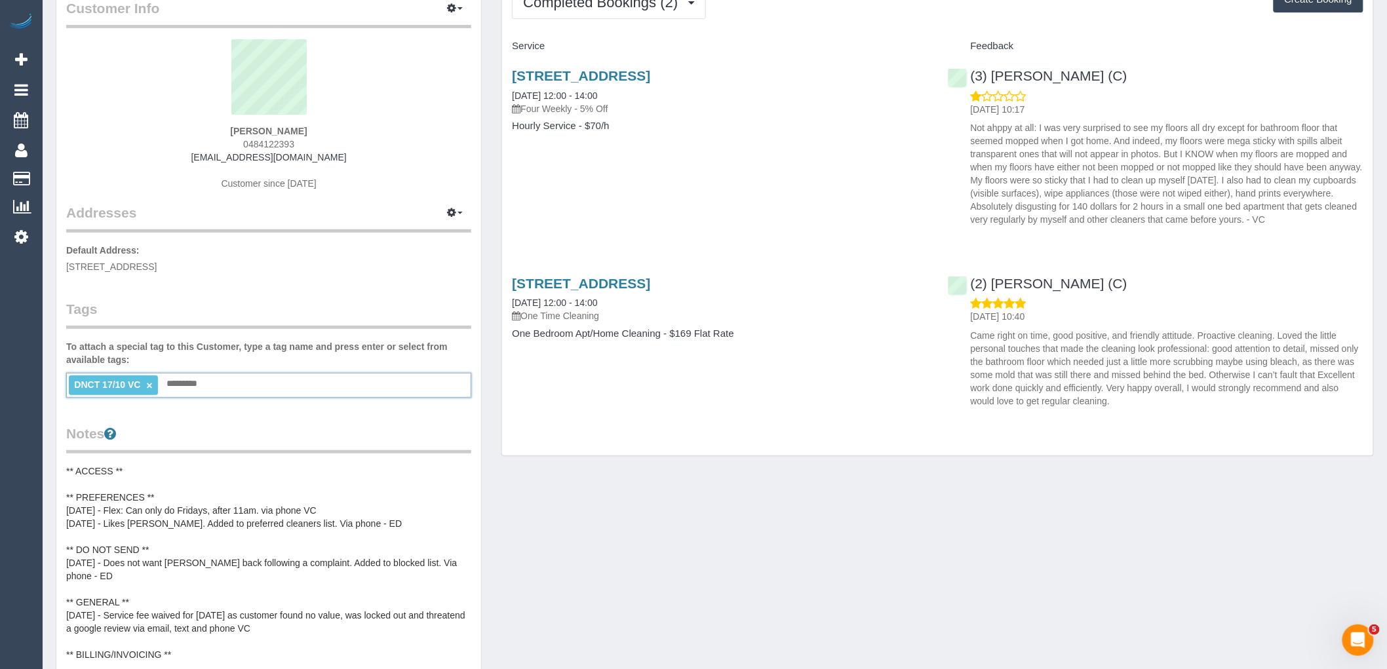
click at [100, 473] on pre "** ACCESS ** ** PREFERENCES ** 07/10/25 - Flex: Can only do Fridays, after 11am…" at bounding box center [268, 563] width 405 height 197
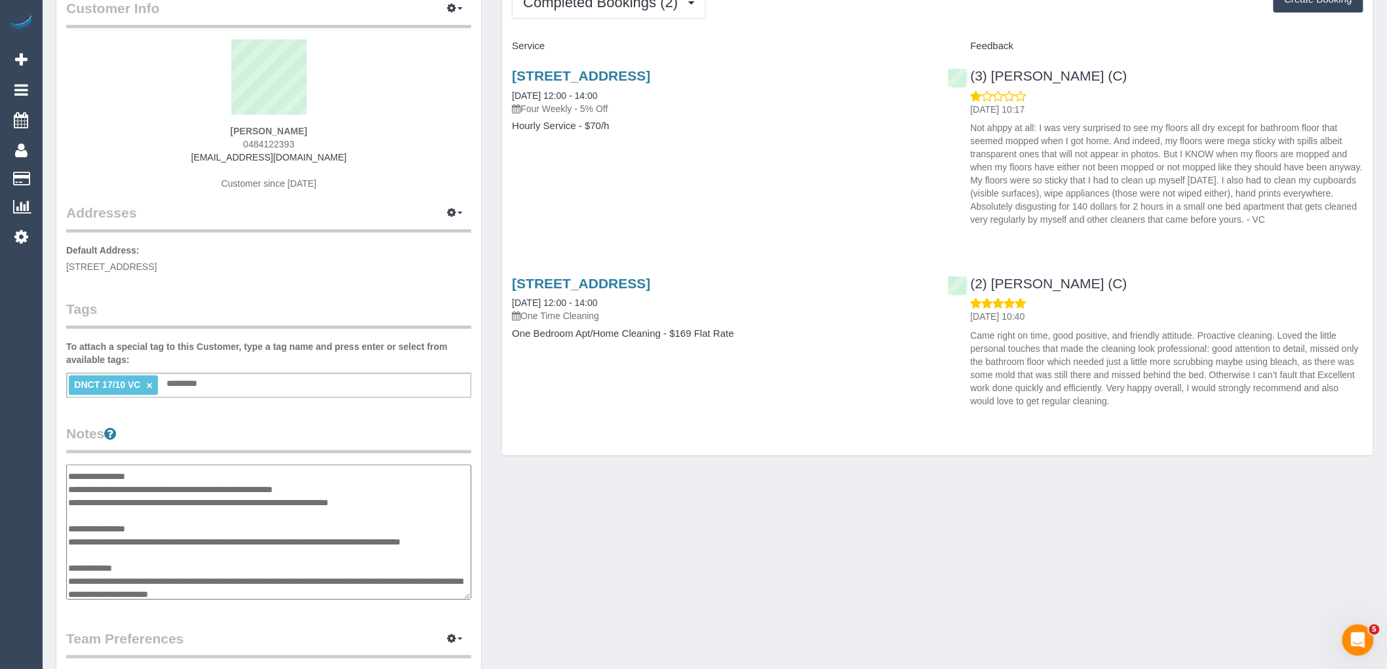
scroll to position [0, 0]
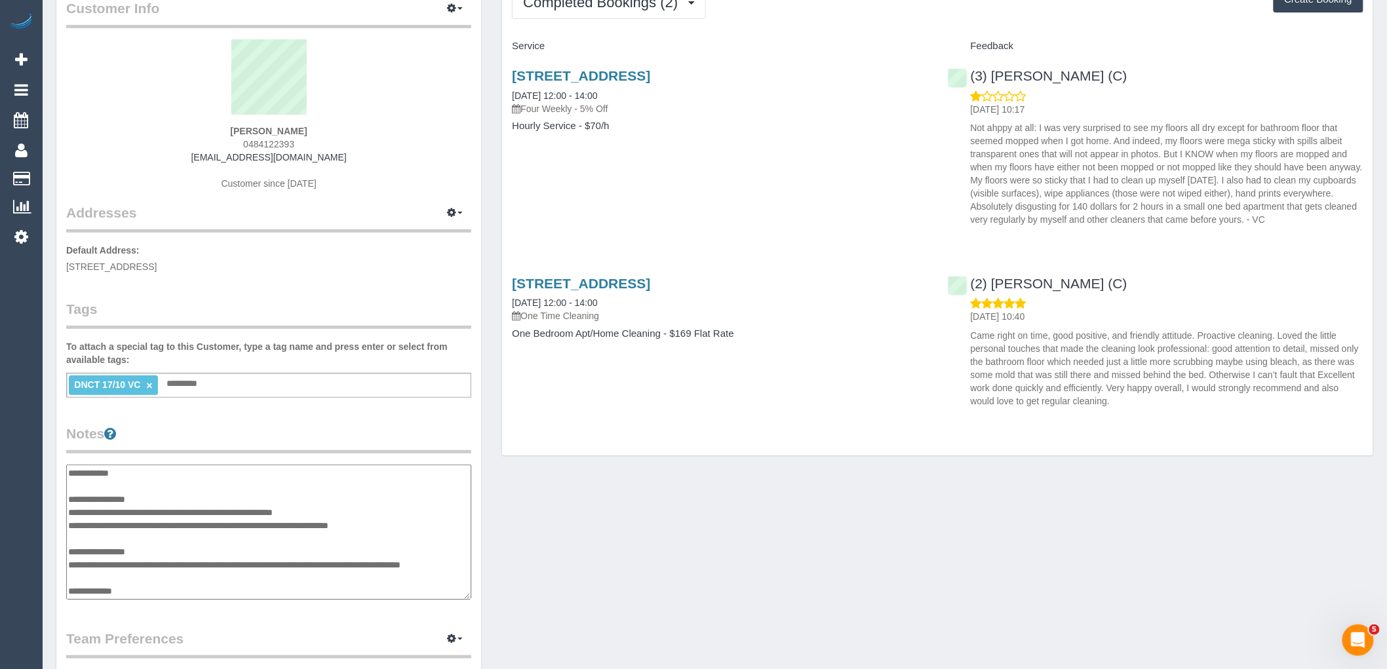
click at [69, 468] on textarea "**********" at bounding box center [268, 532] width 405 height 135
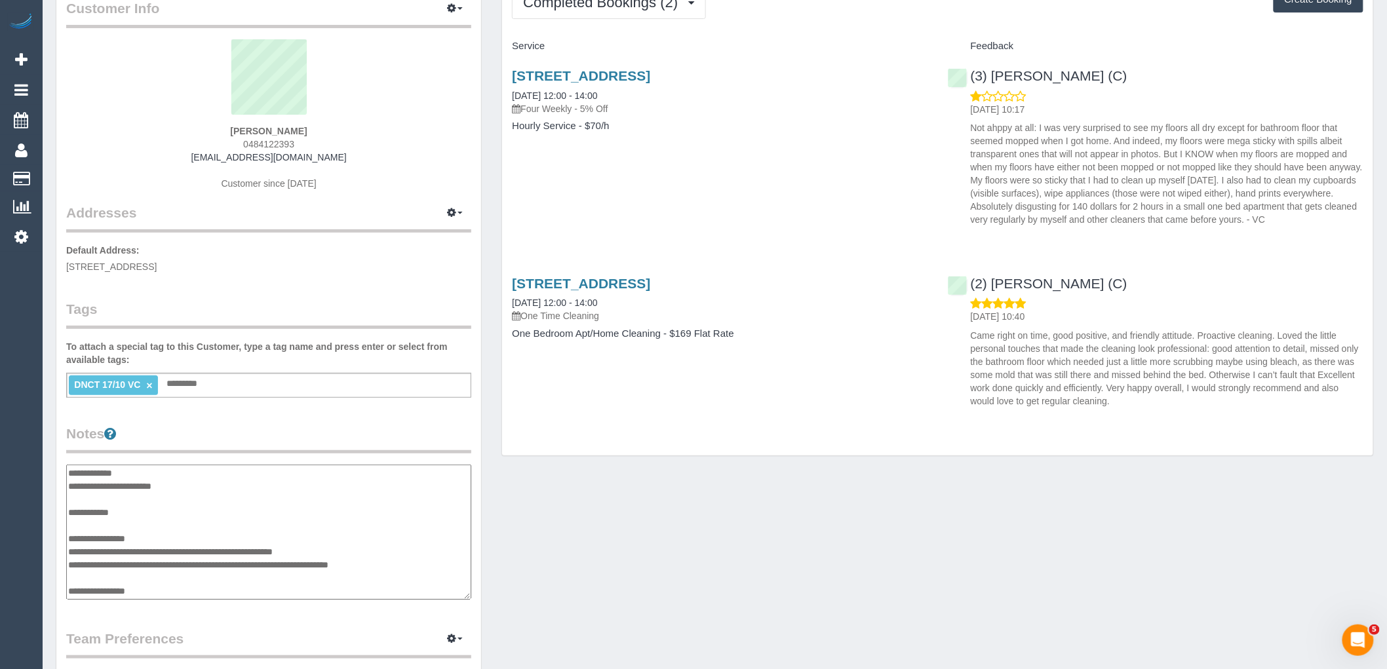
click at [218, 484] on textarea "**********" at bounding box center [268, 532] width 405 height 135
paste textarea "**********"
type textarea "**********"
click at [256, 433] on legend "Notes" at bounding box center [268, 439] width 405 height 30
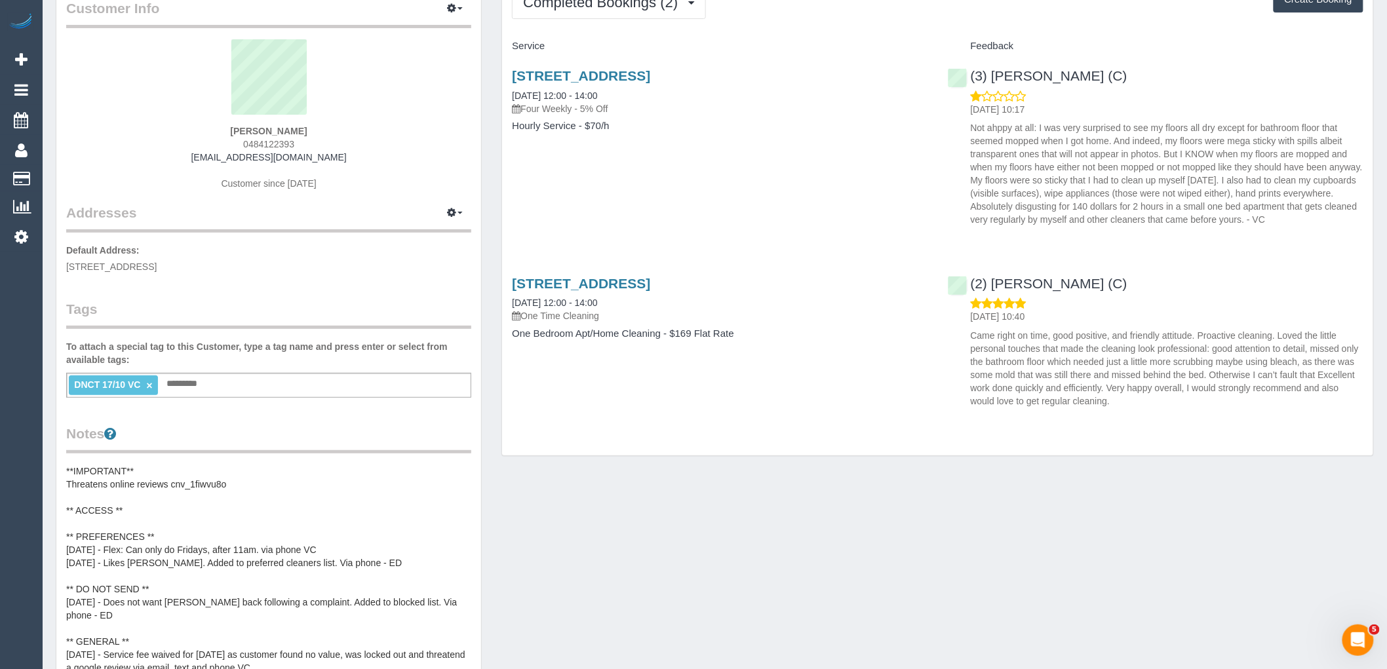
click at [121, 486] on pre "**IMPORTANT** Threatens online reviews cnv_1fiwvu8o ** ACCESS ** ** PREFERENCES…" at bounding box center [268, 583] width 405 height 236
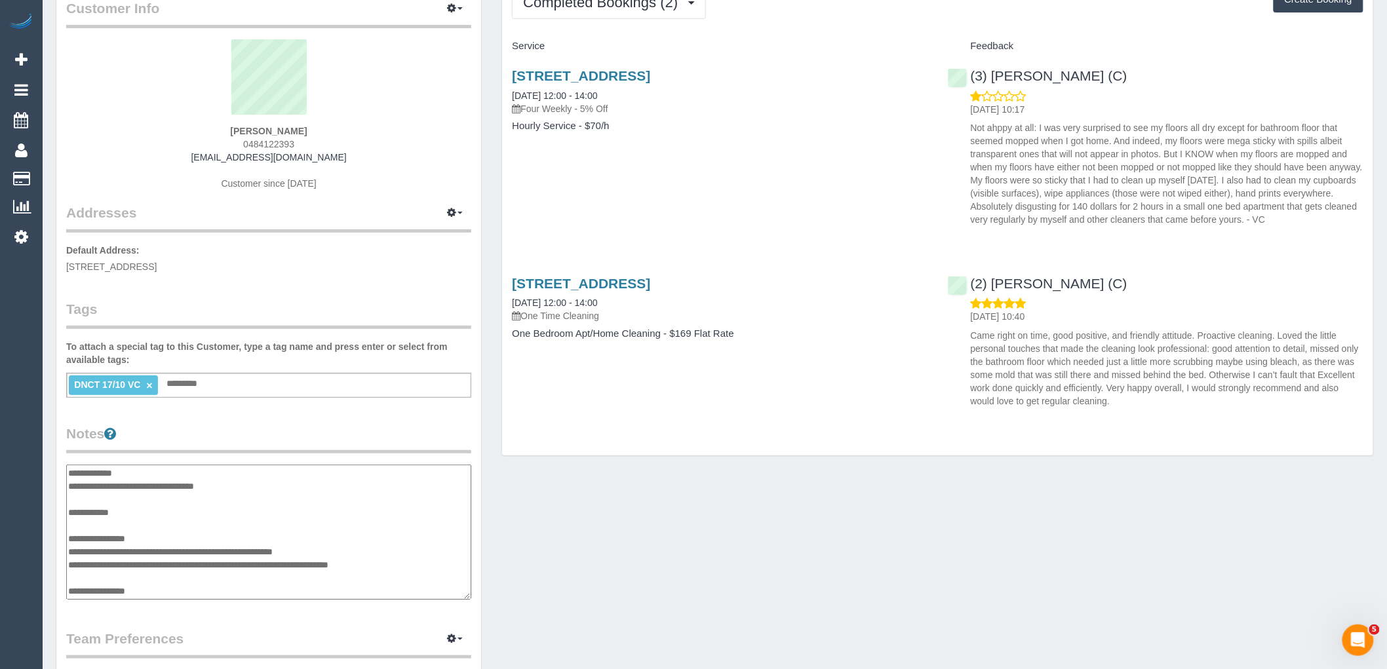
click at [69, 484] on textarea "**********" at bounding box center [268, 532] width 405 height 135
type textarea "**********"
click at [337, 424] on legend "Notes" at bounding box center [268, 439] width 405 height 30
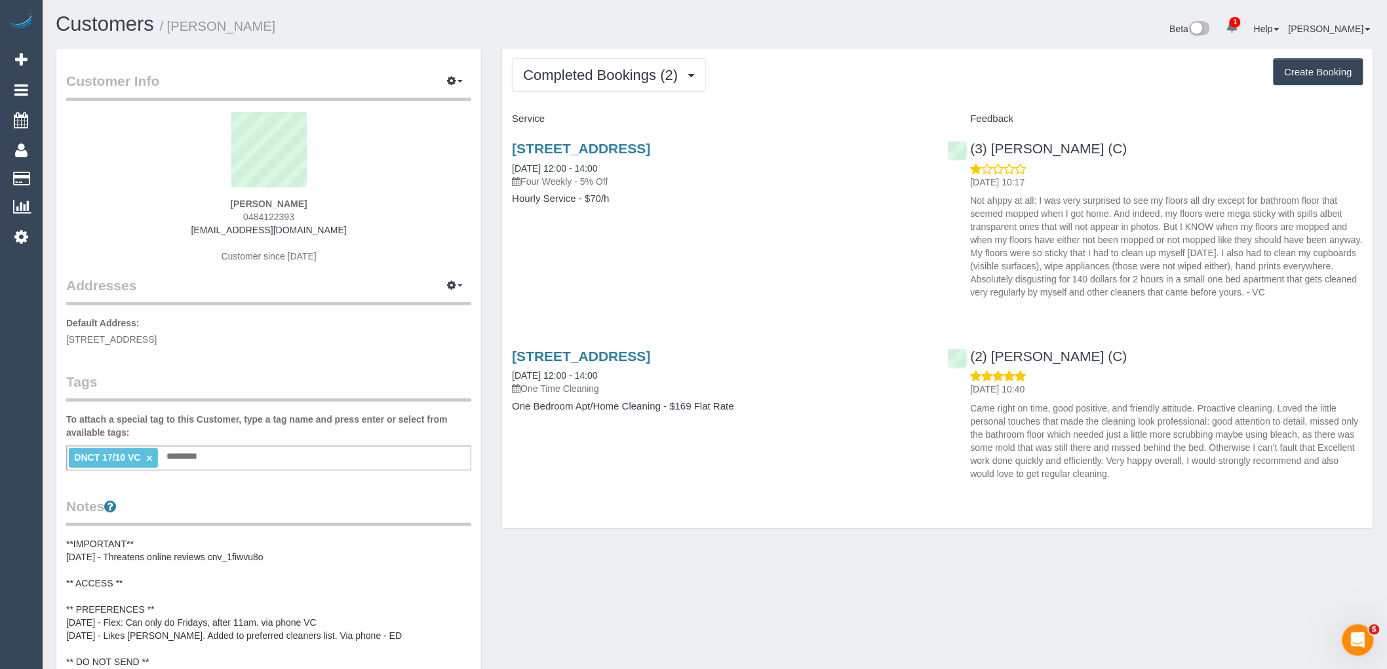
click at [618, 94] on div "Completed Bookings (2) Completed Bookings (2) Upcoming Bookings (11) Cancelled …" at bounding box center [937, 289] width 871 height 481
click at [625, 79] on span "Completed Bookings (2)" at bounding box center [603, 75] width 161 height 16
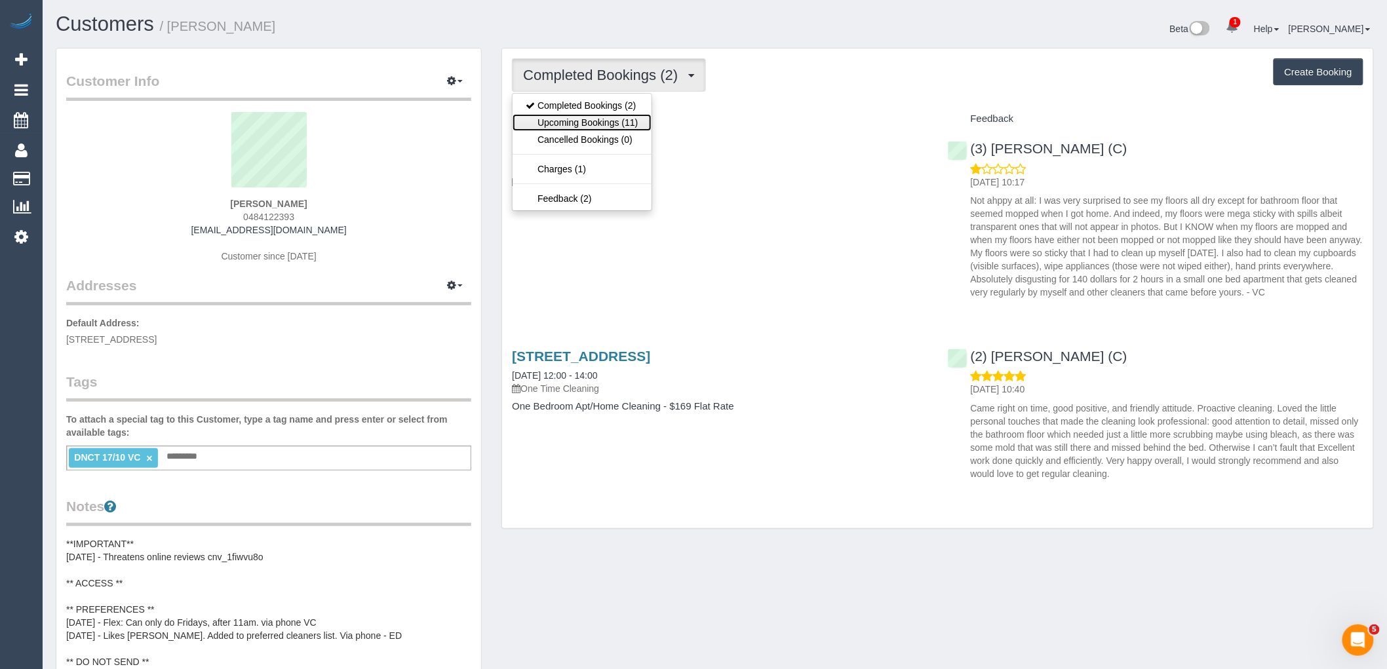
click at [621, 121] on link "Upcoming Bookings (11)" at bounding box center [582, 122] width 138 height 17
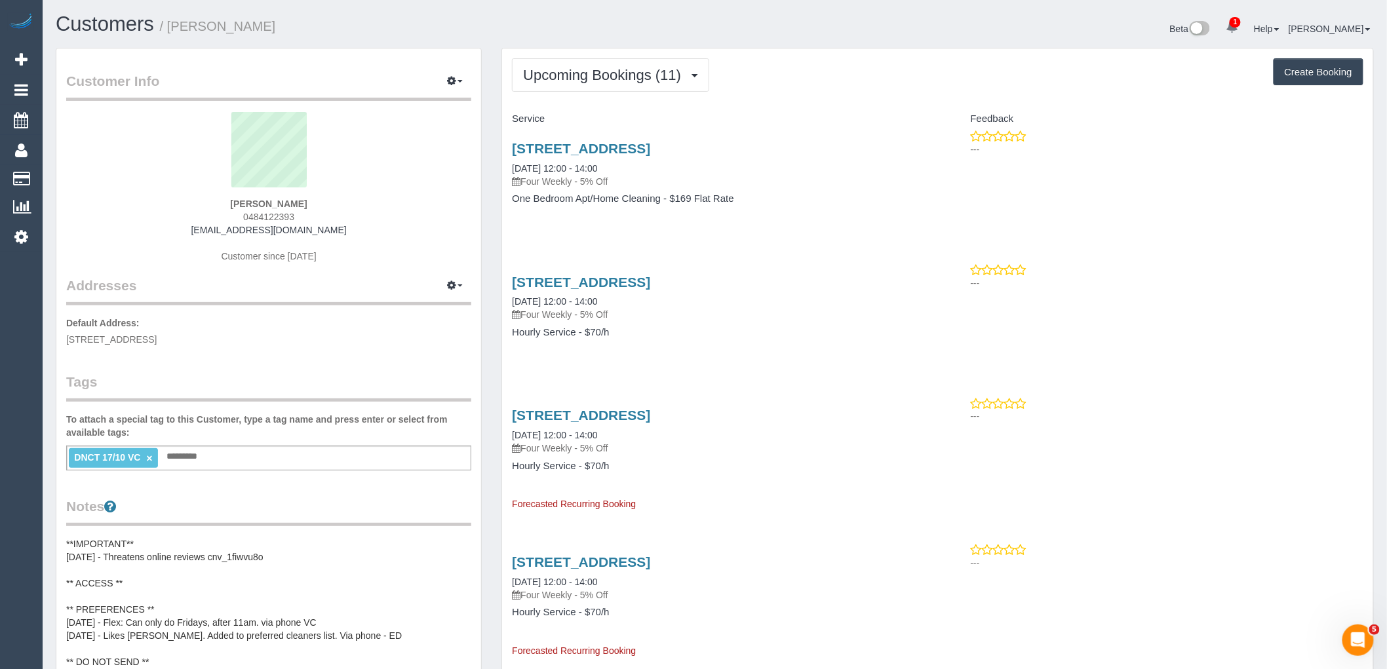
click at [238, 467] on div "DNCT 17/10 VC × Add a tag" at bounding box center [268, 458] width 405 height 25
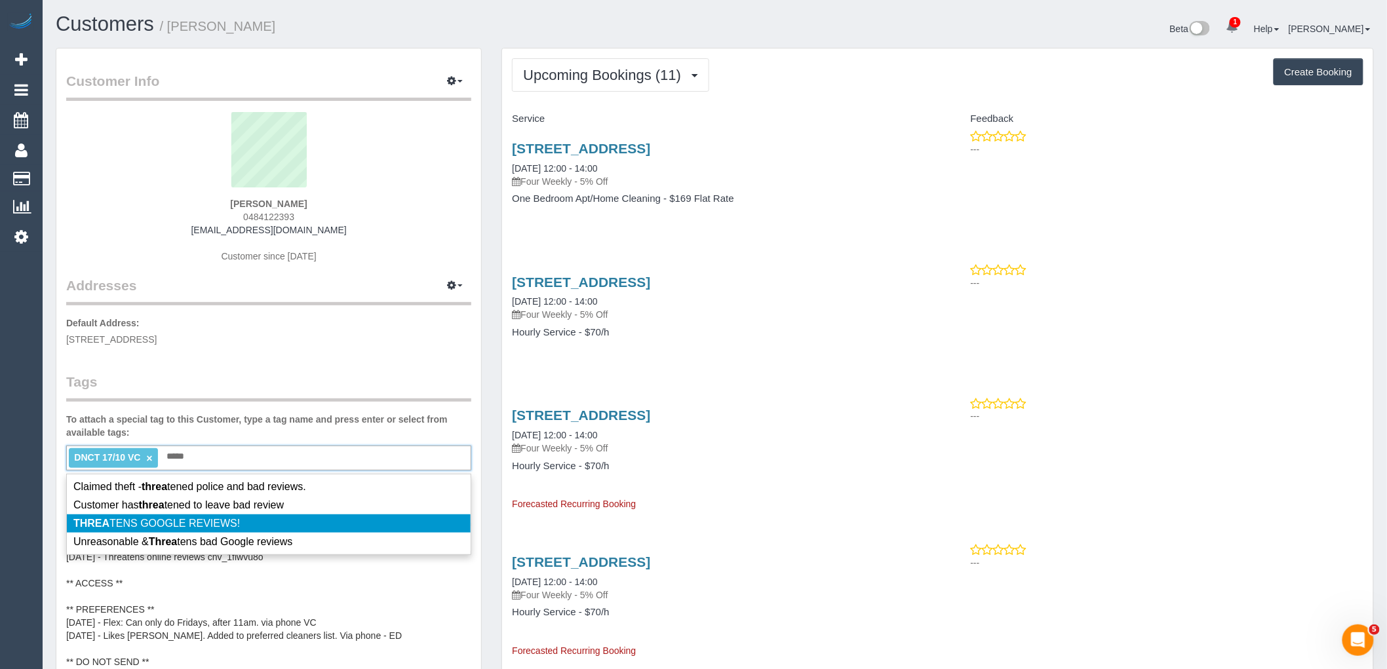
type input "*****"
click at [249, 525] on li "THREA TENS GOOGLE REVIEWS!" at bounding box center [269, 524] width 404 height 18
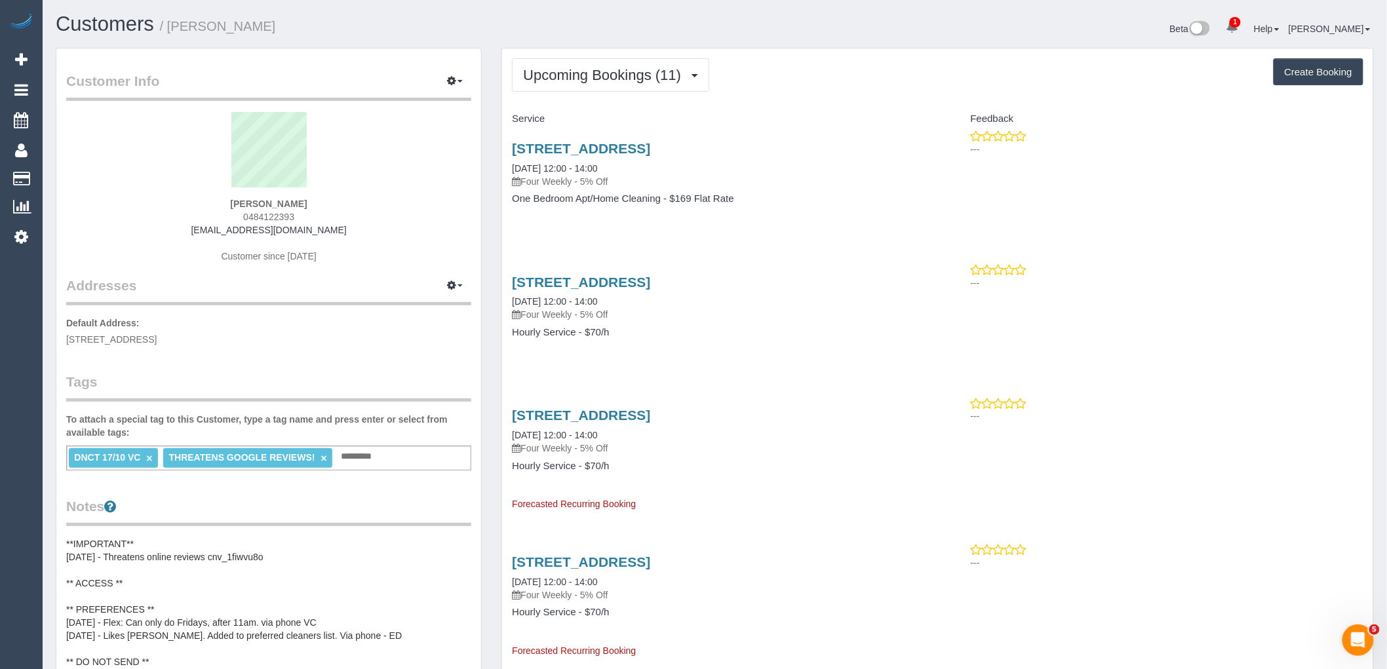
click at [323, 372] on legend "Tags" at bounding box center [268, 387] width 405 height 30
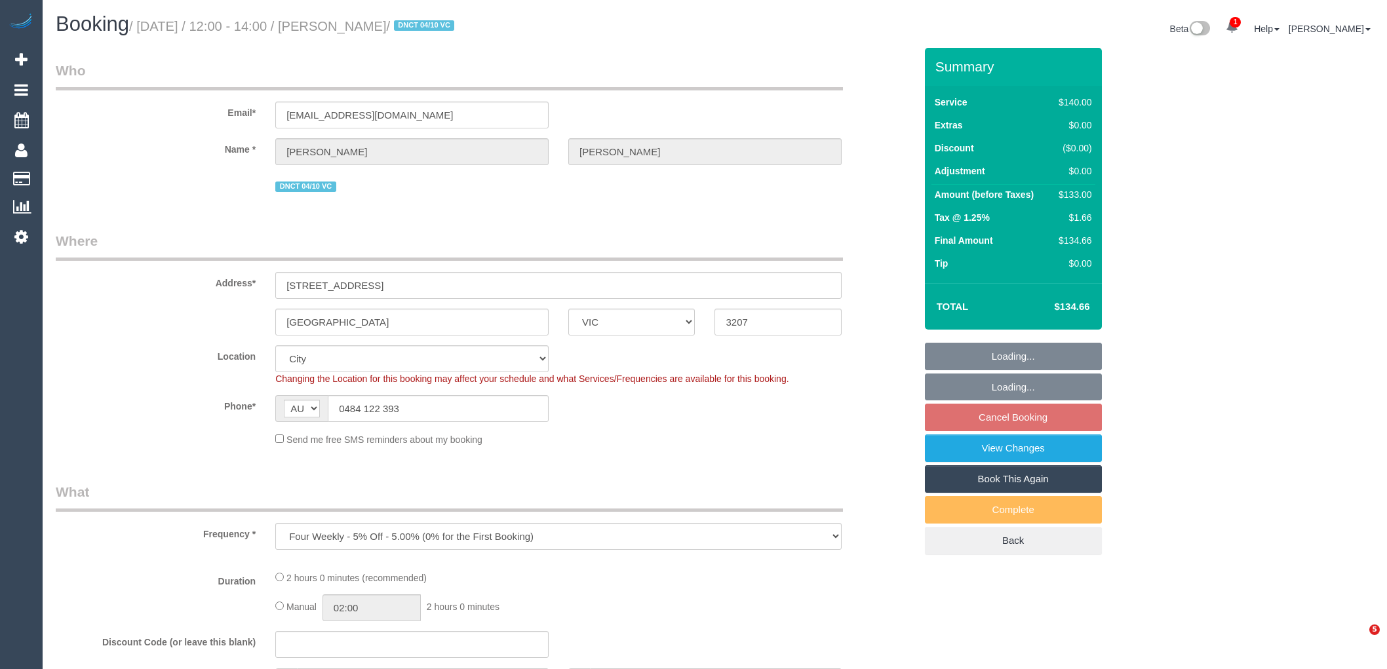
select select "VIC"
select select "number:28"
select select "number:14"
select select "number:19"
select select "number:22"
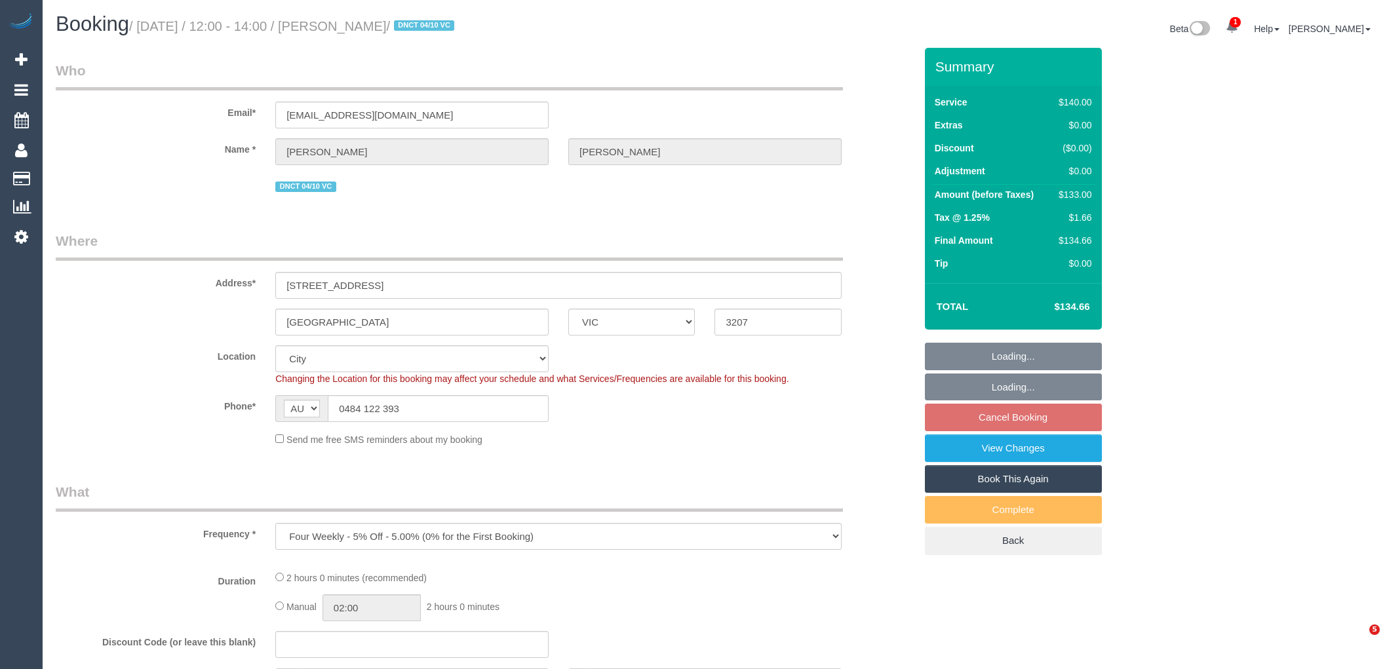
select select "number:33"
select select "number:12"
select select "object:869"
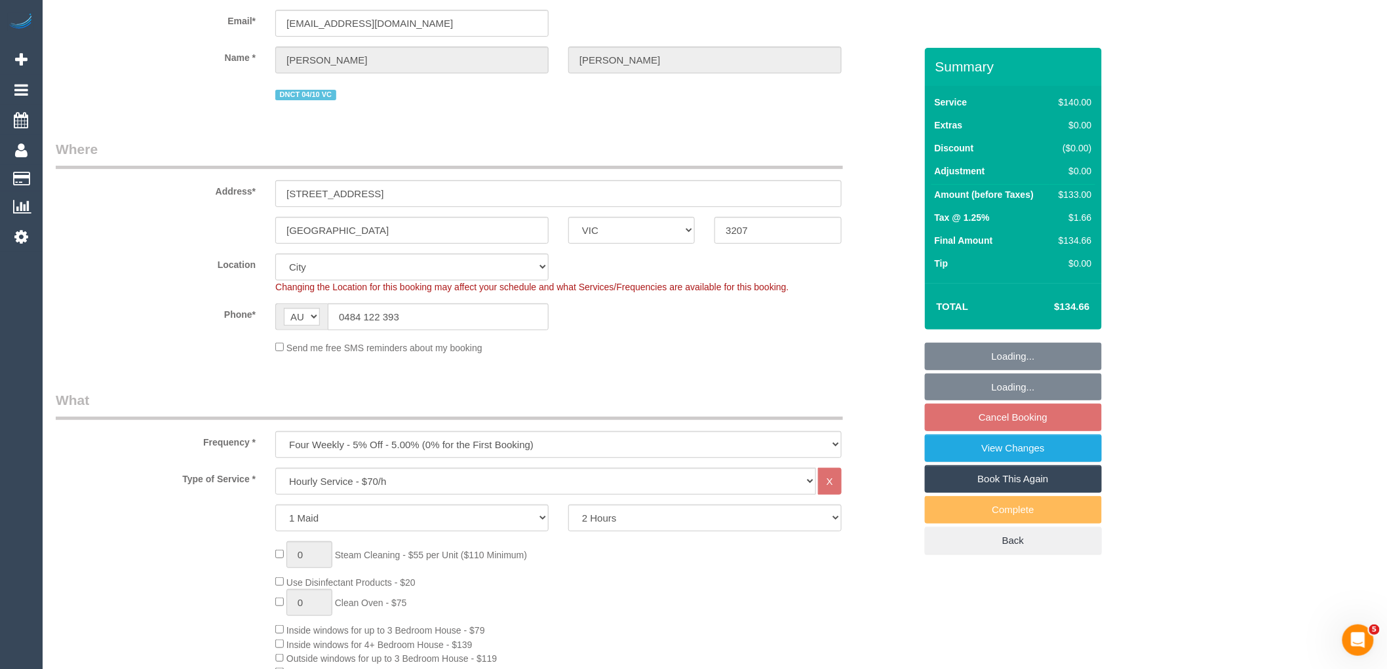
select select "spot4"
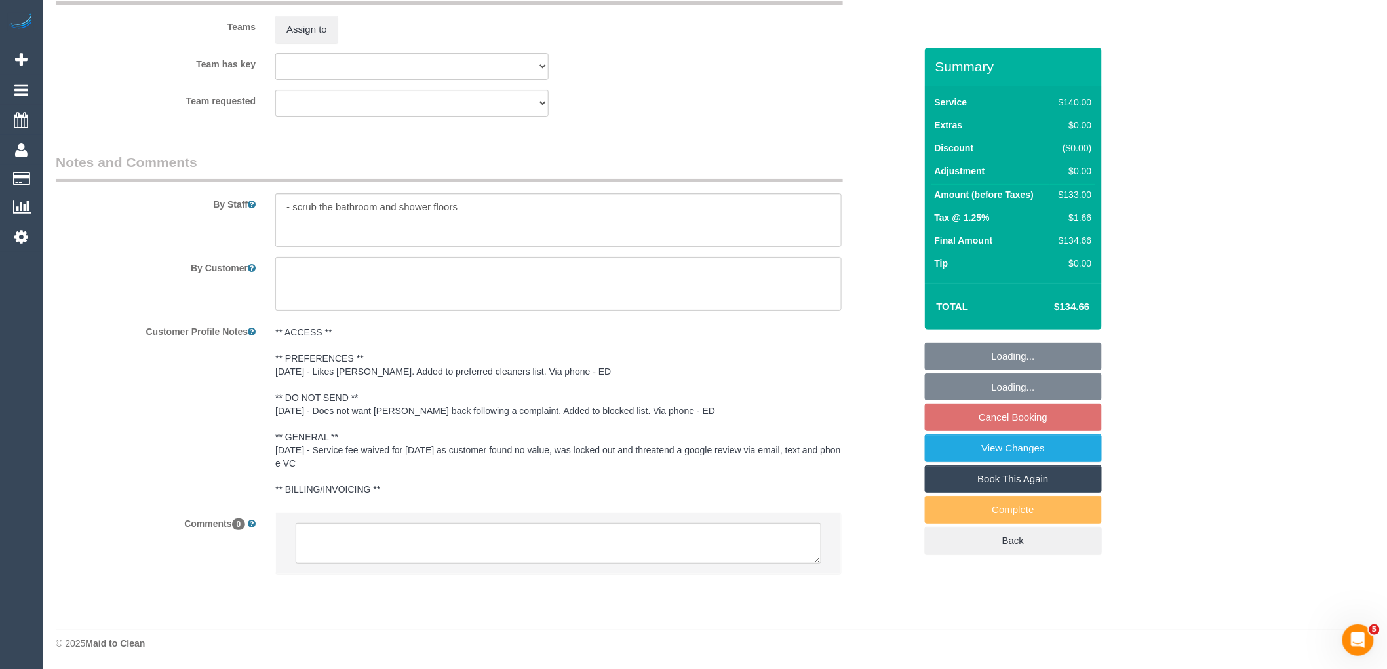
scroll to position [2039, 0]
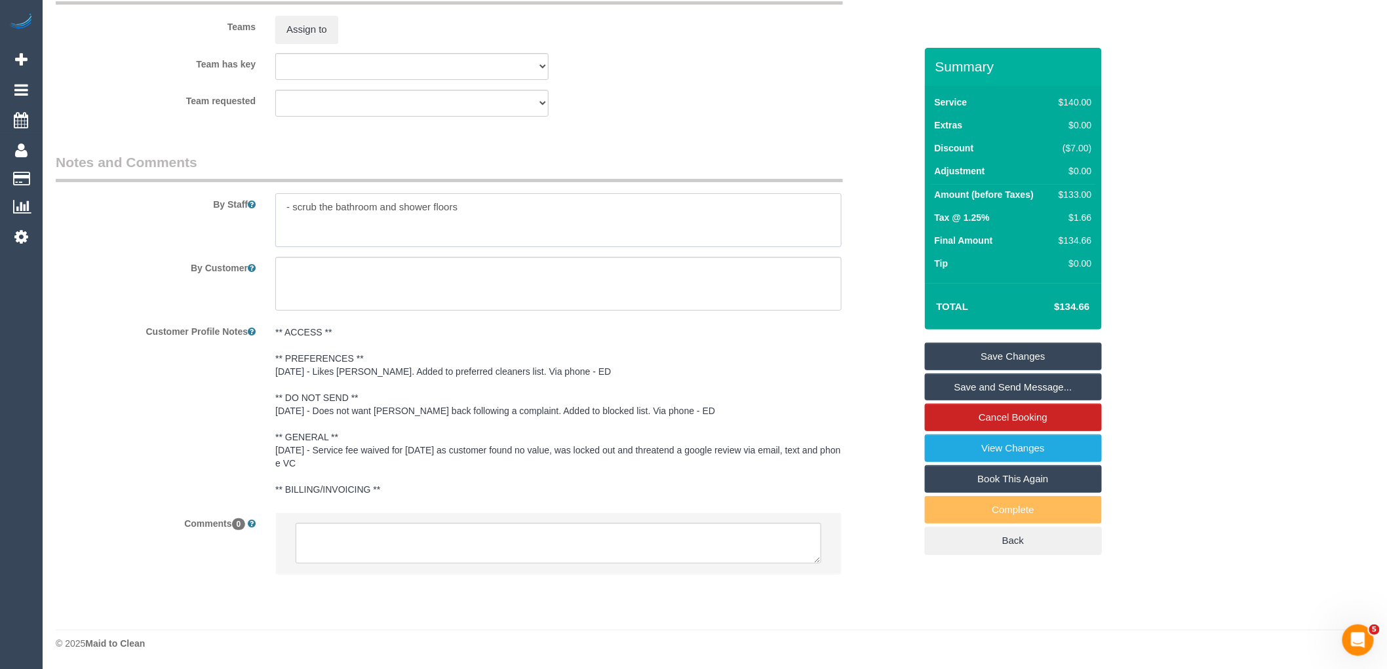
drag, startPoint x: 205, startPoint y: 203, endPoint x: 119, endPoint y: 201, distance: 85.9
click at [119, 201] on div "By Staff" at bounding box center [485, 200] width 879 height 94
click at [736, 81] on sui-booking-teams "Teams Assign to Team has key (0) Office (1) [PERSON_NAME] (FT) (1) [PERSON_NAME…" at bounding box center [485, 46] width 859 height 142
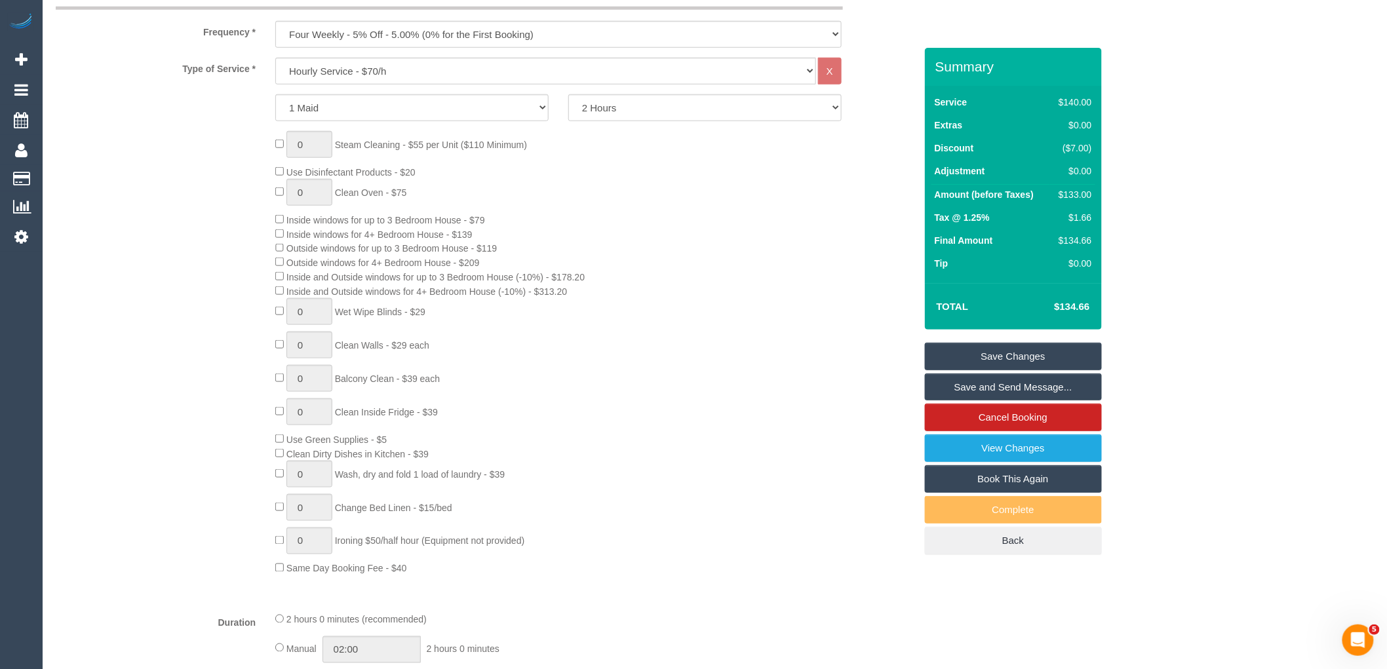
scroll to position [437, 0]
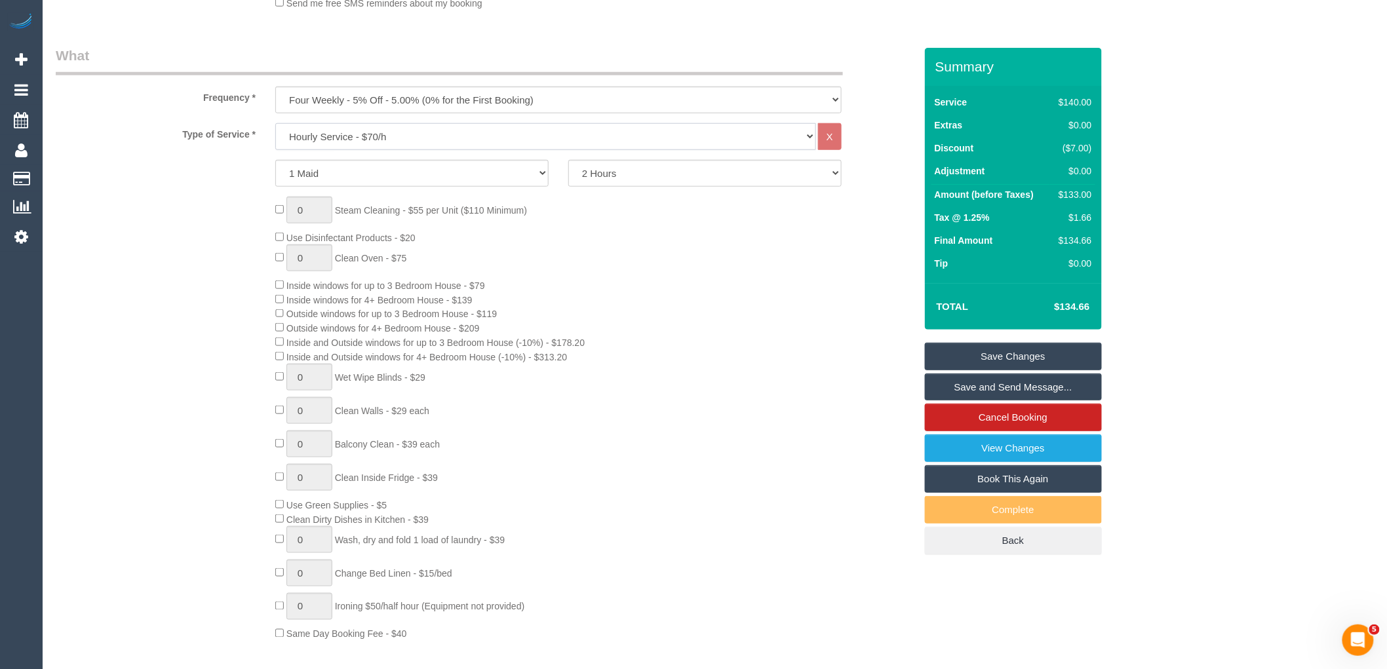
click at [534, 136] on select "Hourly Service - $70/h Hourly Service - $65/h Hourly Service - $60/h Hourly Ser…" at bounding box center [545, 136] width 541 height 27
select select "210"
click at [275, 125] on select "Hourly Service - $70/h Hourly Service - $65/h Hourly Service - $60/h Hourly Ser…" at bounding box center [545, 136] width 541 height 27
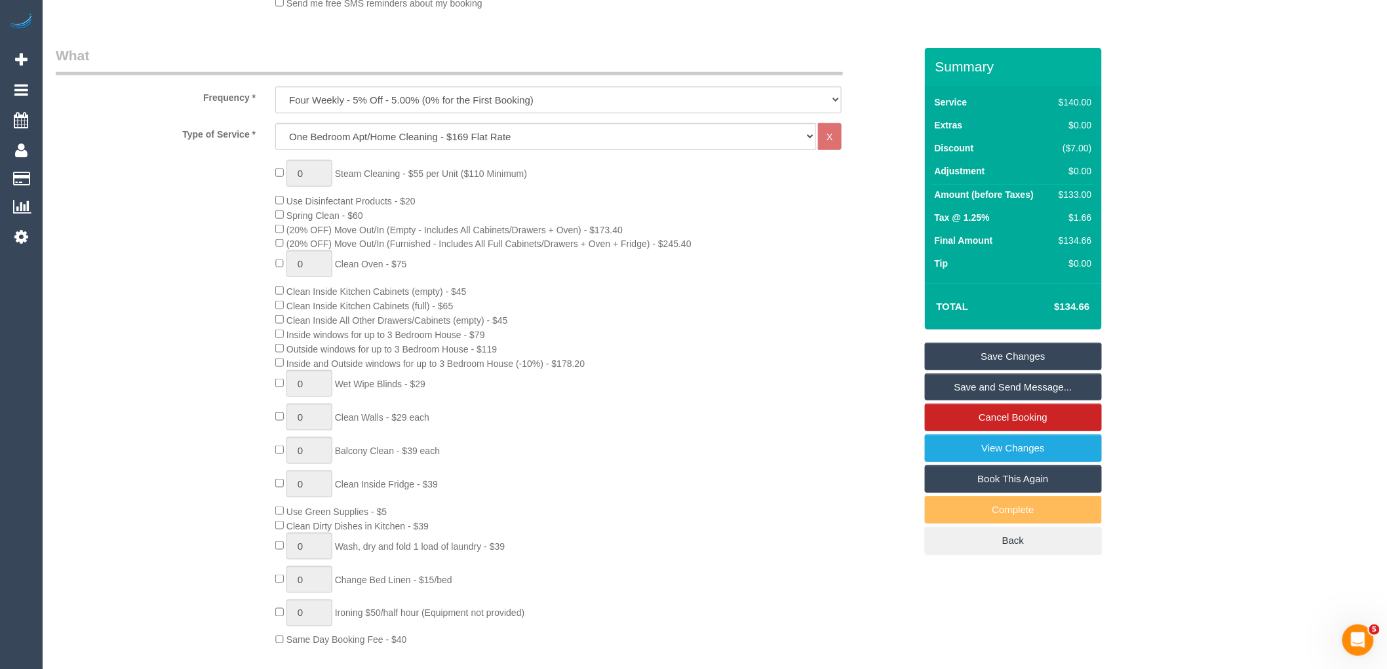
click at [680, 313] on div "0 Steam Cleaning - $55 per Unit ($110 Minimum) Use Disinfectant Products - $20 …" at bounding box center [595, 404] width 659 height 488
select select "spot21"
click at [674, 345] on div "0 Steam Cleaning - $55 per Unit ($110 Minimum) Use Disinfectant Products - $20 …" at bounding box center [595, 404] width 659 height 488
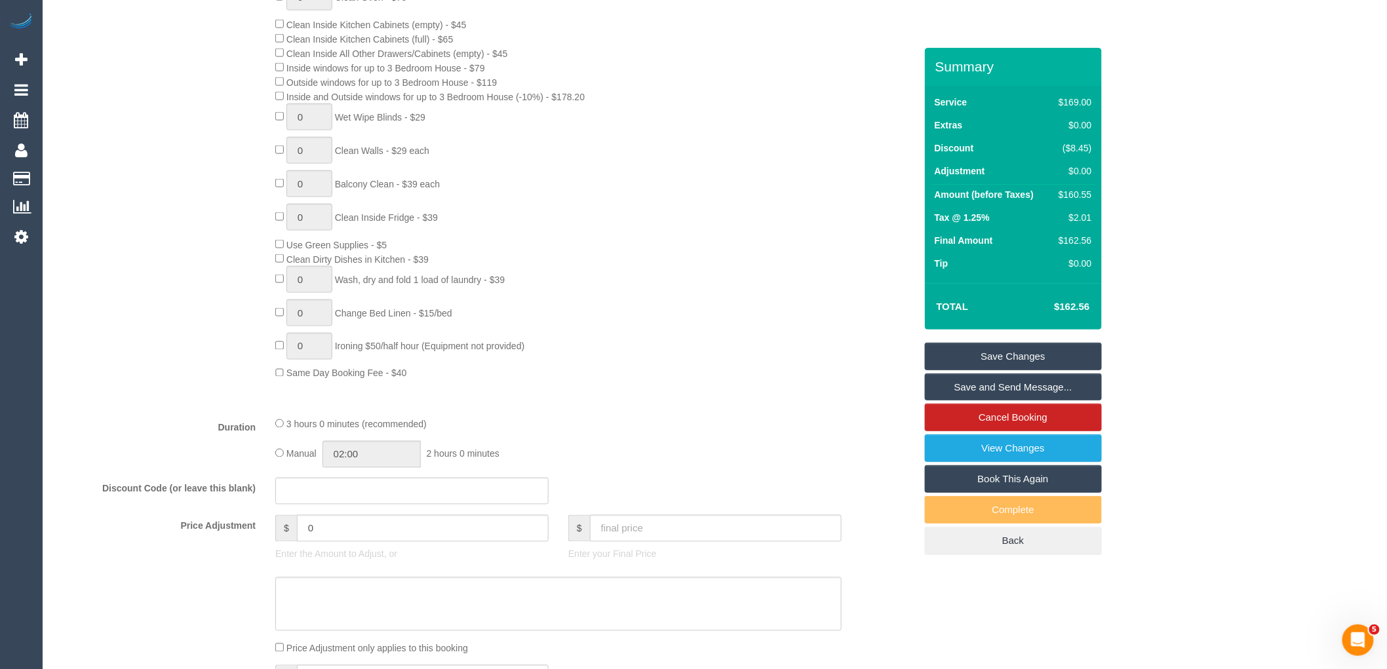
scroll to position [1019, 0]
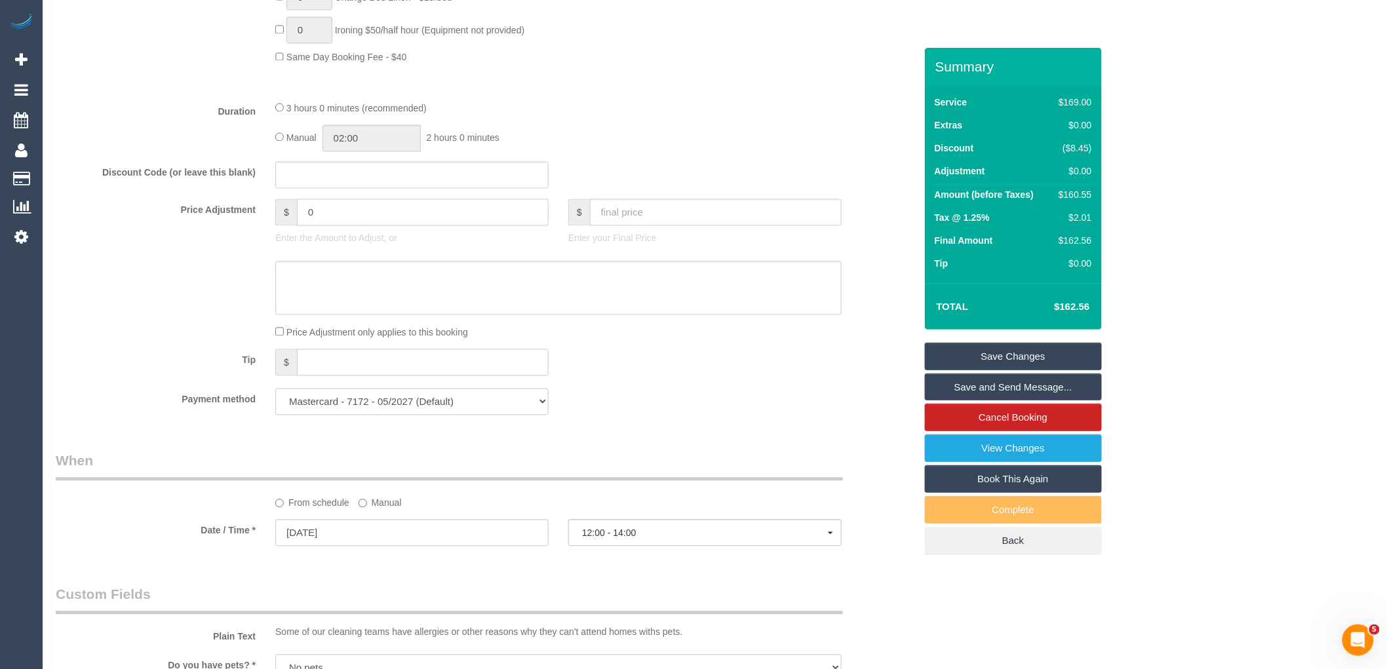
click at [364, 226] on input "0" at bounding box center [423, 212] width 252 height 27
type input "-80.27"
click at [273, 303] on div at bounding box center [559, 289] width 586 height 54
click at [290, 295] on textarea at bounding box center [558, 289] width 566 height 54
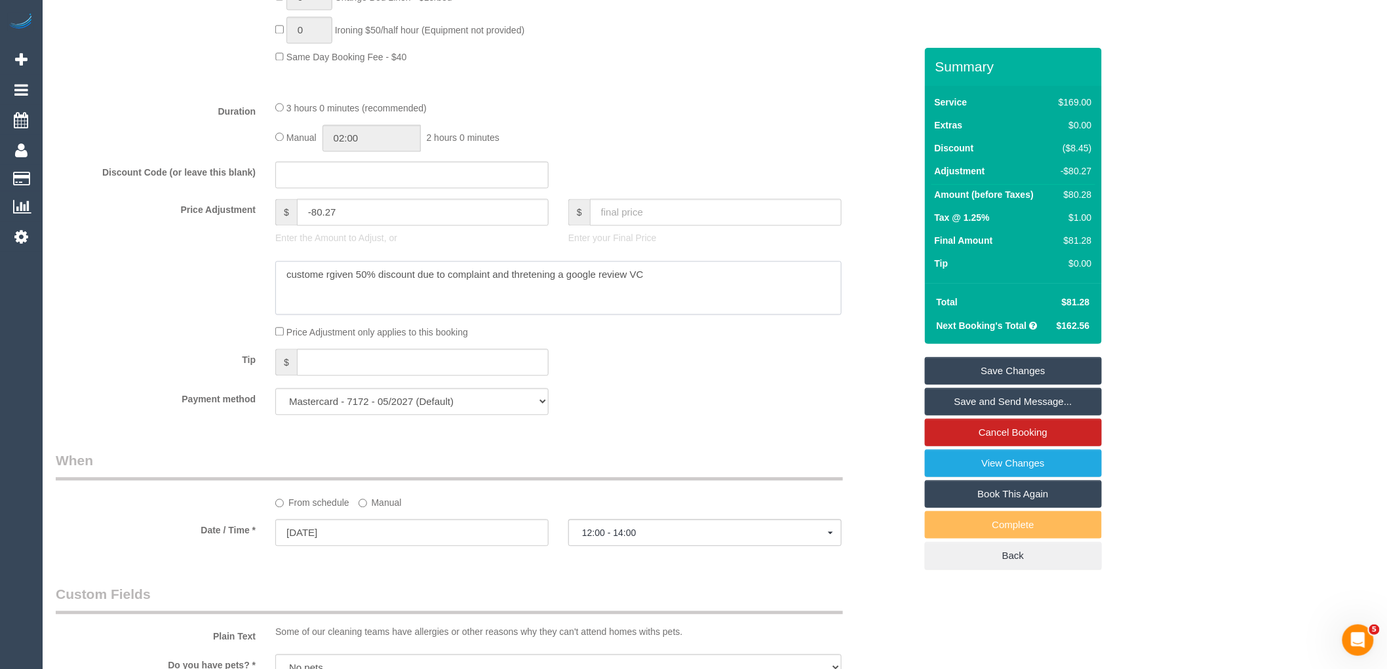
click at [527, 292] on textarea at bounding box center [558, 289] width 566 height 54
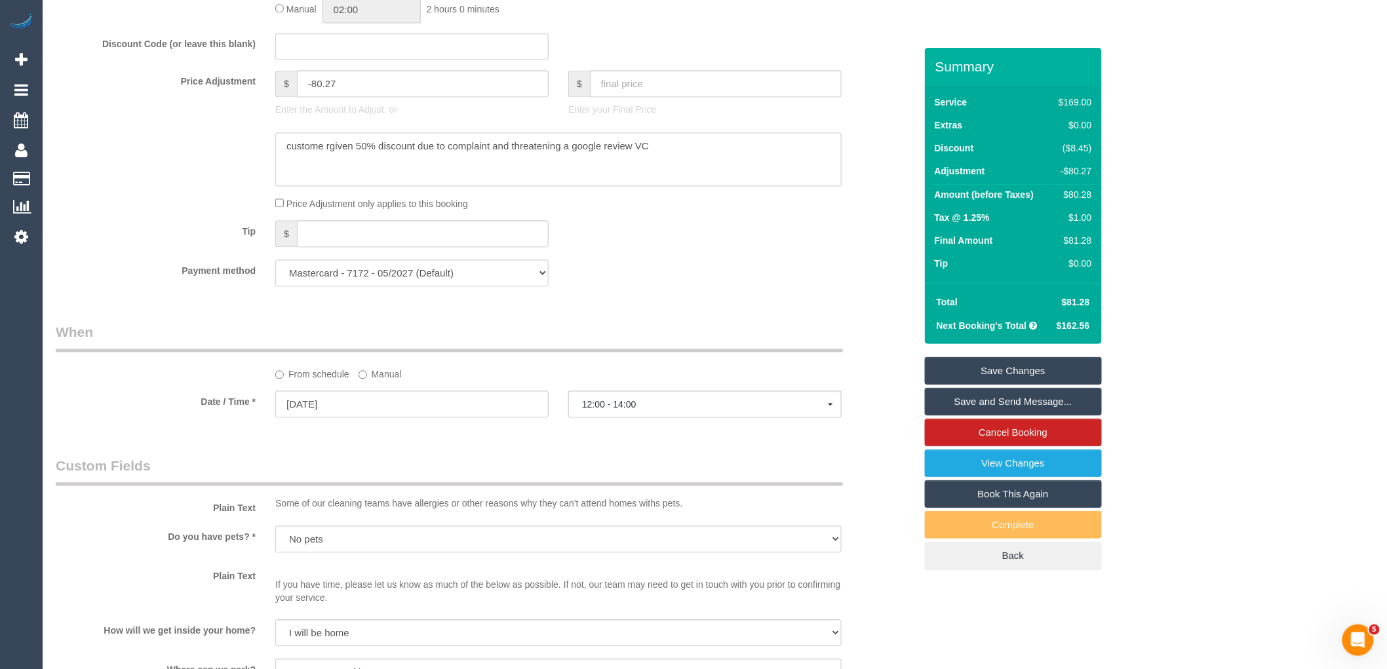
scroll to position [1238, 0]
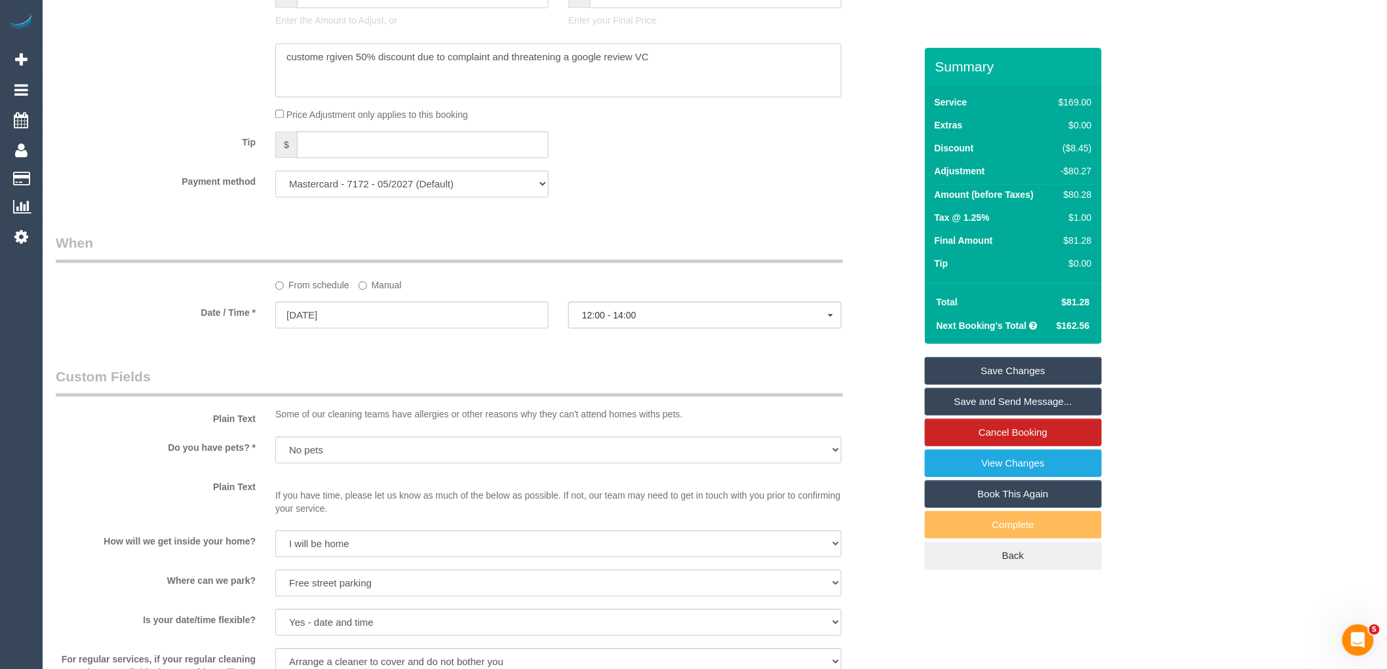
type textarea "custome rgiven 50% discount due to complaint and threatening a google review VC"
click at [385, 325] on input "[DATE]" at bounding box center [411, 315] width 273 height 27
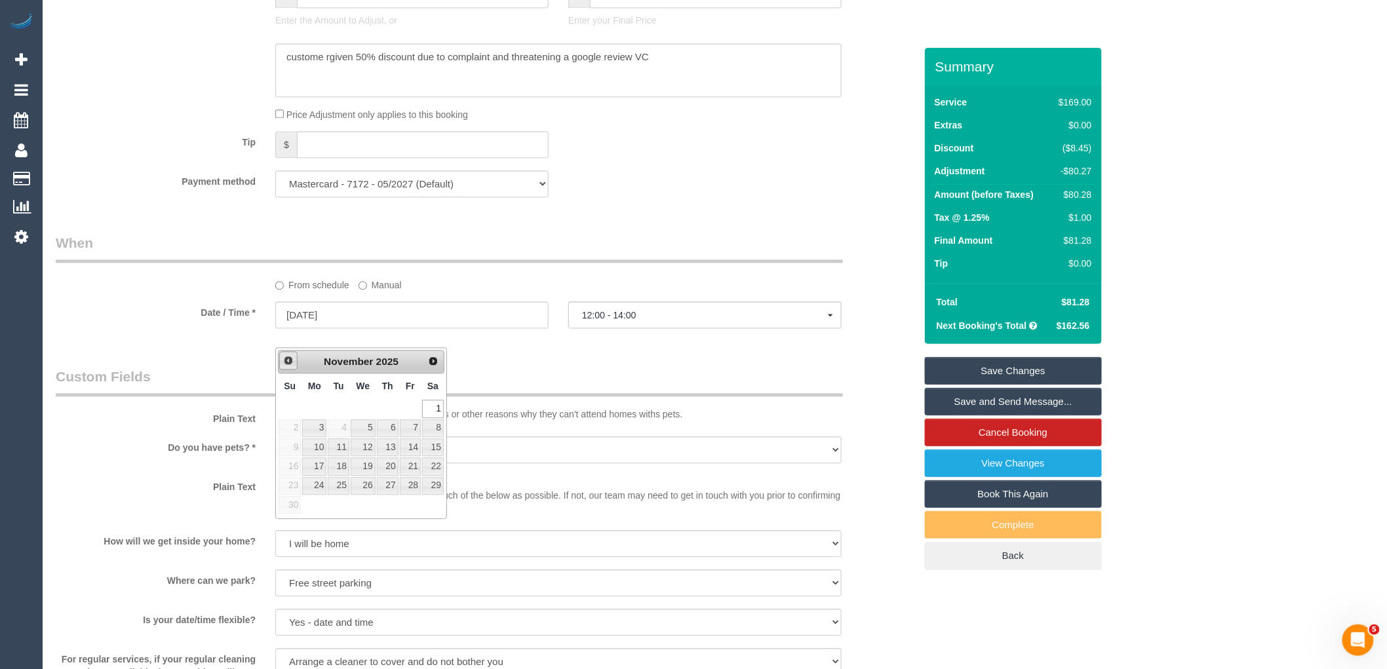
click at [286, 358] on span "Prev" at bounding box center [288, 360] width 10 height 10
click at [412, 446] on link "17" at bounding box center [410, 448] width 21 height 18
type input "[DATE]"
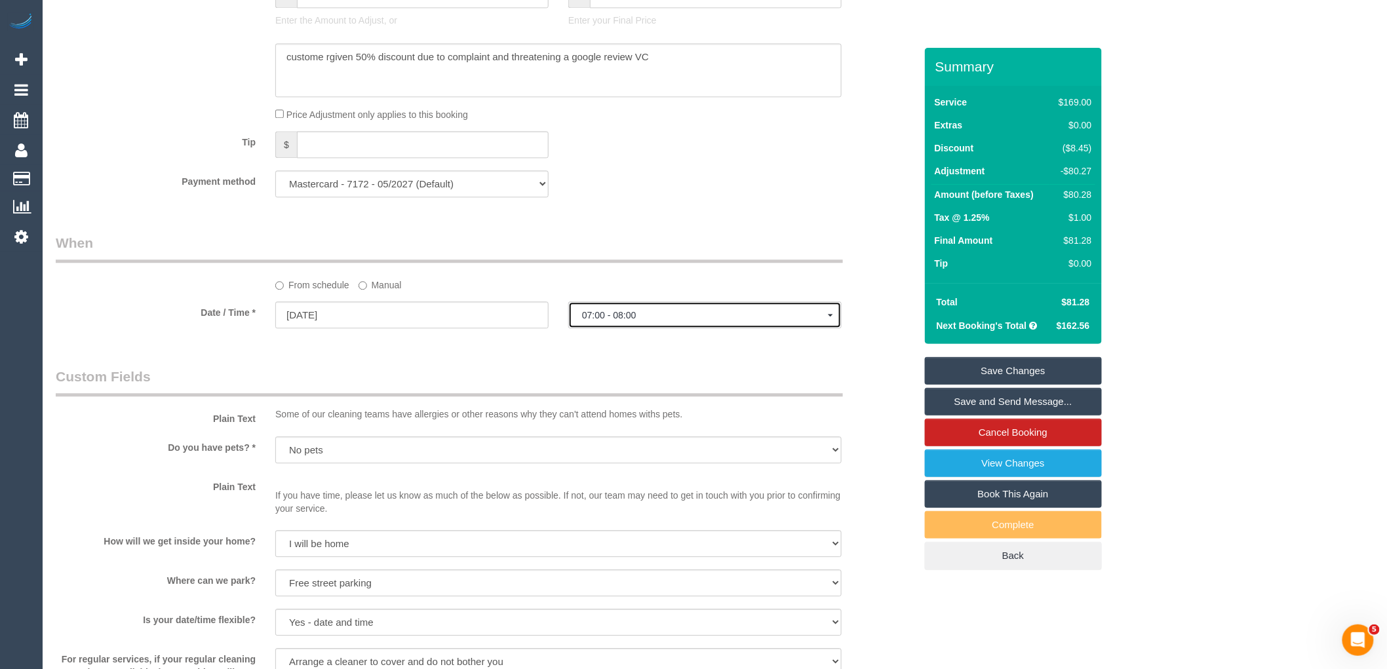
click at [669, 321] on span "07:00 - 08:00" at bounding box center [705, 315] width 246 height 10
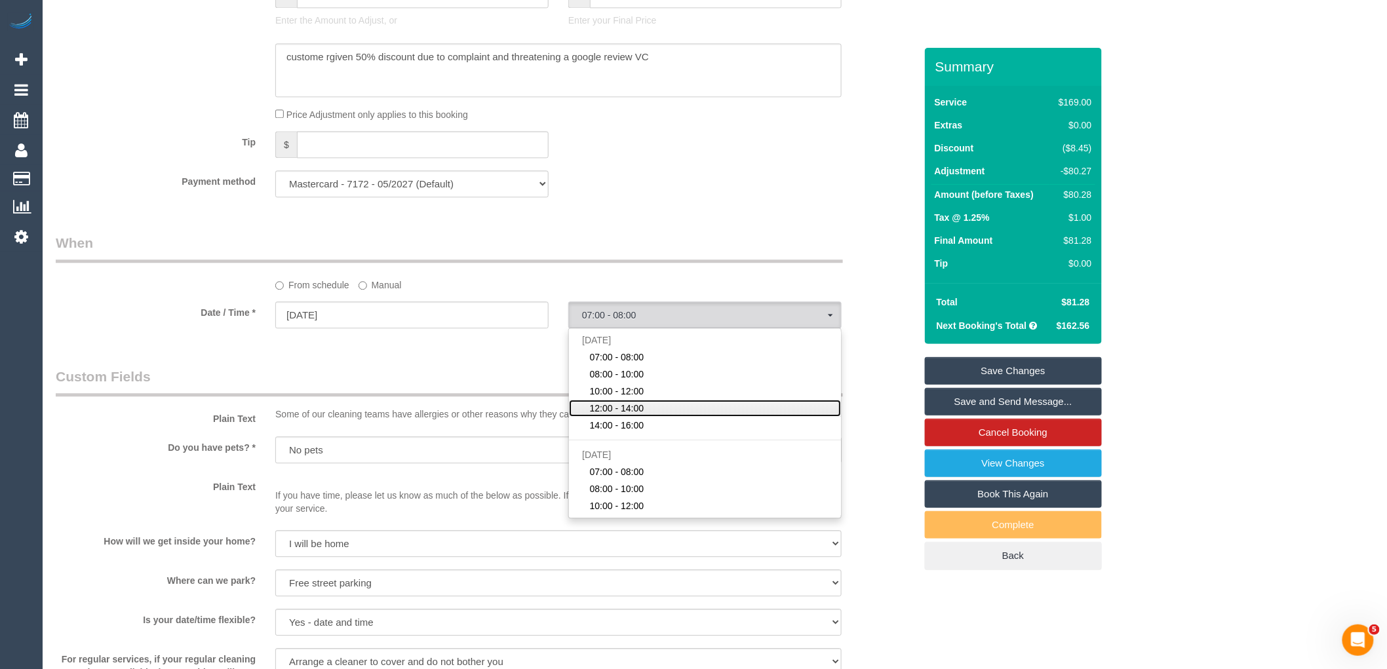
click at [660, 417] on link "12:00 - 14:00" at bounding box center [705, 408] width 272 height 17
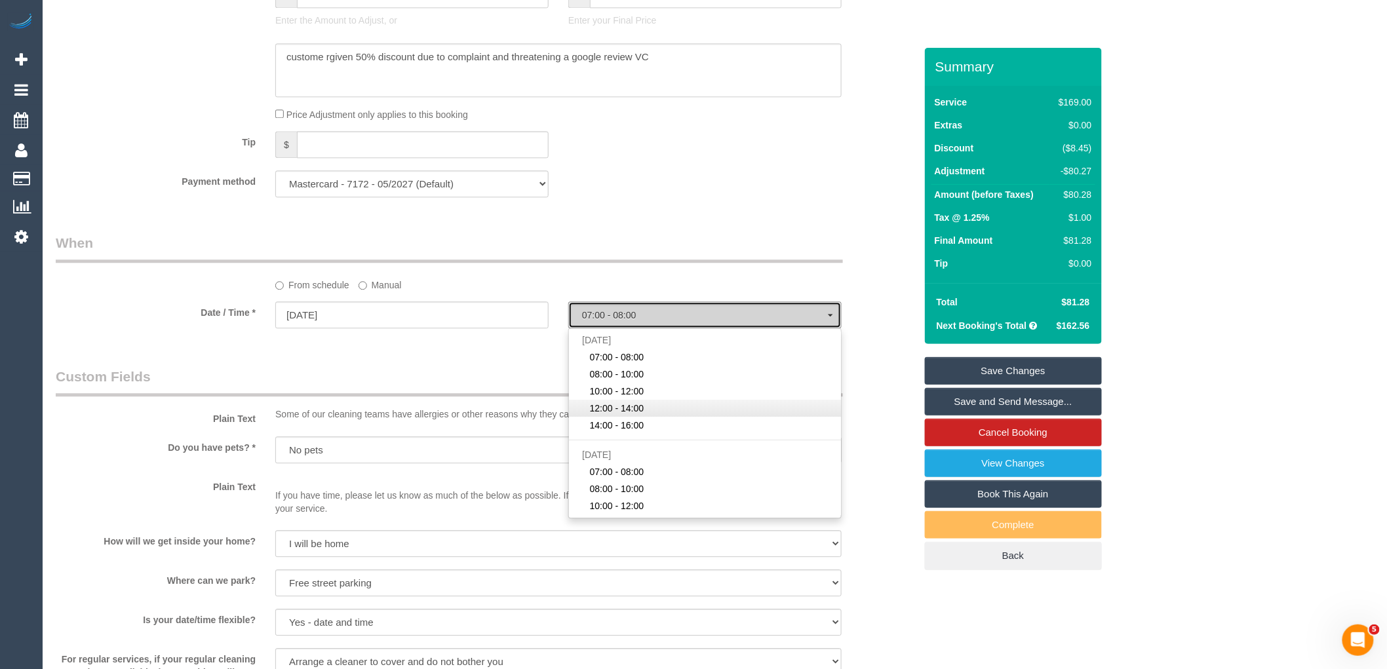
select select "spot38"
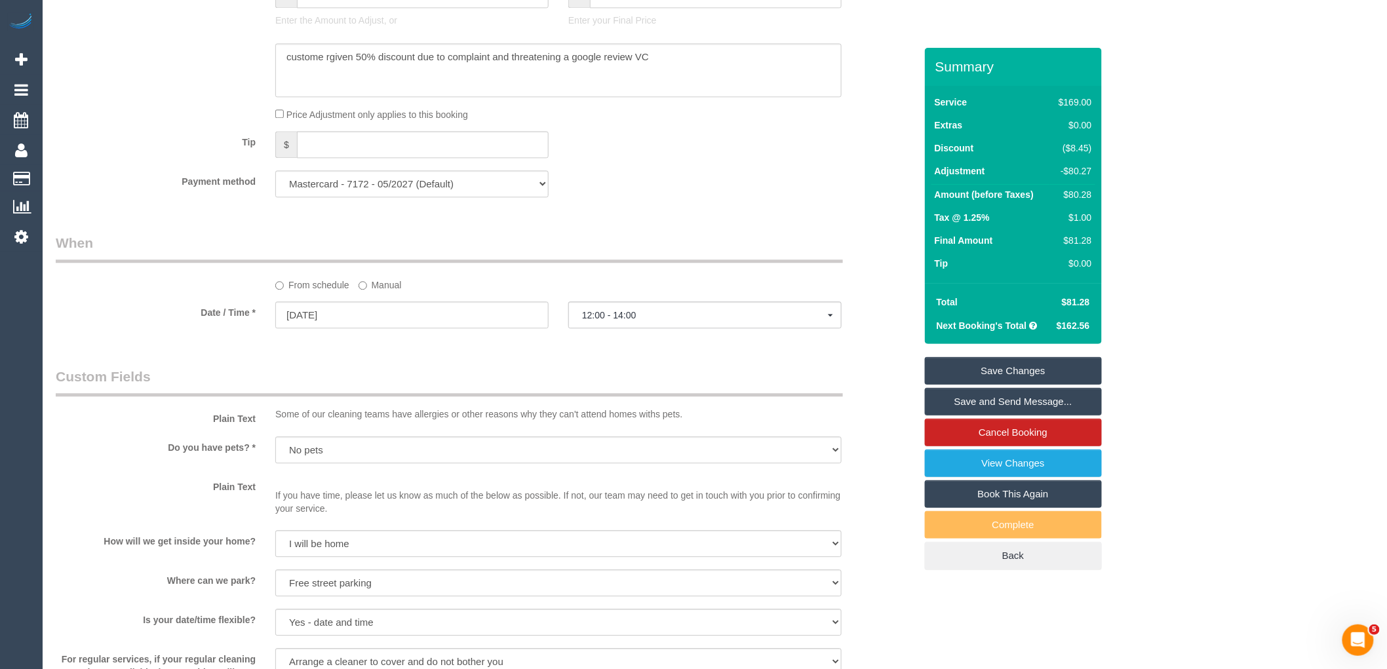
click at [456, 365] on div "Who Email* [EMAIL_ADDRESS][DOMAIN_NAME] Name * [GEOGRAPHIC_DATA][PERSON_NAME][G…" at bounding box center [485, 113] width 879 height 2607
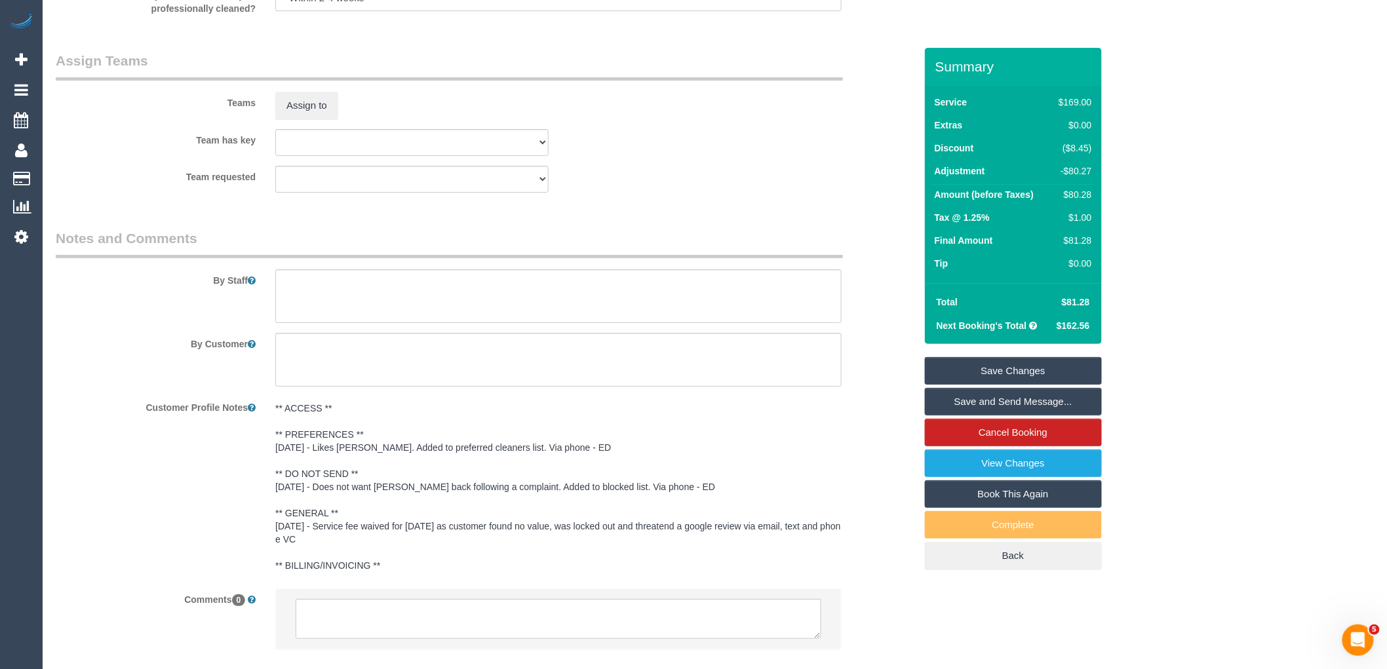
scroll to position [2049, 0]
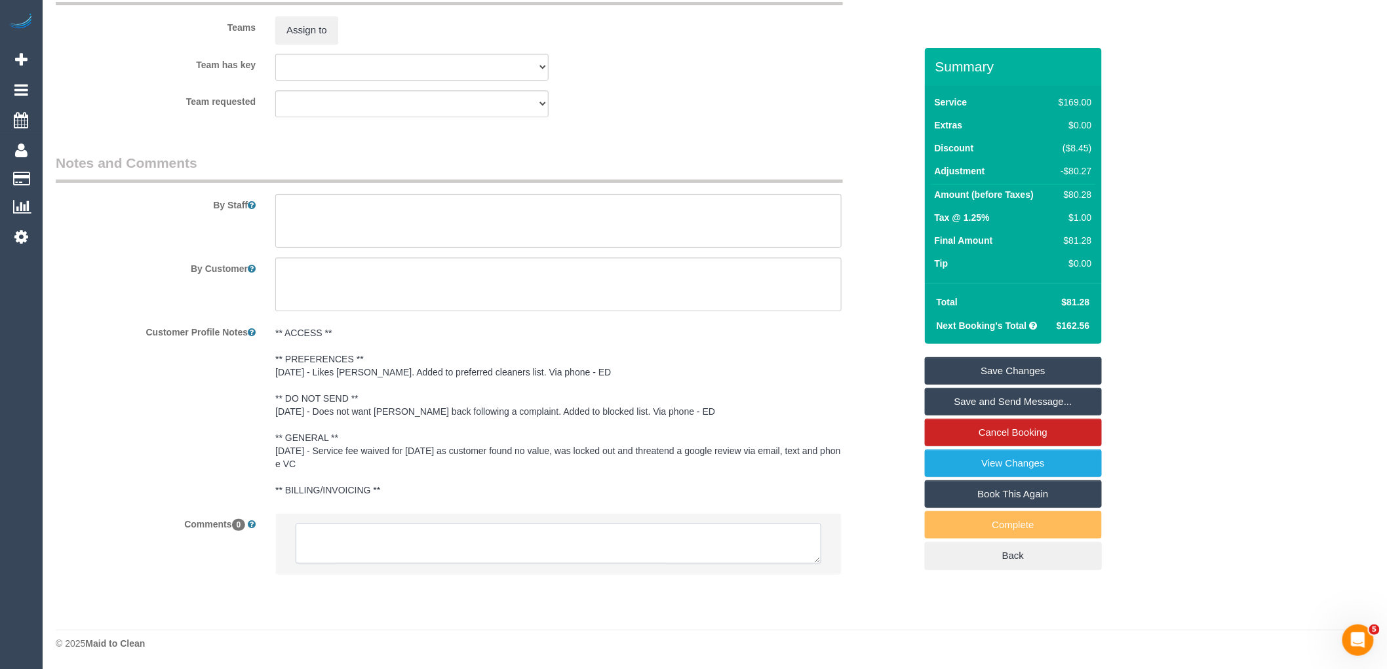
click at [372, 547] on textarea at bounding box center [559, 544] width 526 height 41
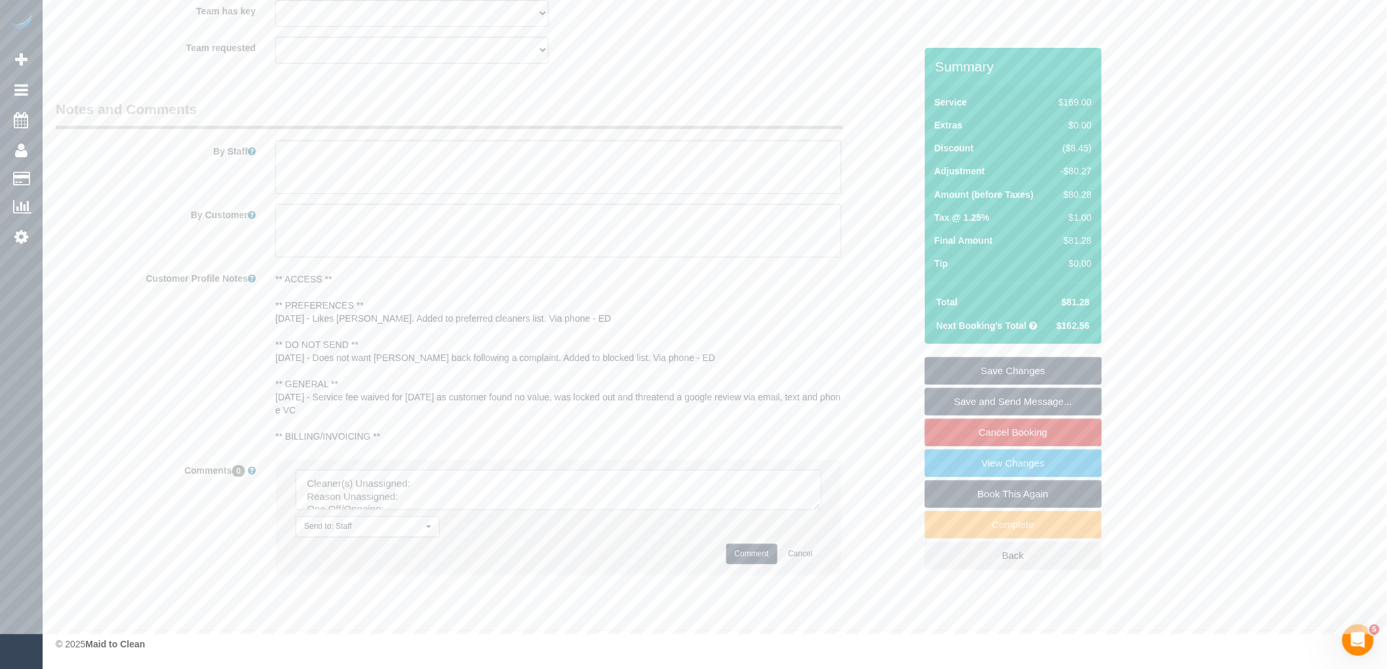
scroll to position [2103, 0]
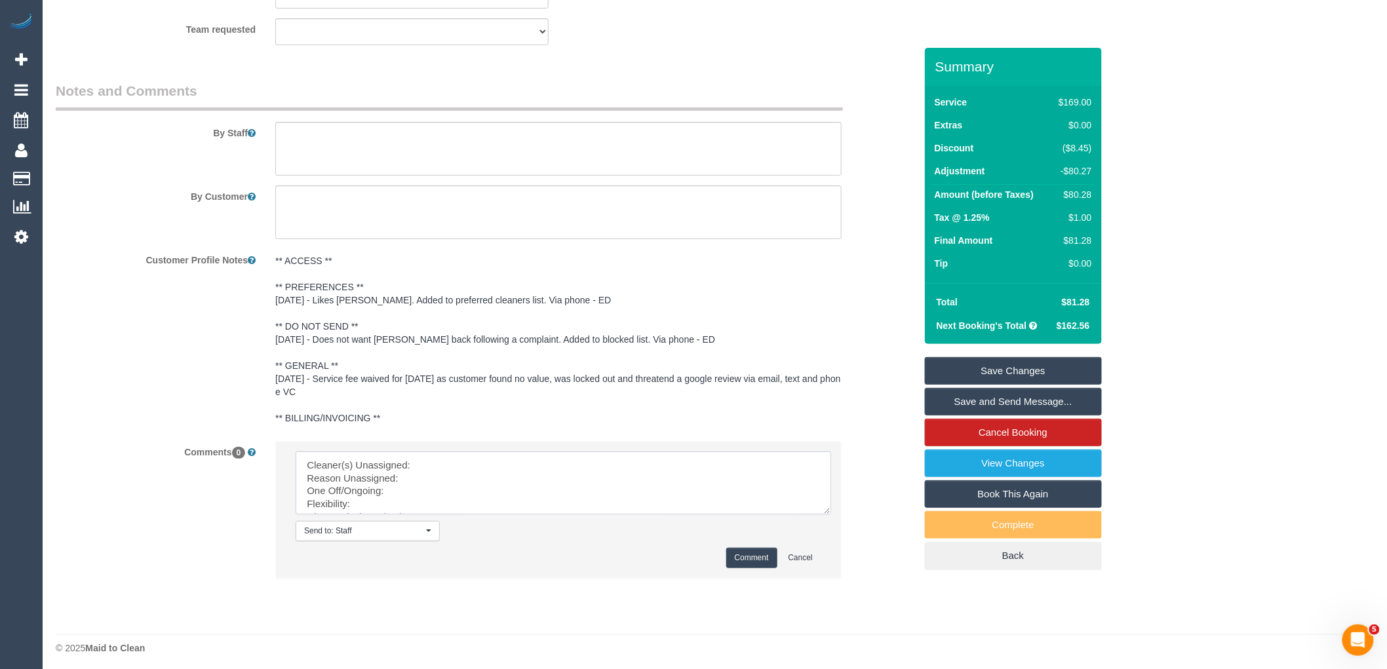
drag, startPoint x: 814, startPoint y: 503, endPoint x: 800, endPoint y: 644, distance: 141.0
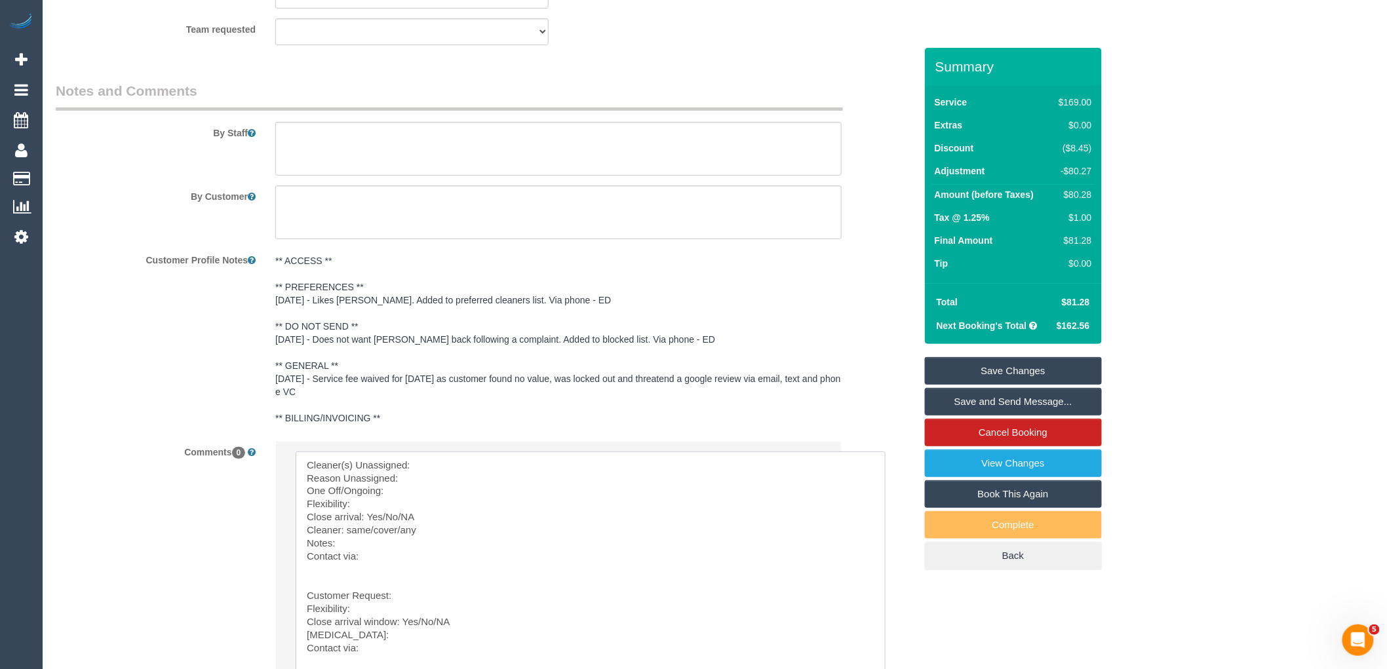
scroll to position [0, 0]
drag, startPoint x: 302, startPoint y: 600, endPoint x: 291, endPoint y: 406, distance: 194.3
click at [291, 406] on sui-booking-comments "By Staff By Customer Customer Profile Notes ** ACCESS ** ** PREFERENCES ** [DAT…" at bounding box center [485, 420] width 859 height 679
click at [410, 494] on textarea at bounding box center [591, 567] width 590 height 231
click at [420, 474] on textarea at bounding box center [591, 567] width 590 height 231
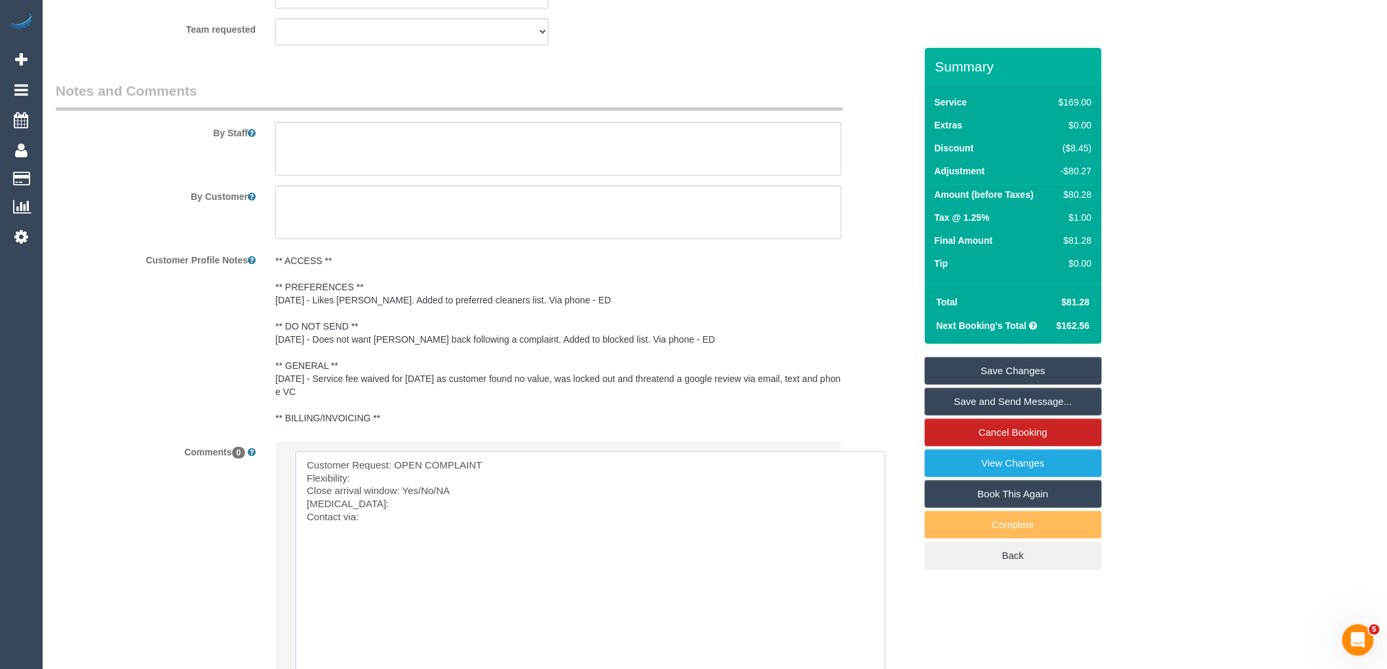
drag, startPoint x: 484, startPoint y: 480, endPoint x: 396, endPoint y: 481, distance: 87.9
click at [396, 481] on textarea at bounding box center [591, 567] width 590 height 231
click at [322, 559] on textarea at bounding box center [591, 567] width 590 height 231
paste textarea "OPEN COMPLAINT"
click at [443, 561] on textarea at bounding box center [591, 567] width 590 height 231
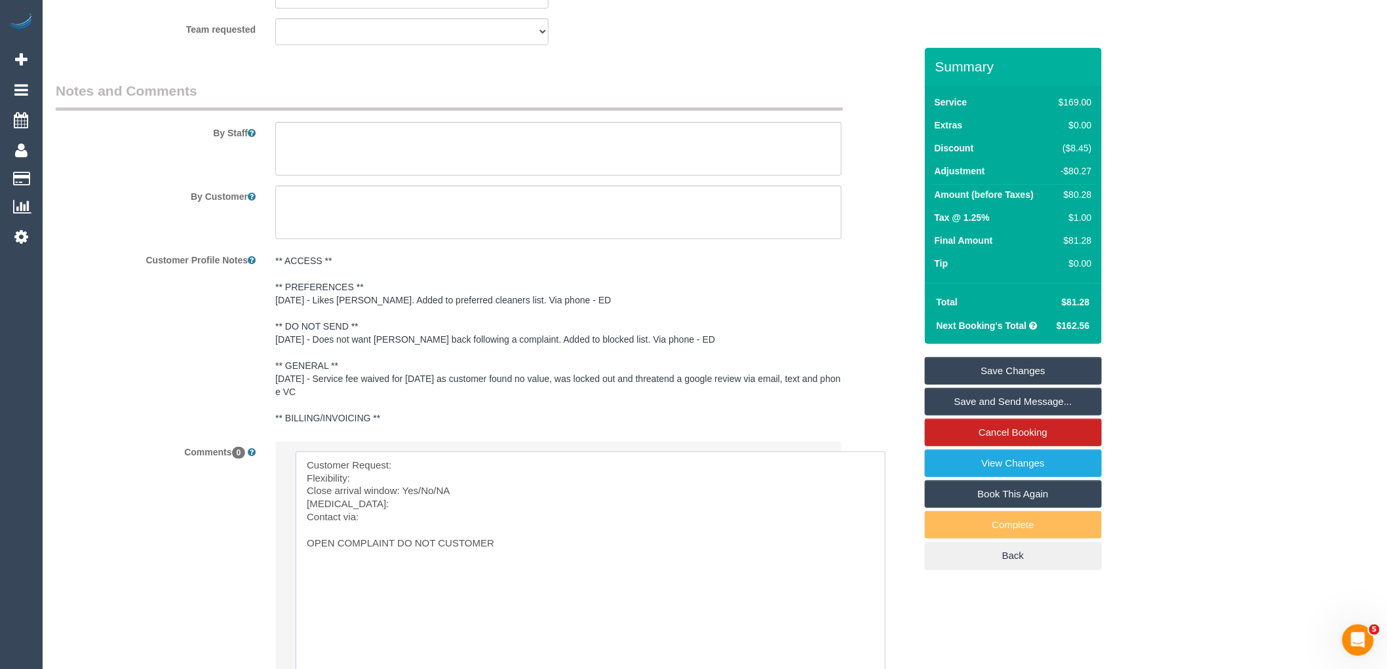
click at [440, 558] on textarea at bounding box center [591, 567] width 590 height 231
drag, startPoint x: 435, startPoint y: 564, endPoint x: 451, endPoint y: 561, distance: 16.7
click at [435, 564] on textarea at bounding box center [591, 567] width 590 height 231
click at [435, 561] on textarea at bounding box center [591, 567] width 590 height 231
click at [441, 558] on textarea at bounding box center [591, 567] width 590 height 231
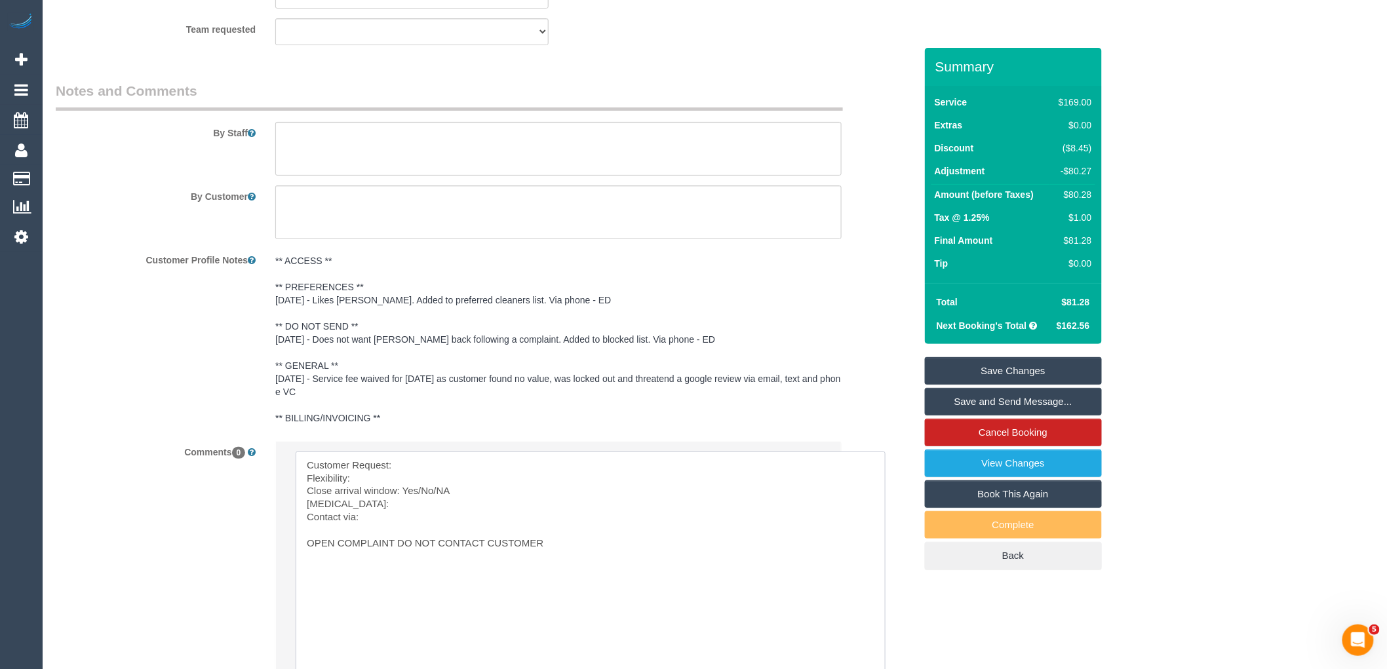
click at [643, 566] on textarea at bounding box center [591, 567] width 590 height 231
click at [438, 475] on textarea at bounding box center [591, 567] width 590 height 231
click at [396, 495] on textarea at bounding box center [591, 567] width 590 height 231
drag, startPoint x: 473, startPoint y: 508, endPoint x: 417, endPoint y: 507, distance: 55.7
click at [417, 507] on textarea at bounding box center [591, 567] width 590 height 231
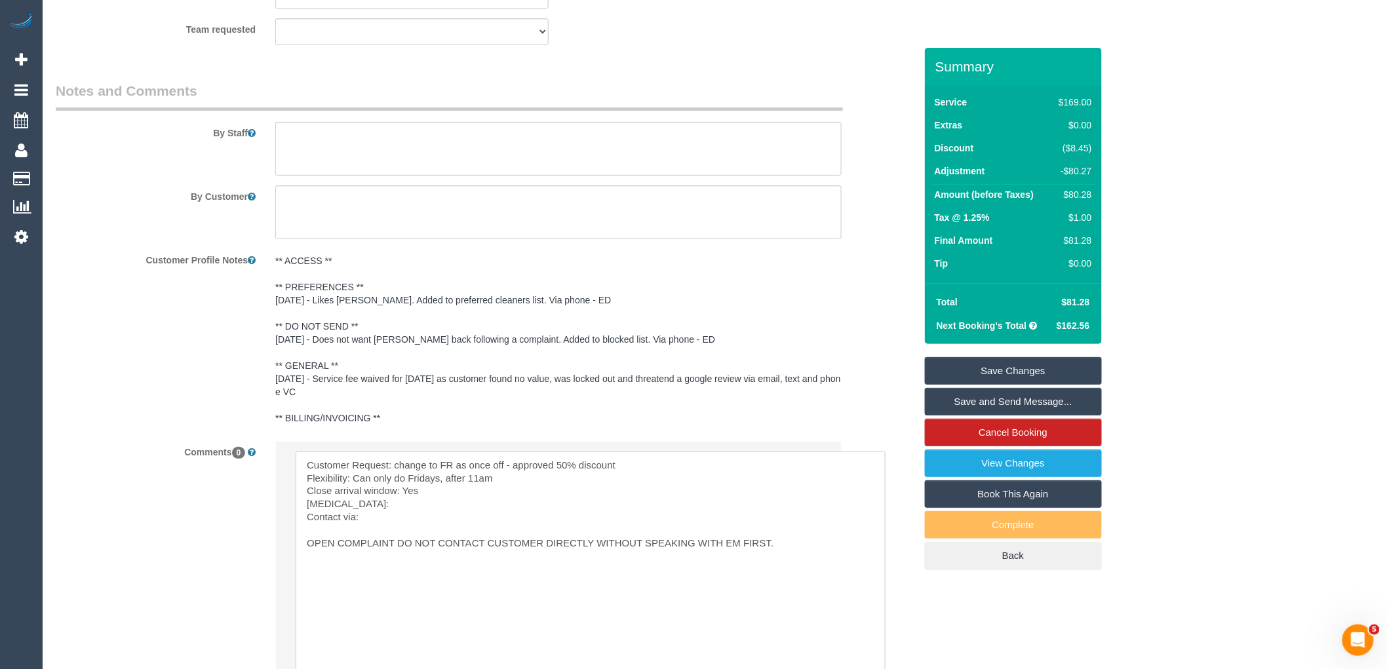
click at [366, 516] on textarea at bounding box center [591, 567] width 590 height 231
drag, startPoint x: 342, startPoint y: 519, endPoint x: 306, endPoint y: 519, distance: 36.1
click at [306, 519] on textarea at bounding box center [591, 567] width 590 height 231
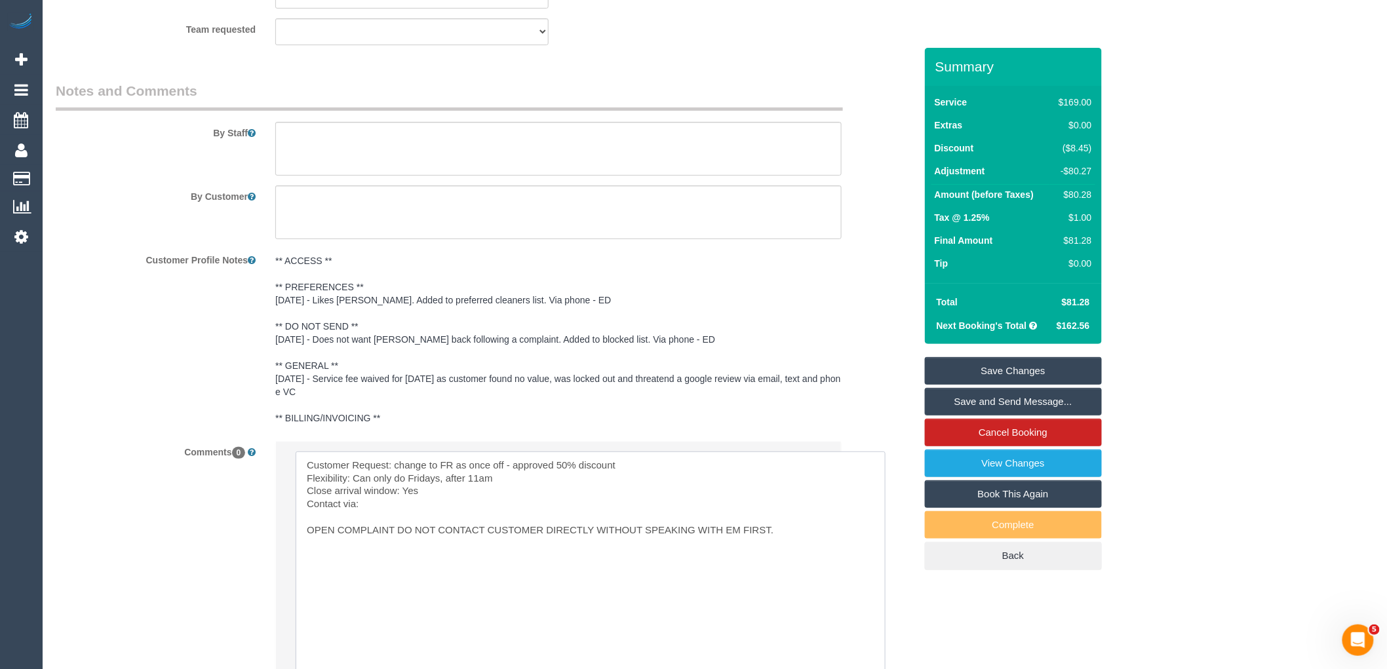
click at [372, 523] on textarea at bounding box center [591, 567] width 590 height 231
click at [361, 534] on textarea at bounding box center [591, 567] width 590 height 231
paste textarea "cnv_1fiwvu8o"
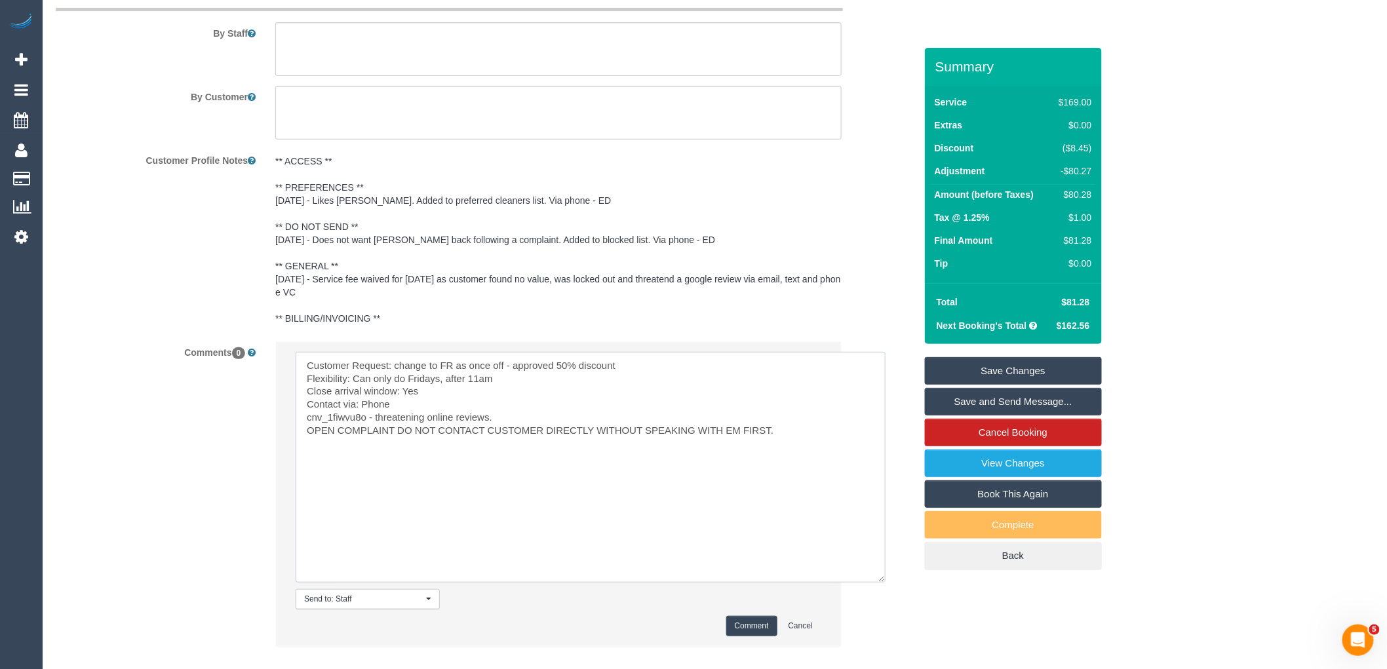
scroll to position [2293, 0]
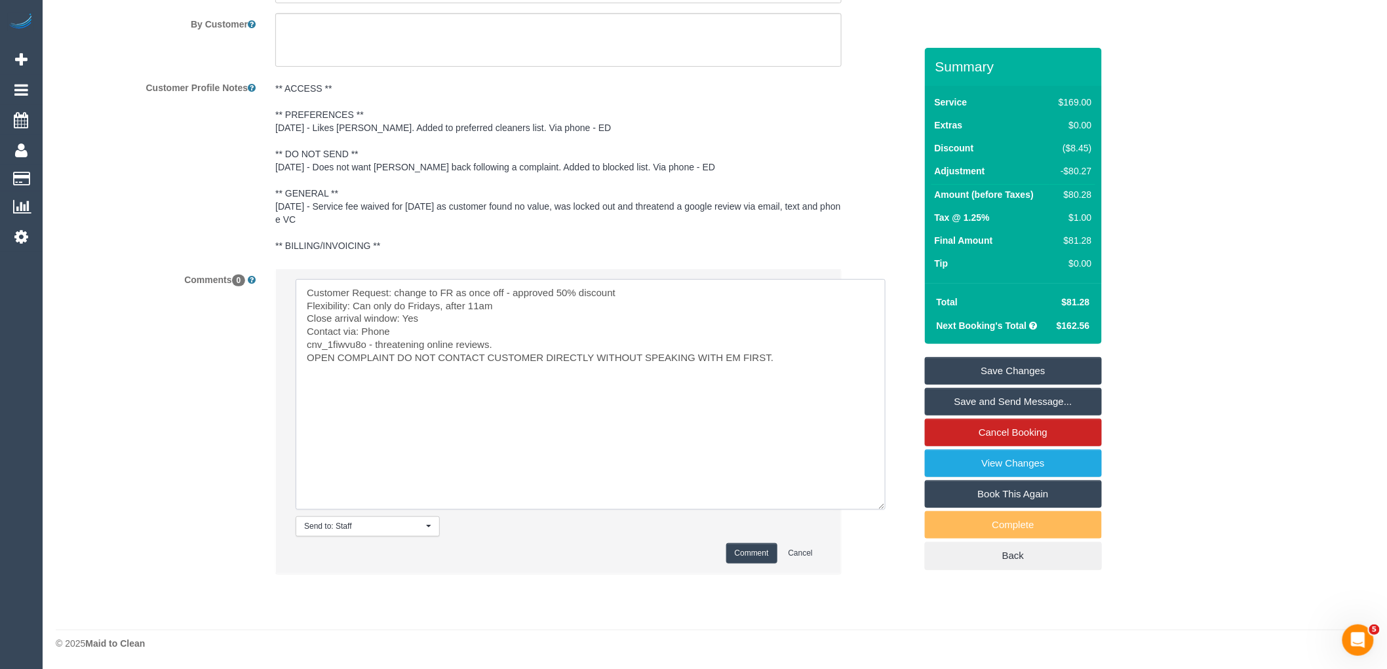
type textarea "Customer Request: change to FR as once off - approved 50% discount Flexibility:…"
click at [757, 551] on button "Comment" at bounding box center [751, 553] width 51 height 20
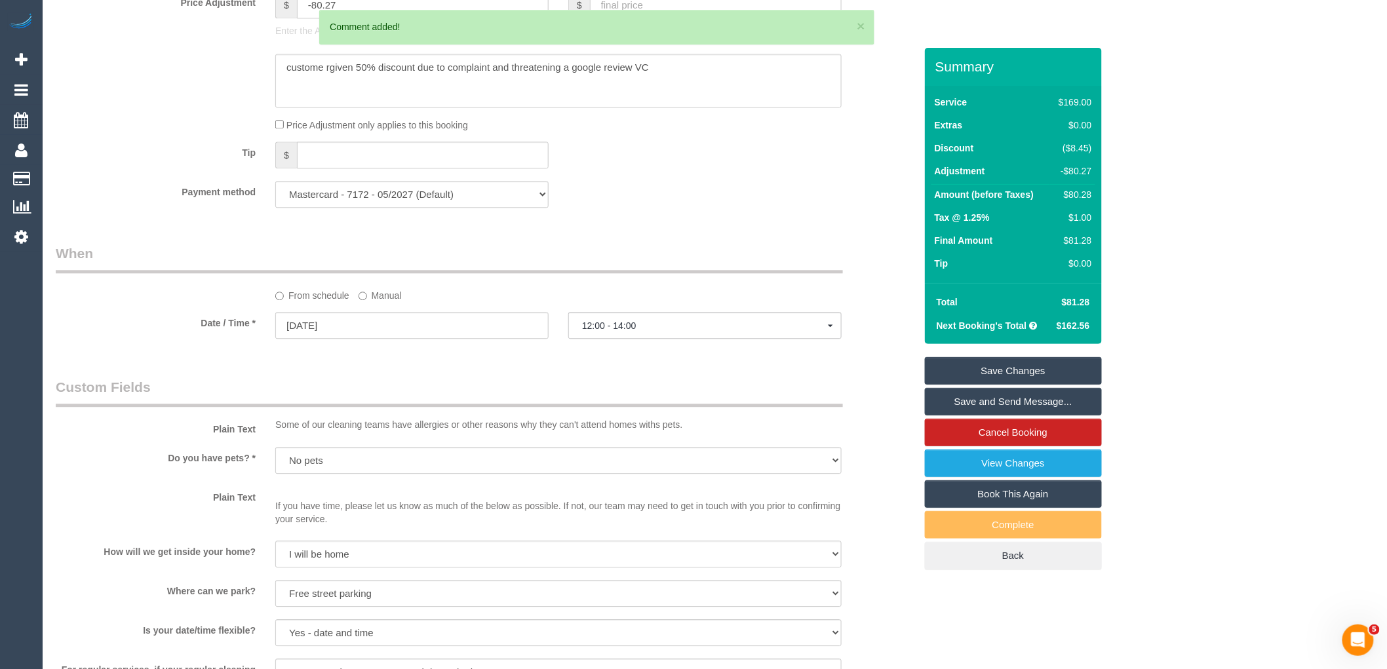
scroll to position [1128, 0]
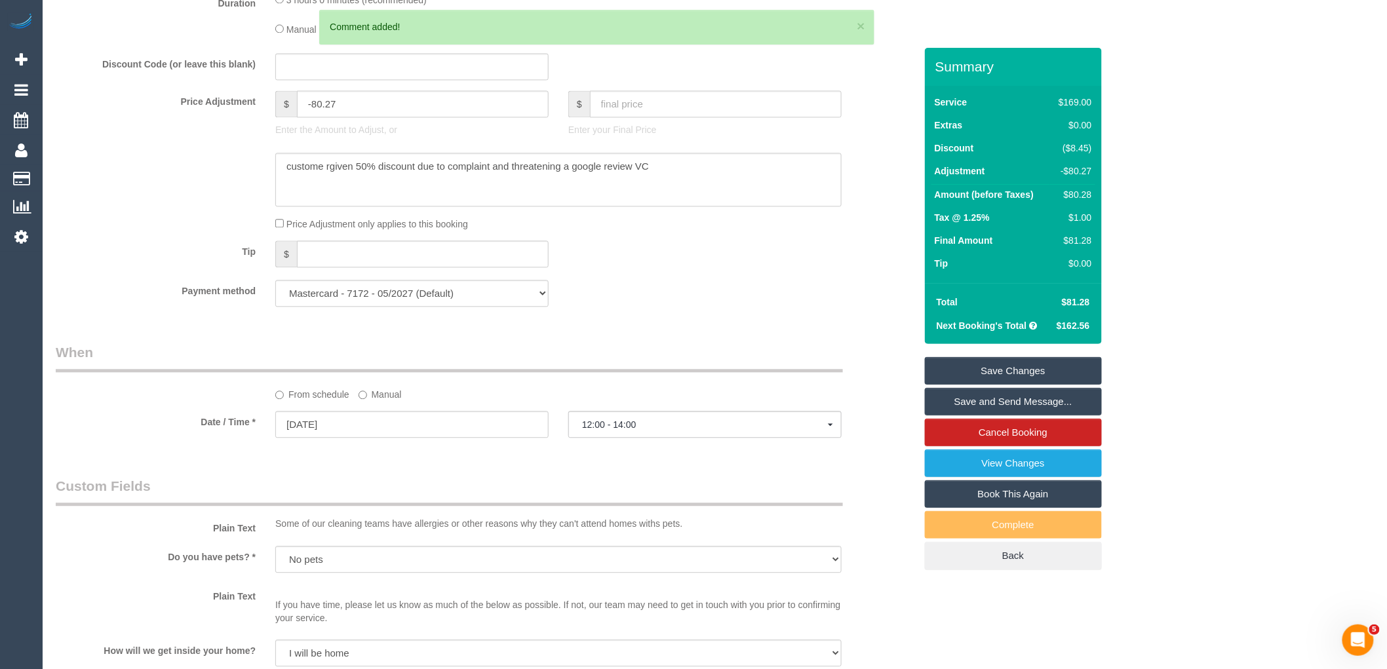
click at [999, 371] on link "Save Changes" at bounding box center [1013, 371] width 177 height 28
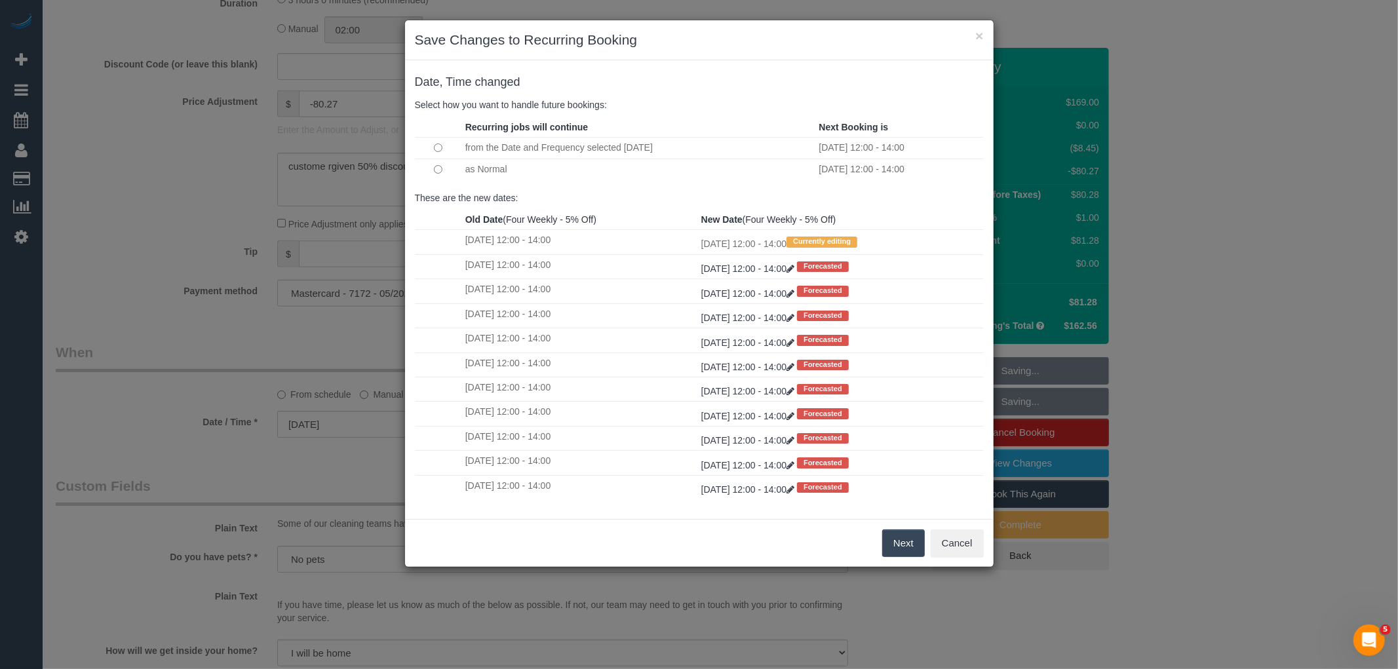
click at [899, 541] on button "Next" at bounding box center [903, 544] width 43 height 28
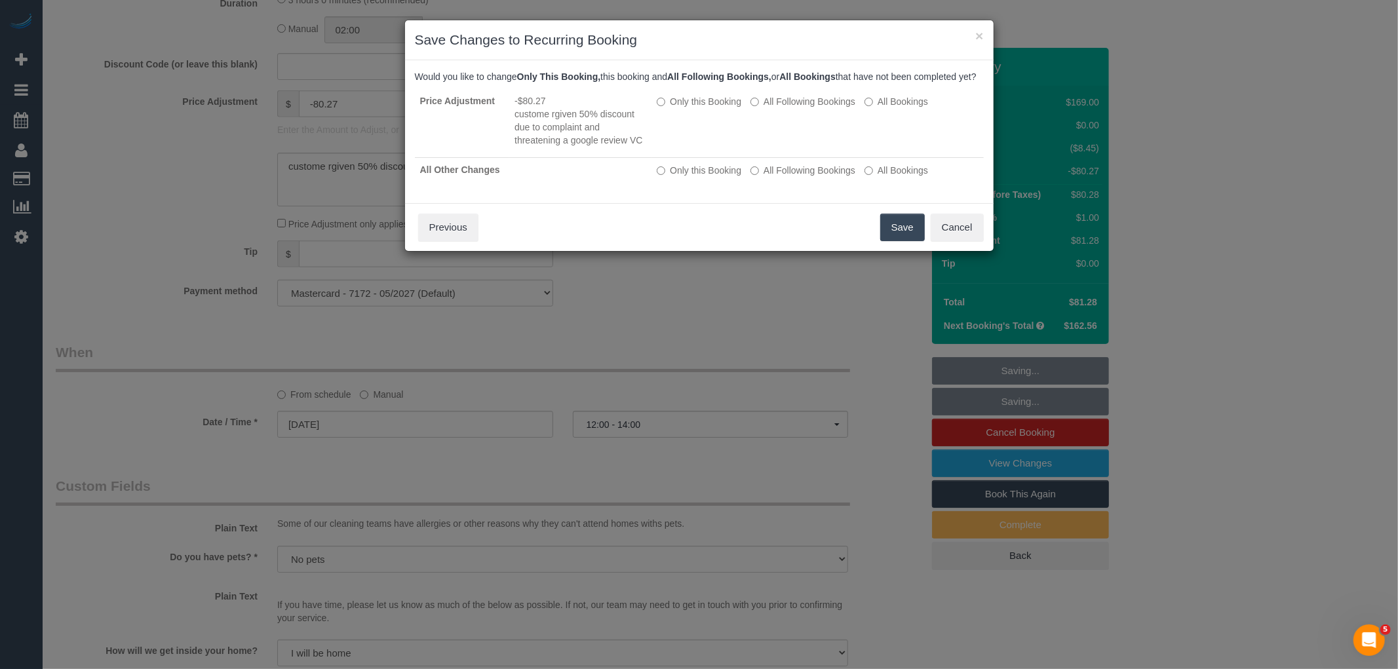
click at [903, 234] on button "Save" at bounding box center [902, 228] width 45 height 28
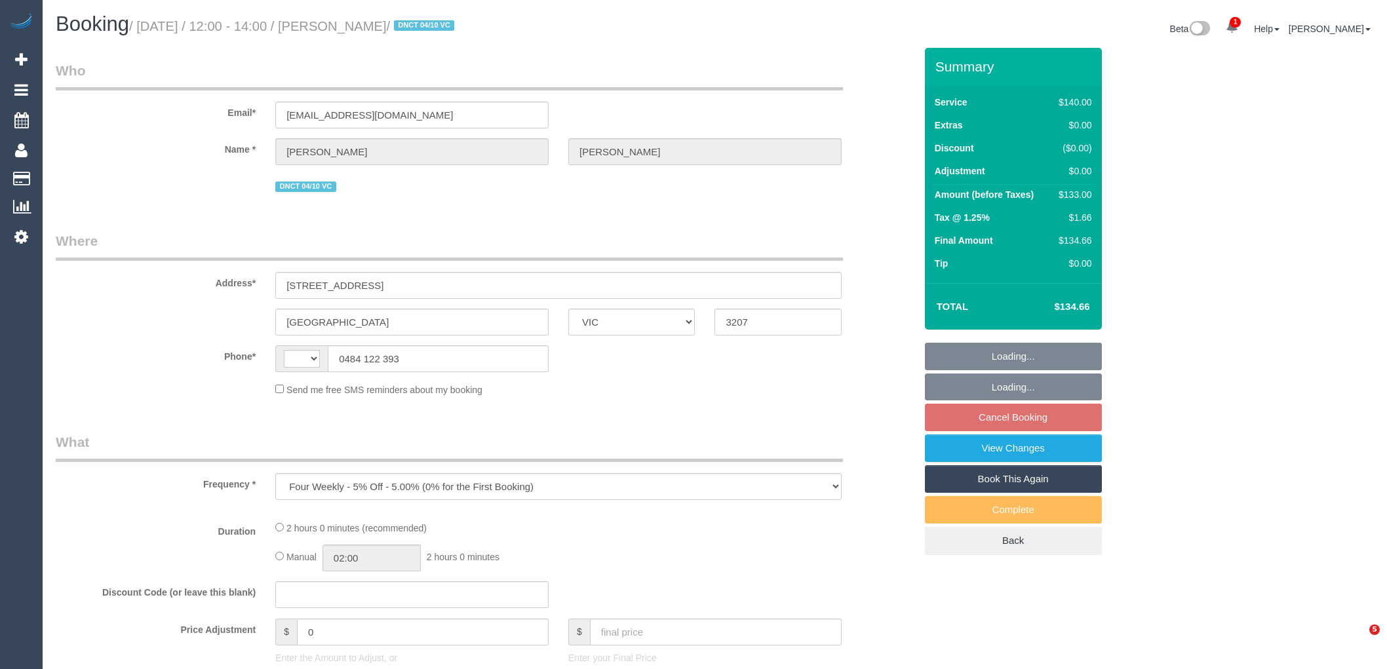
select select "VIC"
select select "string:stripe-pm_1RzwE62GScqysDRV91N4G2JE"
select select "number:28"
select select "number:14"
select select "number:19"
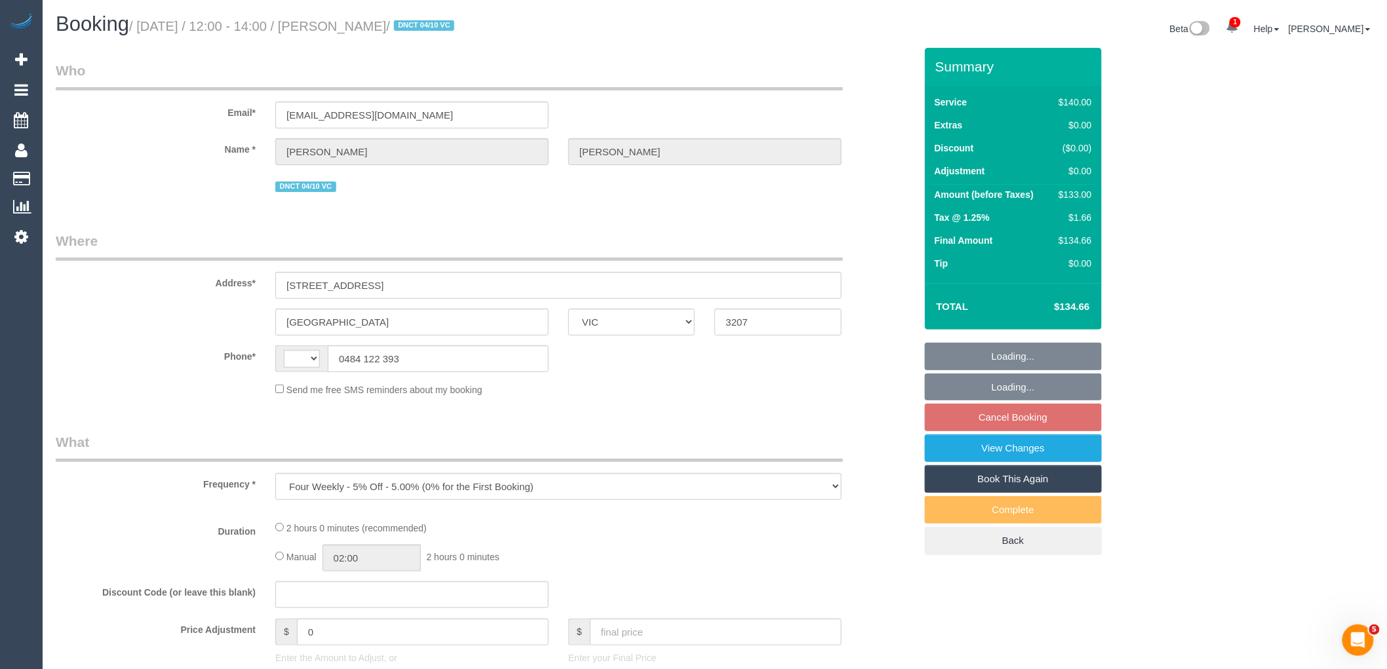
select select "number:22"
select select "number:33"
select select "number:12"
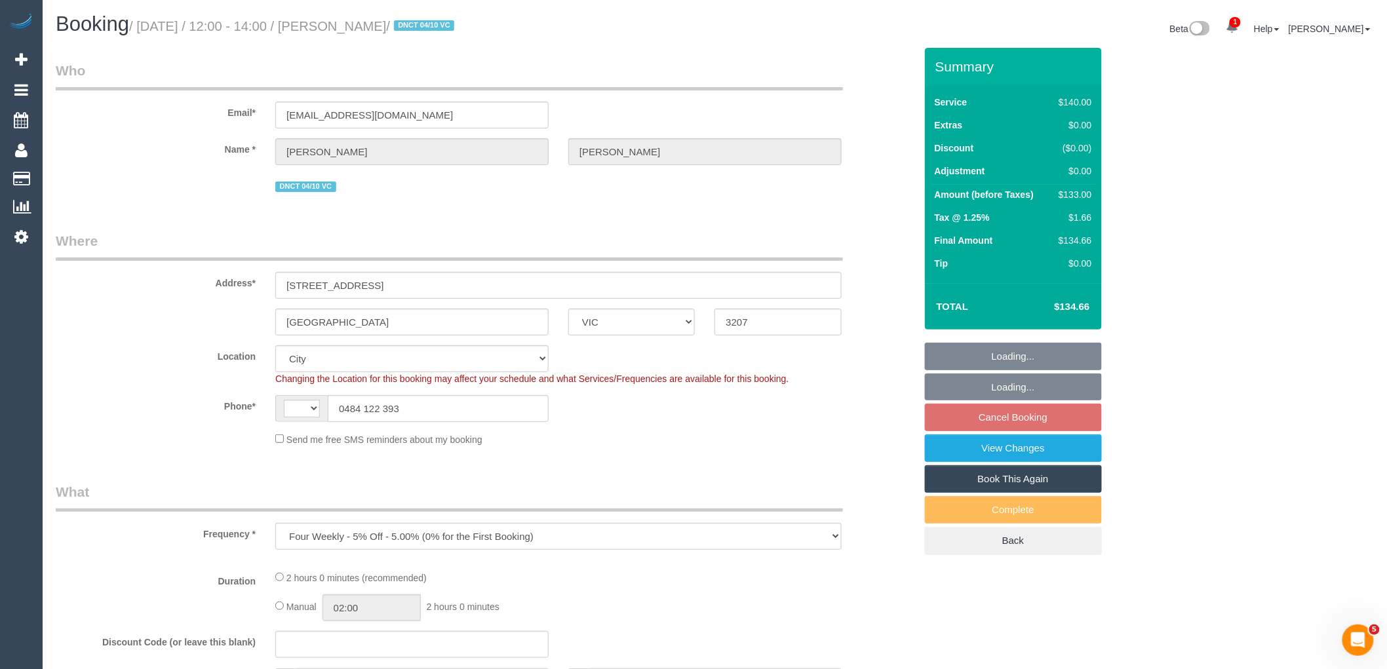
select select "object:693"
select select "string:AU"
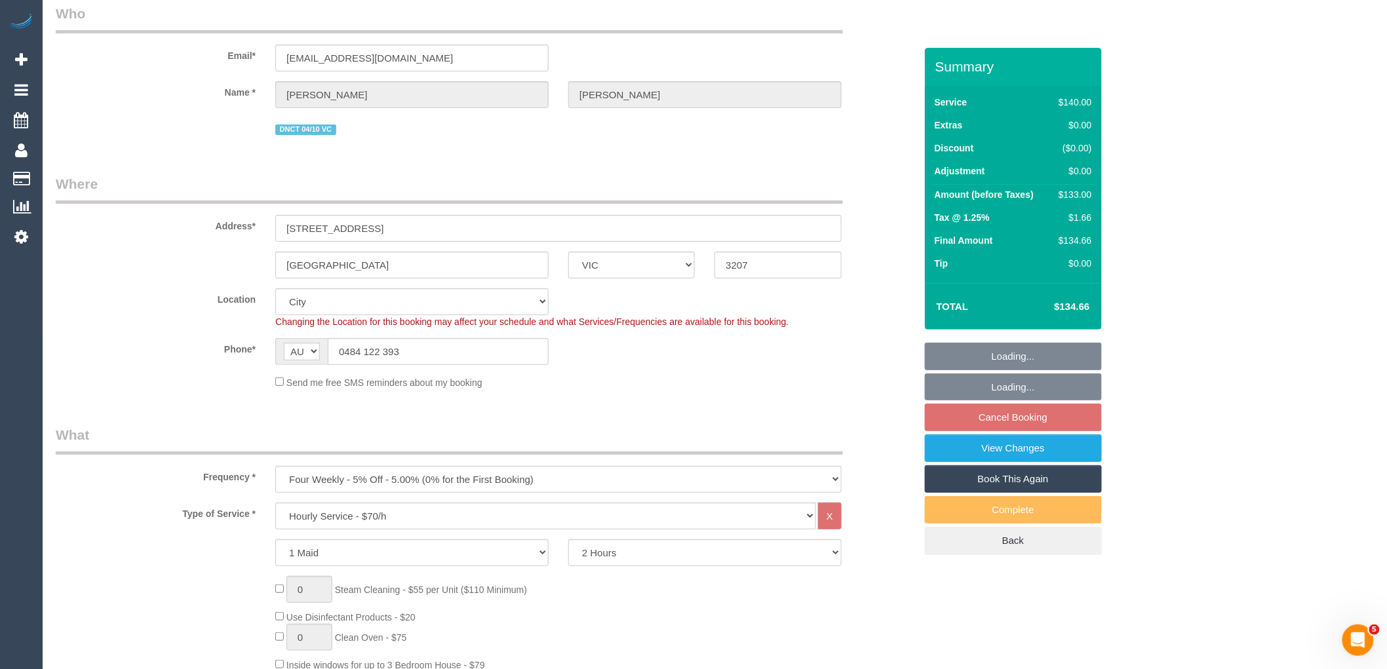
select select "spot4"
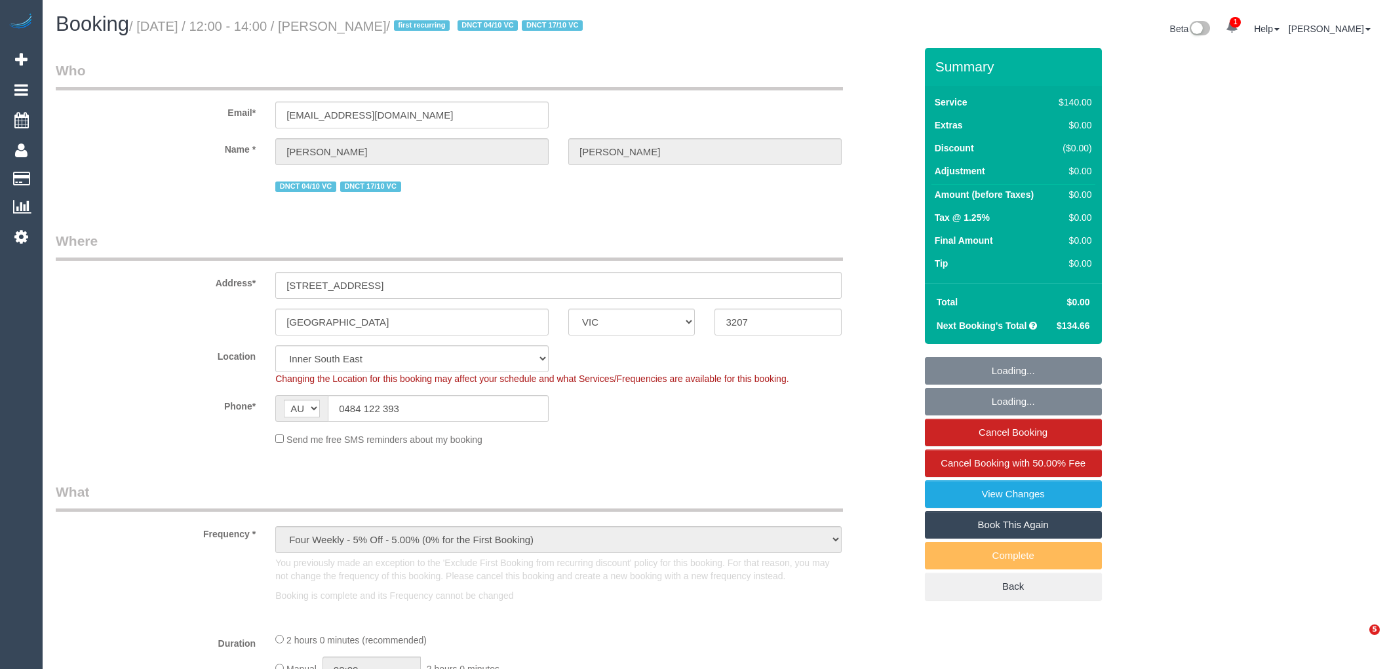
select select "VIC"
select select "number:28"
select select "number:14"
select select "number:19"
select select "number:22"
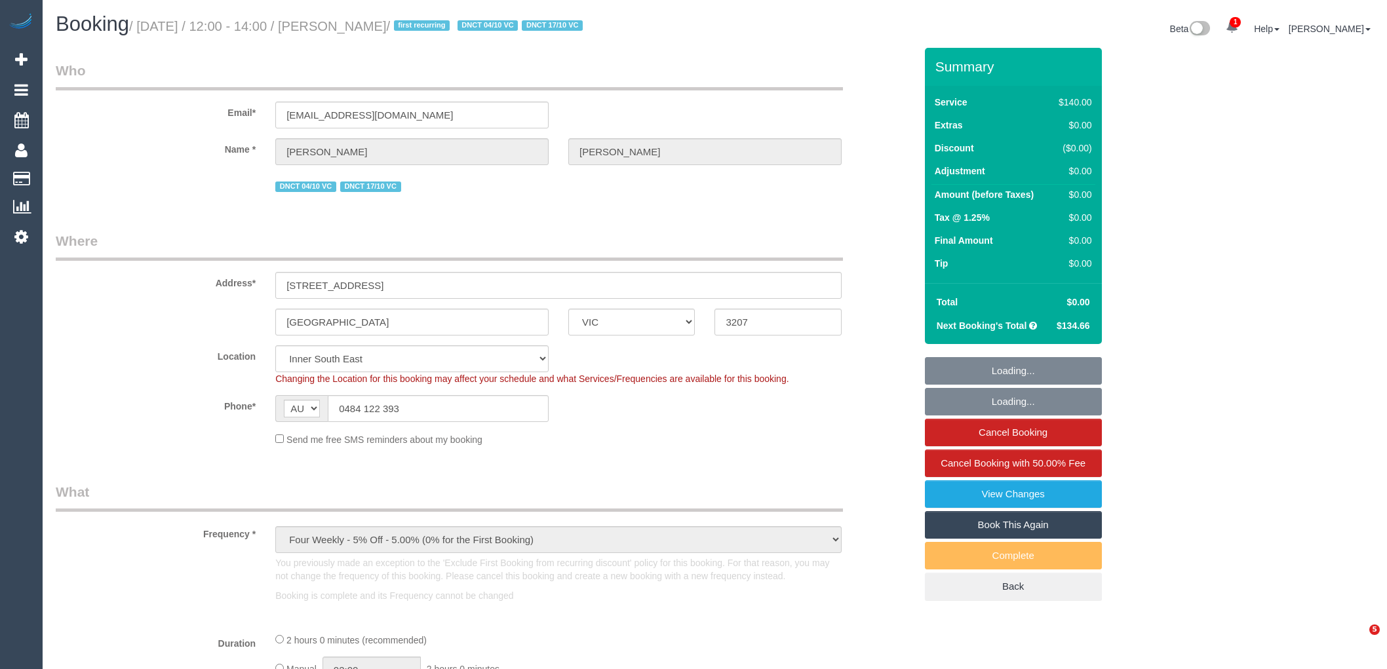
select select "number:33"
select select "number:12"
